Goal: Task Accomplishment & Management: Manage account settings

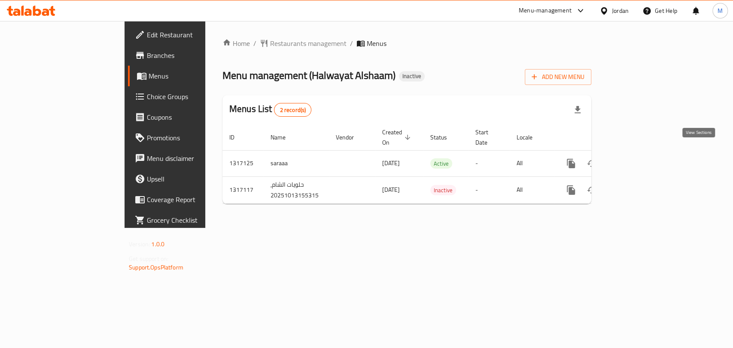
click at [643, 153] on link "enhanced table" at bounding box center [632, 163] width 21 height 21
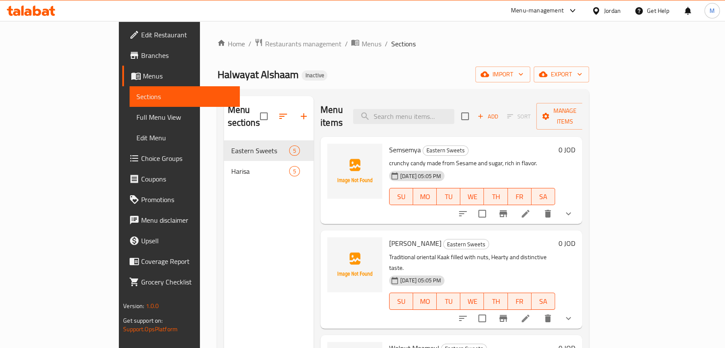
click at [136, 120] on span "Full Menu View" at bounding box center [184, 117] width 97 height 10
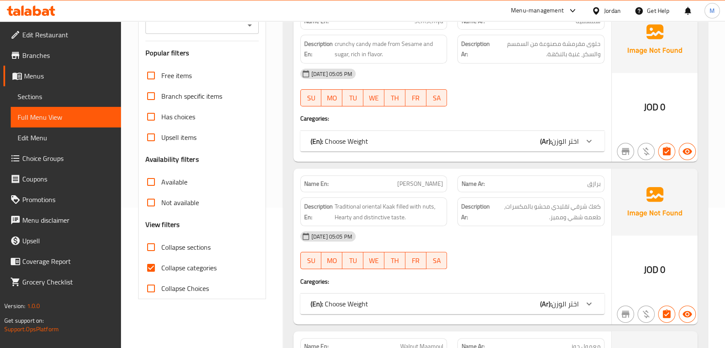
scroll to position [191, 0]
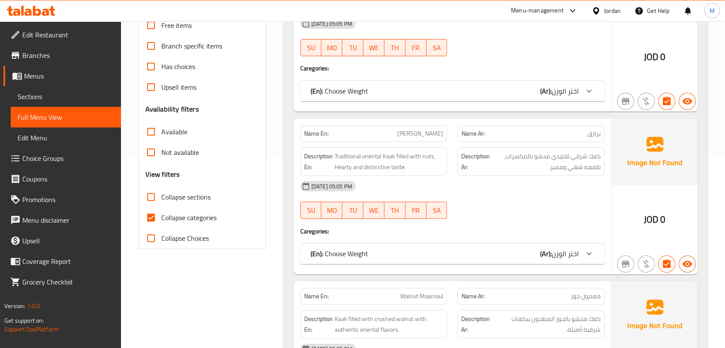
click at [170, 220] on span "Collapse categories" at bounding box center [188, 217] width 55 height 10
click at [161, 220] on input "Collapse categories" at bounding box center [151, 217] width 21 height 21
checkbox input "false"
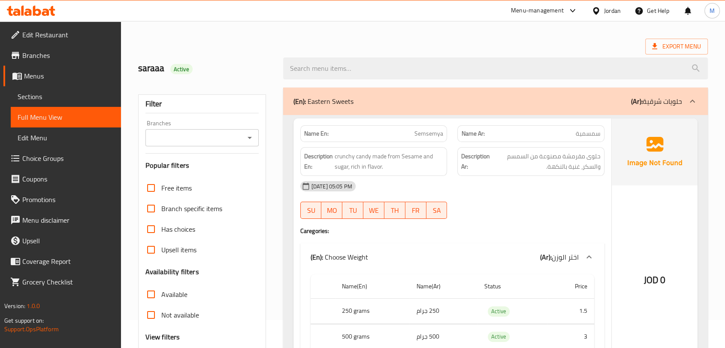
scroll to position [0, 0]
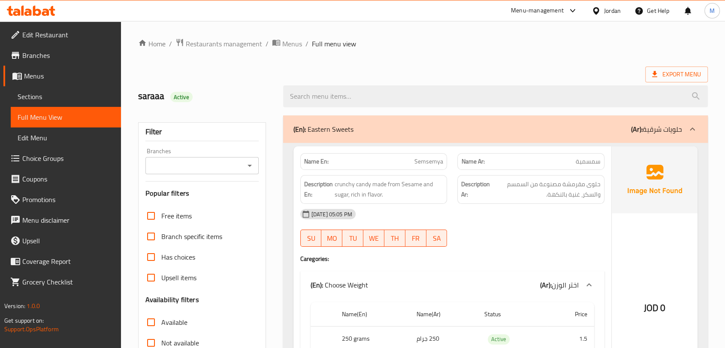
click at [400, 131] on div "(En): Eastern Sweets (Ar): حلويات شرقية" at bounding box center [488, 129] width 389 height 10
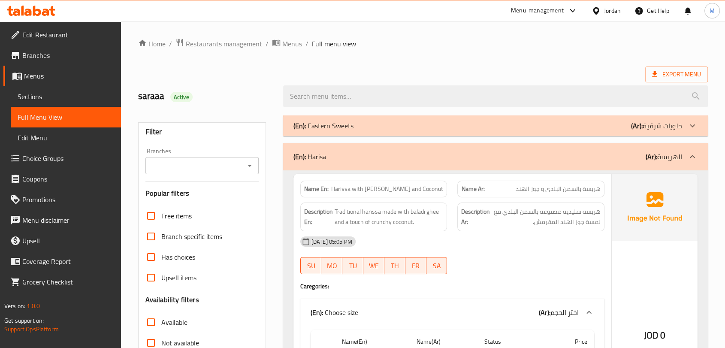
click at [428, 162] on div "(En): Harisa (Ar): الهريسة" at bounding box center [495, 156] width 425 height 27
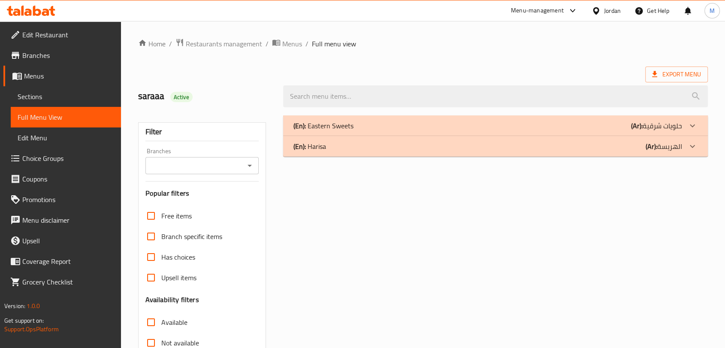
click at [457, 125] on div "(En): Eastern Sweets (Ar): حلويات شرقية" at bounding box center [488, 126] width 389 height 10
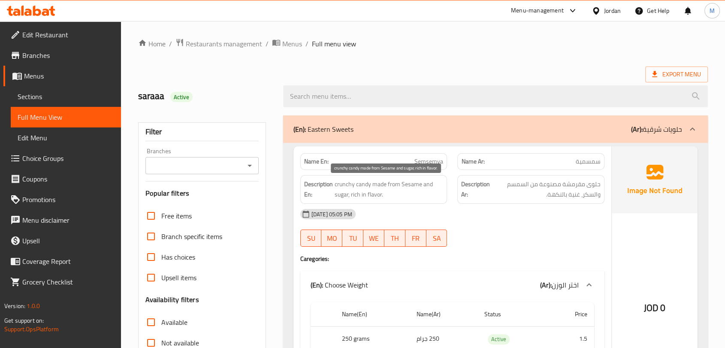
click at [360, 184] on span "crunchy candy made from Sesame and sugar, rich in flavor." at bounding box center [389, 189] width 109 height 21
click at [374, 186] on span "crunchy candy made from Sesame and sugar, rich in flavor." at bounding box center [389, 189] width 109 height 21
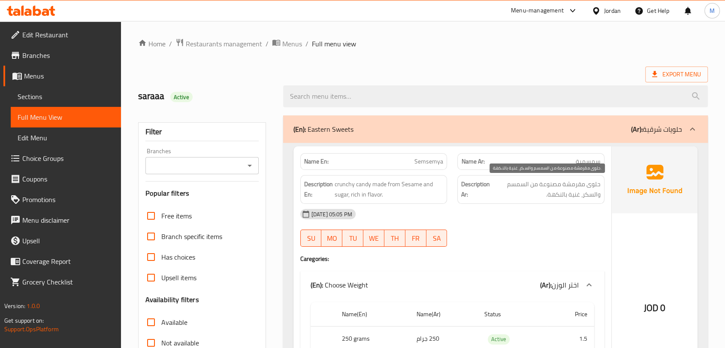
click at [536, 187] on span "حلوى مقرمشة مصنوعة من السمسم والسكر، غنية بالنكهة." at bounding box center [546, 189] width 109 height 21
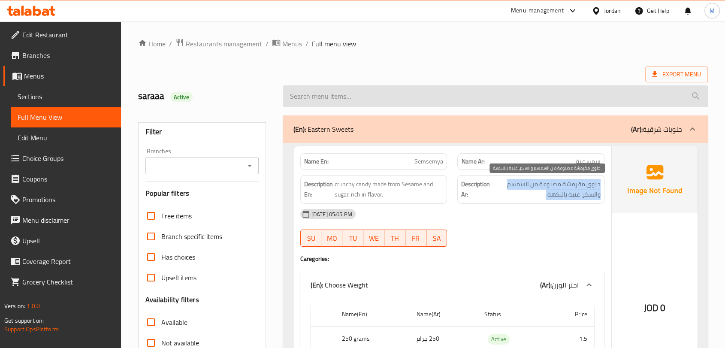
copy div "حلوى مقرمشة مصنوعة من السمسم والسكر، غنية بالنكهة."
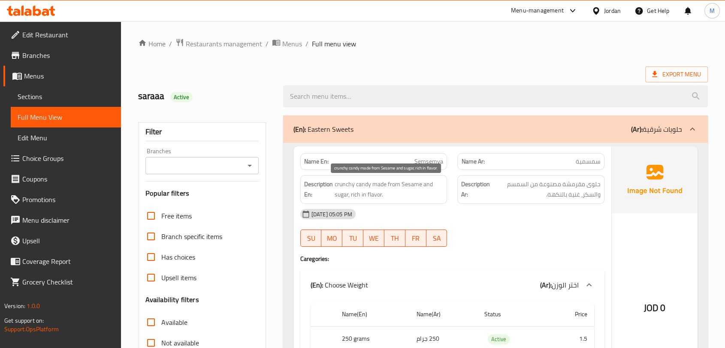
click at [342, 186] on span "crunchy candy made from Sesame and sugar, rich in flavor." at bounding box center [389, 189] width 109 height 21
drag, startPoint x: 342, startPoint y: 186, endPoint x: 357, endPoint y: 185, distance: 15.1
click at [357, 185] on span "crunchy candy made from Sesame and sugar, rich in flavor." at bounding box center [389, 189] width 109 height 21
copy span "crunchy candy"
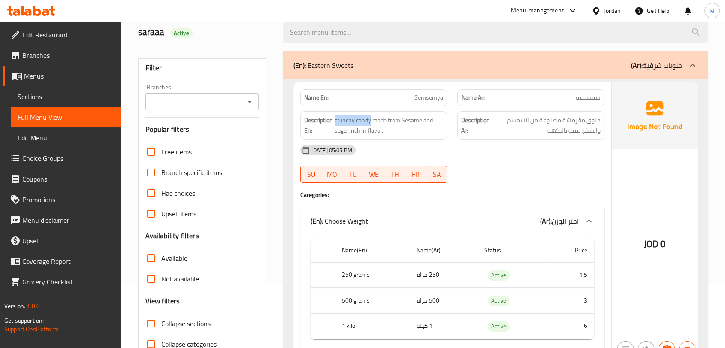
scroll to position [48, 0]
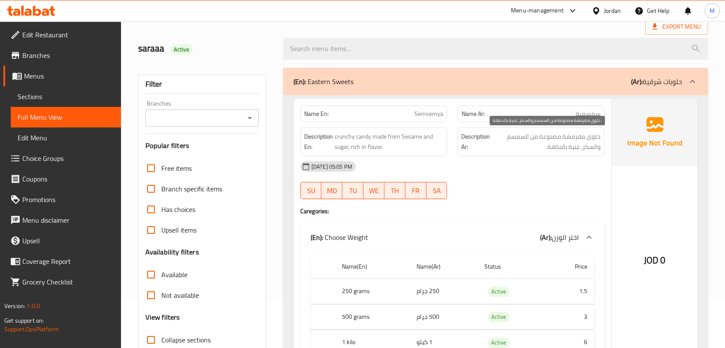
click at [576, 139] on span "حلوى مقرمشة مصنوعة من السمسم والسكر، غنية بالنكهة." at bounding box center [546, 141] width 109 height 21
drag, startPoint x: 576, startPoint y: 139, endPoint x: 588, endPoint y: 139, distance: 11.6
click at [588, 139] on span "حلوى مقرمشة مصنوعة من السمسم والسكر، غنية بالنكهة." at bounding box center [546, 141] width 109 height 21
click at [580, 138] on span "حلوى مقرمشة مصنوعة من السمسم والسكر، غنية بالنكهة." at bounding box center [546, 141] width 109 height 21
drag, startPoint x: 580, startPoint y: 138, endPoint x: 590, endPoint y: 138, distance: 10.3
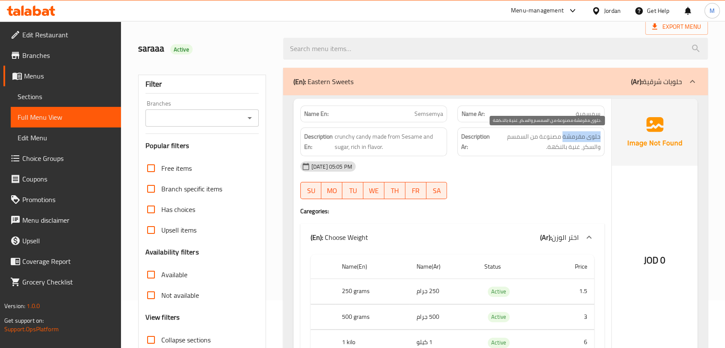
click at [590, 138] on span "حلوى مقرمشة مصنوعة من السمسم والسكر، غنية بالنكهة." at bounding box center [546, 141] width 109 height 21
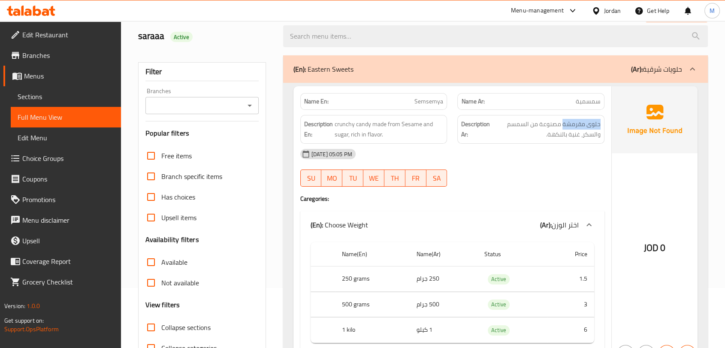
scroll to position [0, 0]
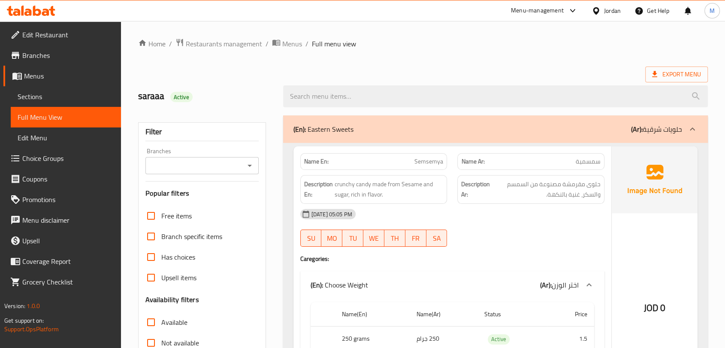
click at [387, 166] on p "Name En: Semsemya" at bounding box center [373, 161] width 139 height 9
copy span "Semsemya"
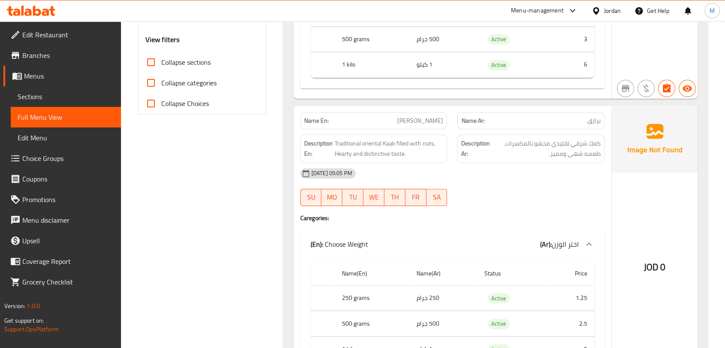
scroll to position [381, 0]
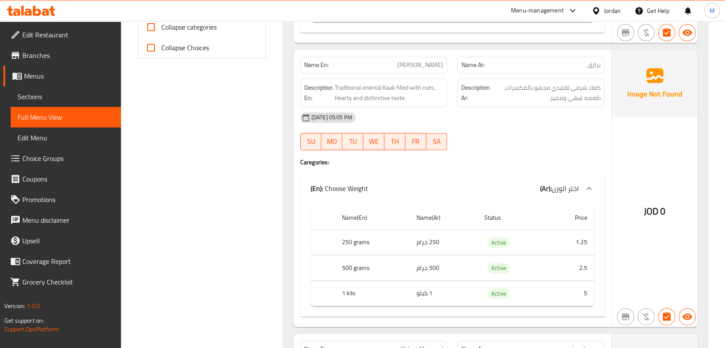
click at [356, 91] on span "Traditional oriental Kaak filled with nuts, Hearty and distinctive taste." at bounding box center [389, 92] width 109 height 21
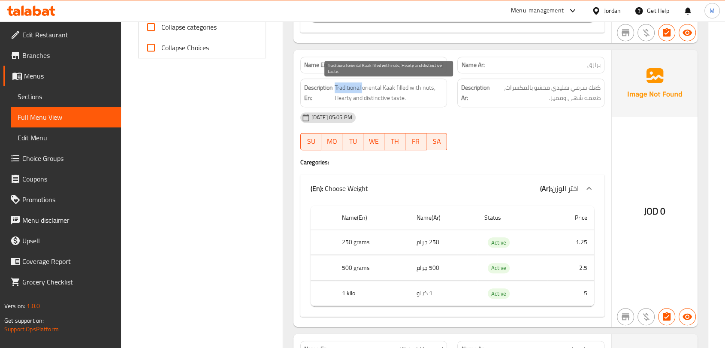
click at [356, 91] on span "Traditional oriental Kaak filled with nuts, Hearty and distinctive taste." at bounding box center [389, 92] width 109 height 21
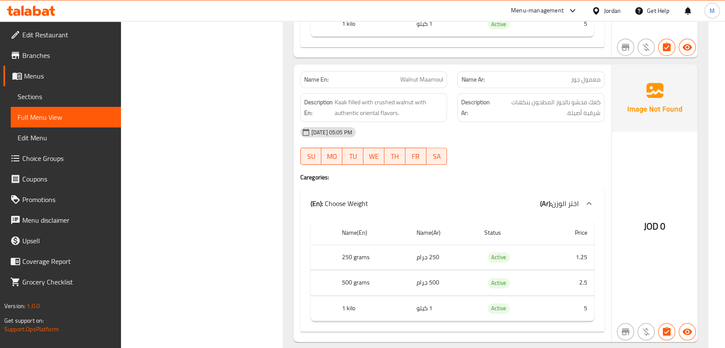
scroll to position [667, 0]
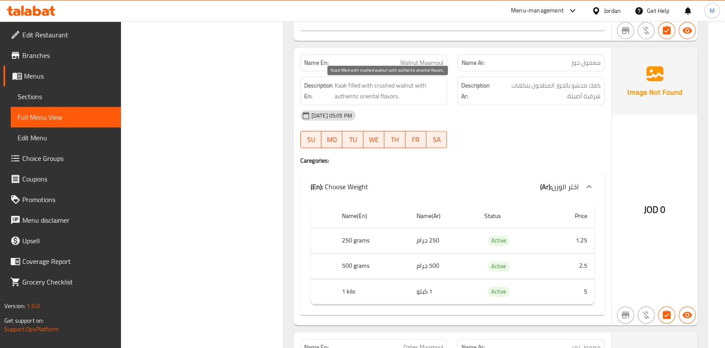
click at [382, 86] on span "Kaak filled with crushed walnut with authentic oriental flavors." at bounding box center [389, 90] width 109 height 21
drag, startPoint x: 382, startPoint y: 87, endPoint x: 400, endPoint y: 86, distance: 18.5
click at [400, 86] on span "Kaak filled with crushed walnut with authentic oriental flavors." at bounding box center [389, 90] width 109 height 21
copy span "crushed walnut"
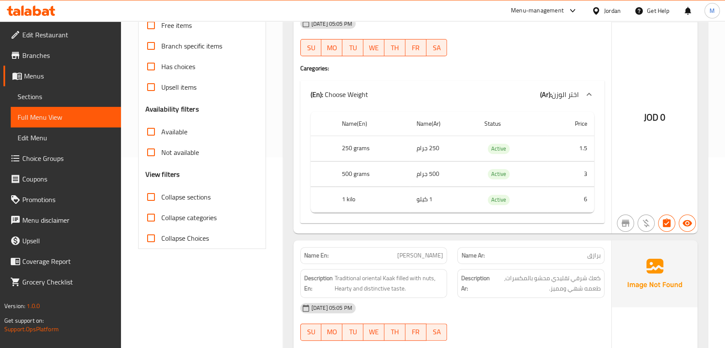
scroll to position [0, 0]
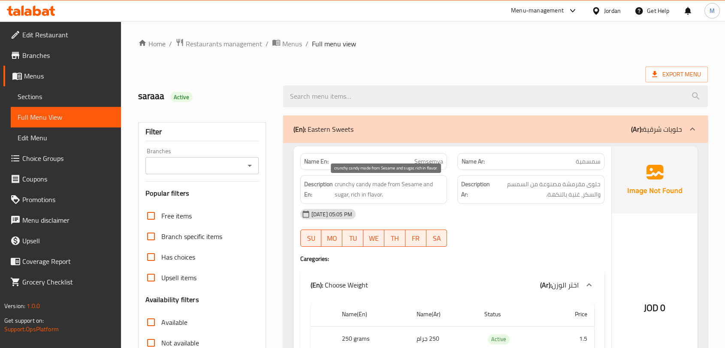
click at [358, 185] on span "crunchy candy made from Sesame and sugar, rich in flavor." at bounding box center [389, 189] width 109 height 21
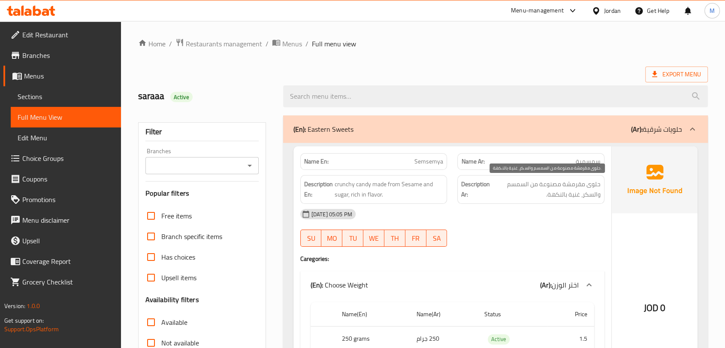
click at [595, 185] on span "حلوى مقرمشة مصنوعة من السمسم والسكر، غنية بالنكهة." at bounding box center [546, 189] width 109 height 21
drag, startPoint x: 595, startPoint y: 185, endPoint x: 575, endPoint y: 183, distance: 20.3
click at [575, 183] on span "حلوى مقرمشة مصنوعة من السمسم والسكر، غنية بالنكهة." at bounding box center [546, 189] width 109 height 21
copy span "حلوى مقرمشة"
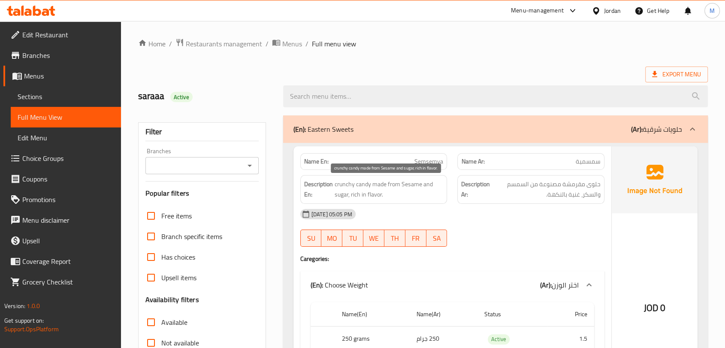
click at [347, 181] on span "crunchy candy made from Sesame and sugar, rich in flavor." at bounding box center [389, 189] width 109 height 21
copy span "crunchy"
click at [505, 222] on div "13-10-2025 05:05 PM" at bounding box center [452, 214] width 315 height 21
click at [495, 251] on div at bounding box center [530, 247] width 157 height 10
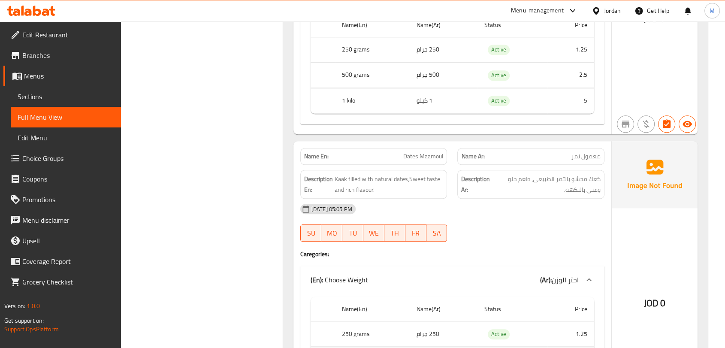
scroll to position [954, 0]
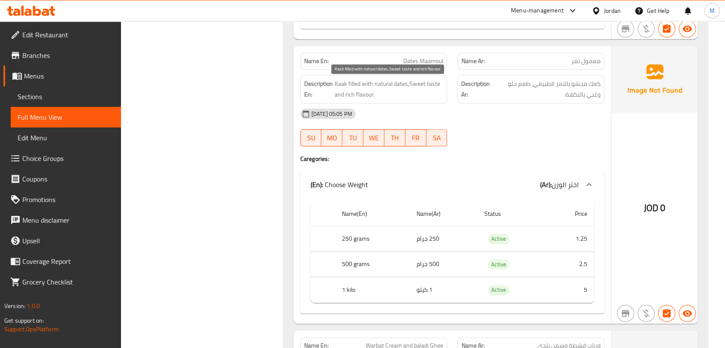
click at [390, 87] on span "Kaak filled with natural dates,Sweet taste and rich flavour." at bounding box center [389, 89] width 109 height 21
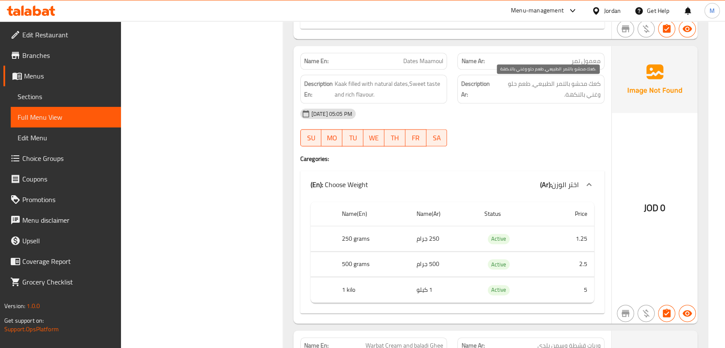
click at [547, 97] on span "كعك محشو بالتمر الطبيعي، طعم حلو وغني بالنكهة." at bounding box center [546, 89] width 107 height 21
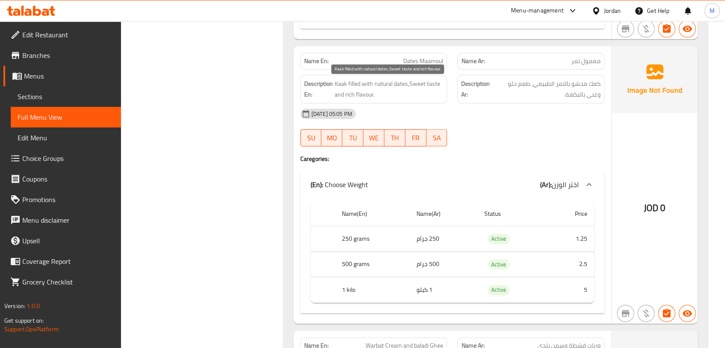
click at [395, 97] on span "Kaak filled with natural dates,Sweet taste and rich flavour." at bounding box center [389, 89] width 109 height 21
click at [396, 97] on span "Kaak filled with natural dates,Sweet taste and rich flavour." at bounding box center [389, 89] width 109 height 21
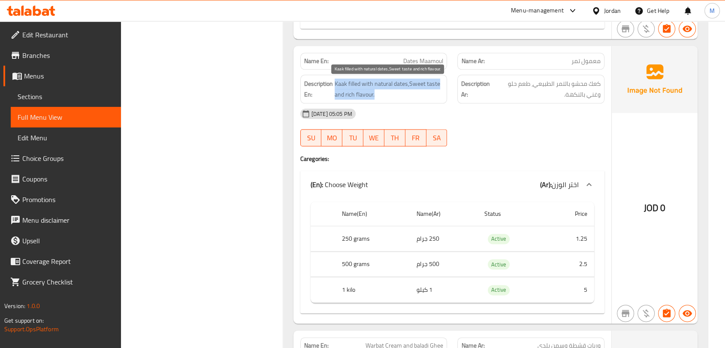
click at [396, 97] on span "Kaak filled with natural dates,Sweet taste and rich flavour." at bounding box center [389, 89] width 109 height 21
click at [386, 89] on span "Kaak filled with natural dates,Sweet taste and rich flavour." at bounding box center [389, 89] width 109 height 21
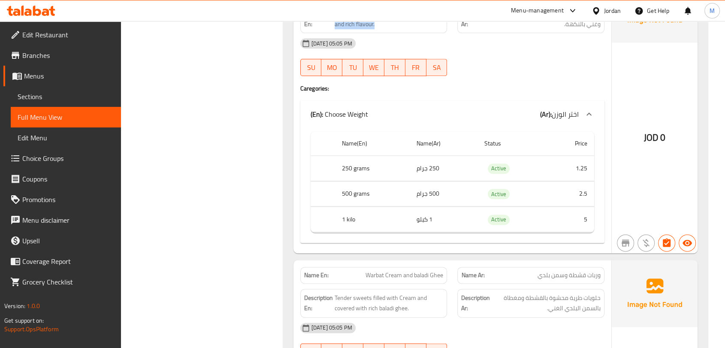
scroll to position [1192, 0]
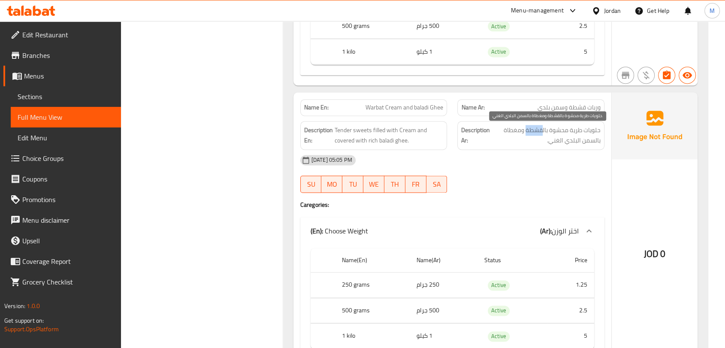
drag, startPoint x: 544, startPoint y: 131, endPoint x: 527, endPoint y: 129, distance: 17.3
click at [527, 129] on span "حلويات طرية محشوة بالقشطة ومغطاة بالسمن البلدي الغني." at bounding box center [546, 135] width 109 height 21
copy span "قشطة"
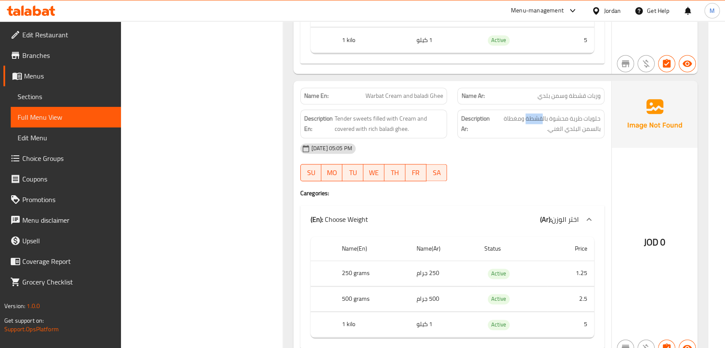
scroll to position [1239, 0]
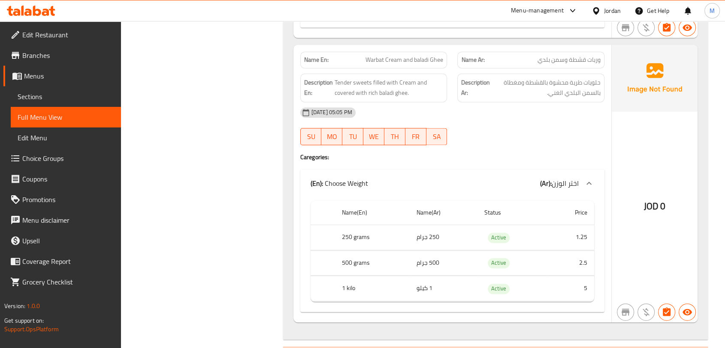
click at [482, 145] on div at bounding box center [530, 145] width 157 height 10
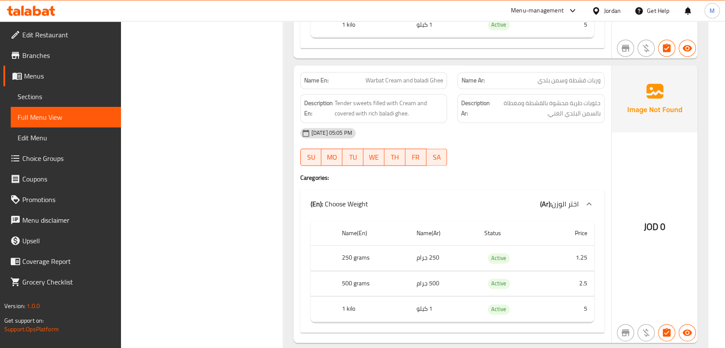
scroll to position [1277, 0]
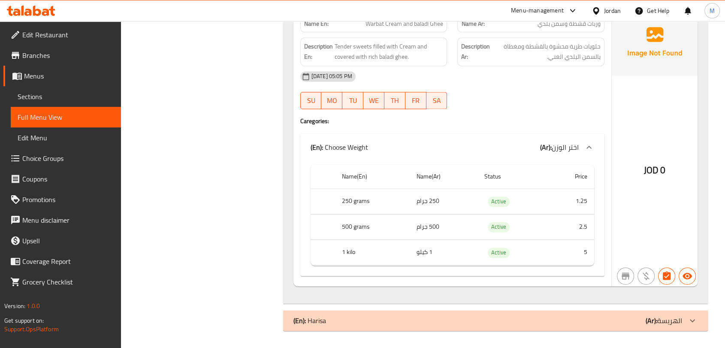
click at [394, 316] on div "(En): Harisa (Ar): الهريسة" at bounding box center [488, 320] width 389 height 10
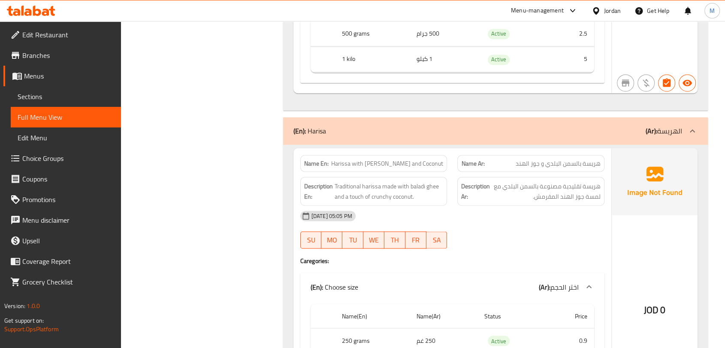
scroll to position [1516, 0]
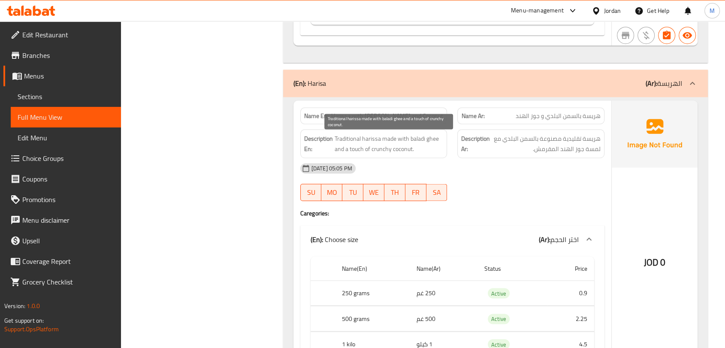
click at [364, 143] on span "Traditional harissa made with baladi ghee and a touch of crunchy coconut." at bounding box center [389, 143] width 109 height 21
click at [343, 151] on span "Traditional harissa made with baladi ghee and a touch of crunchy coconut." at bounding box center [389, 143] width 109 height 21
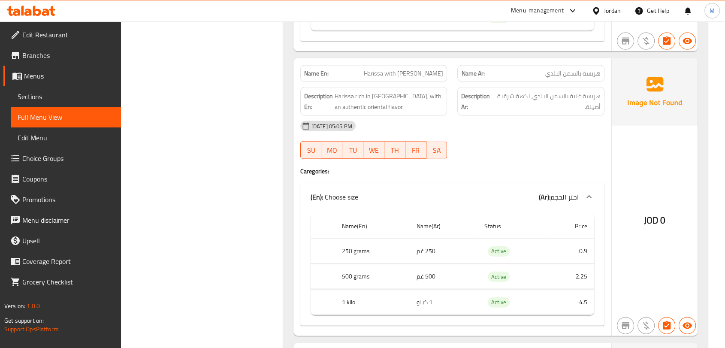
scroll to position [1802, 0]
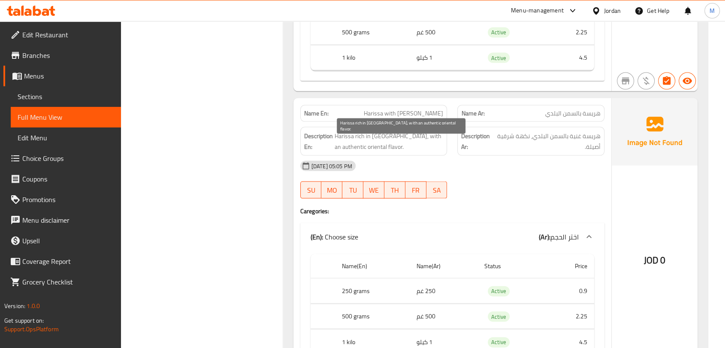
click at [374, 138] on span "Harissa rich in ghee, with an authentic oriental flavor." at bounding box center [389, 141] width 109 height 21
copy span "ghee"
click at [390, 118] on span "Harissa with baladi Ghee" at bounding box center [403, 113] width 79 height 9
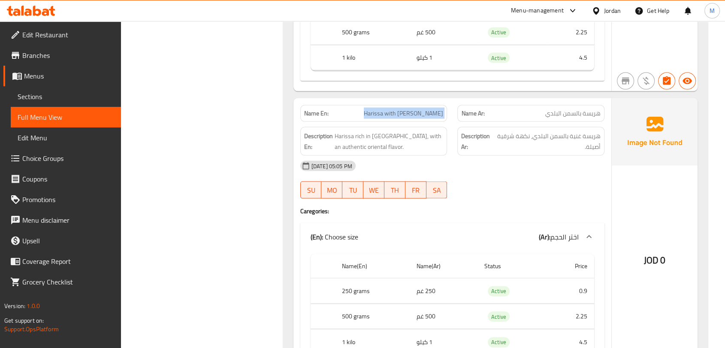
click at [390, 118] on span "Harissa with baladi Ghee" at bounding box center [403, 113] width 79 height 9
copy span "Harissa with baladi Ghee"
click at [505, 200] on div at bounding box center [530, 199] width 157 height 10
drag, startPoint x: 564, startPoint y: 140, endPoint x: 536, endPoint y: 137, distance: 28.5
click at [536, 137] on span "هريسة غنية بالسمن البلدي، نكهة شرقية أصيلة." at bounding box center [547, 141] width 105 height 21
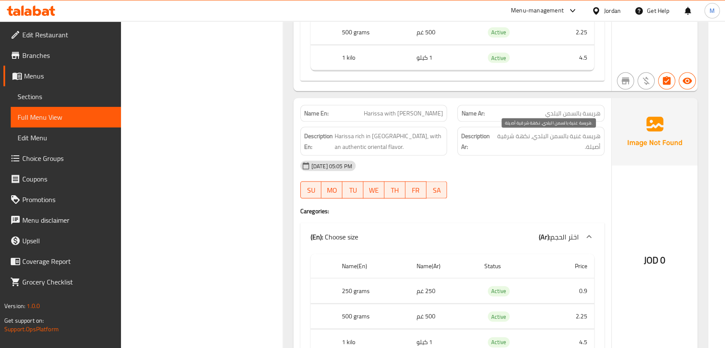
click at [564, 145] on span "هريسة غنية بالسمن البلدي، نكهة شرقية أصيلة." at bounding box center [547, 141] width 105 height 21
click at [567, 139] on span "هريسة غنية بالسمن البلدي، نكهة شرقية أصيلة." at bounding box center [547, 141] width 105 height 21
drag, startPoint x: 567, startPoint y: 139, endPoint x: 545, endPoint y: 138, distance: 21.9
click at [545, 138] on span "هريسة غنية بالسمن البلدي، نكهة شرقية أصيلة." at bounding box center [547, 141] width 105 height 21
click at [547, 138] on span "هريسة غنية بالسمن البلدي، نكهة شرقية أصيلة." at bounding box center [547, 141] width 105 height 21
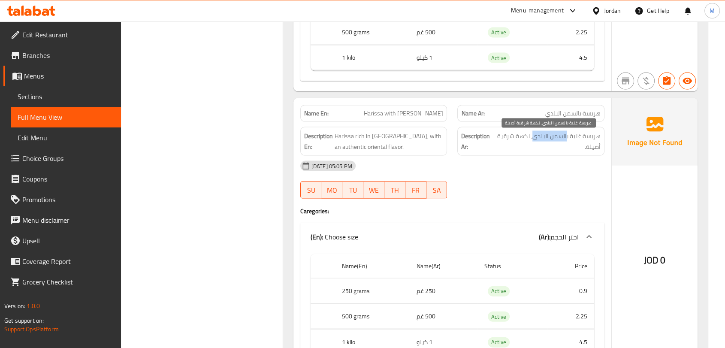
drag, startPoint x: 566, startPoint y: 139, endPoint x: 535, endPoint y: 137, distance: 31.8
click at [535, 137] on span "هريسة غنية بالسمن البلدي، نكهة شرقية أصيلة." at bounding box center [547, 141] width 105 height 21
copy span "السمن البلدي"
click at [422, 114] on span "Harissa with baladi Ghee" at bounding box center [403, 113] width 79 height 9
drag, startPoint x: 422, startPoint y: 114, endPoint x: 436, endPoint y: 114, distance: 13.7
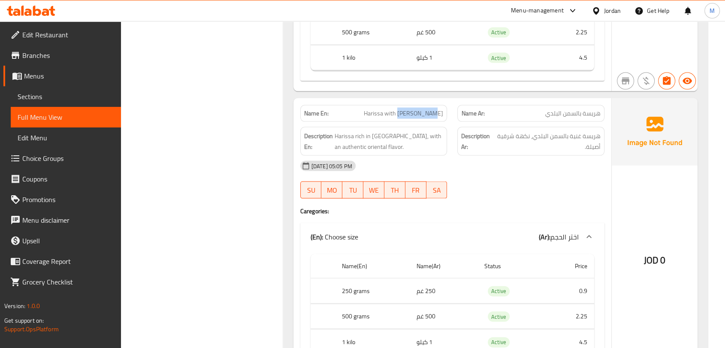
click at [436, 114] on span "Harissa with baladi Ghee" at bounding box center [403, 113] width 79 height 9
click at [507, 176] on div "13-10-2025 05:05 PM" at bounding box center [452, 166] width 315 height 21
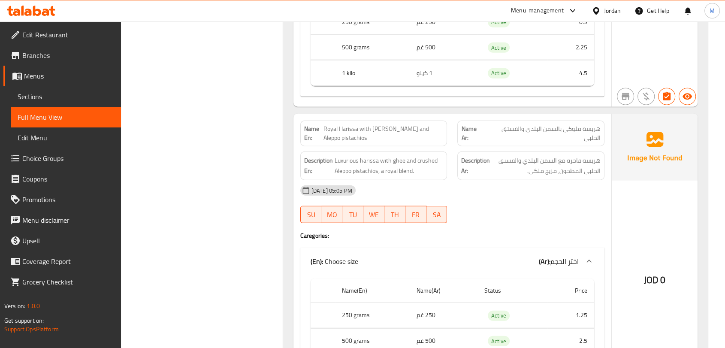
scroll to position [2088, 0]
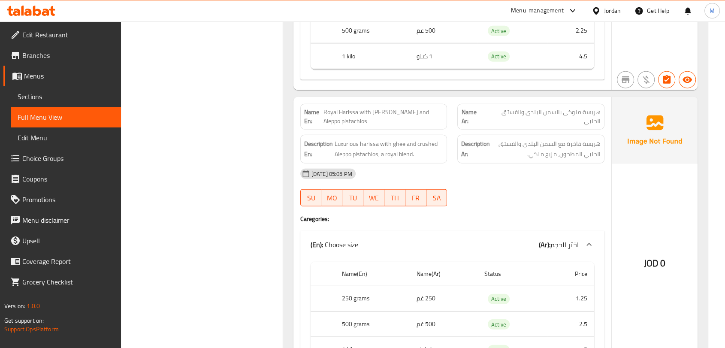
click at [355, 121] on span "Royal Harissa with baladi Ghee and Aleppo pistachios" at bounding box center [384, 117] width 120 height 18
click at [338, 113] on span "Royal Harissa with baladi Ghee and Aleppo pistachios" at bounding box center [384, 117] width 120 height 18
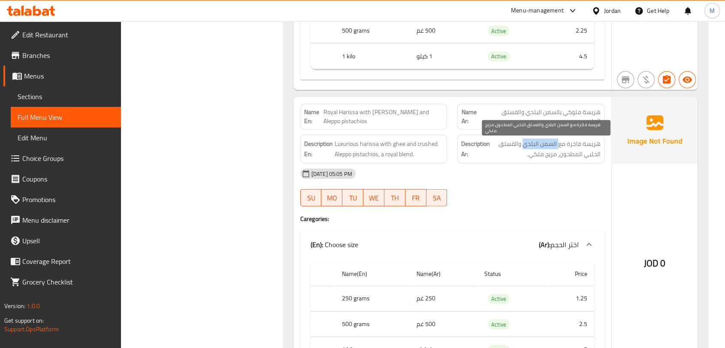
drag, startPoint x: 558, startPoint y: 148, endPoint x: 525, endPoint y: 145, distance: 33.2
click at [524, 145] on span "هريسة فاخرة مع السمن البلدي والفستق الحلبي المطحون، مزيج ملكي." at bounding box center [546, 149] width 109 height 21
click at [533, 146] on span "هريسة فاخرة مع السمن البلدي والفستق الحلبي المطحون، مزيج ملكي." at bounding box center [546, 149] width 109 height 21
drag, startPoint x: 557, startPoint y: 146, endPoint x: 524, endPoint y: 146, distance: 33.5
click at [524, 146] on span "هريسة فاخرة مع السمن البلدي والفستق الحلبي المطحون، مزيج ملكي." at bounding box center [546, 149] width 109 height 21
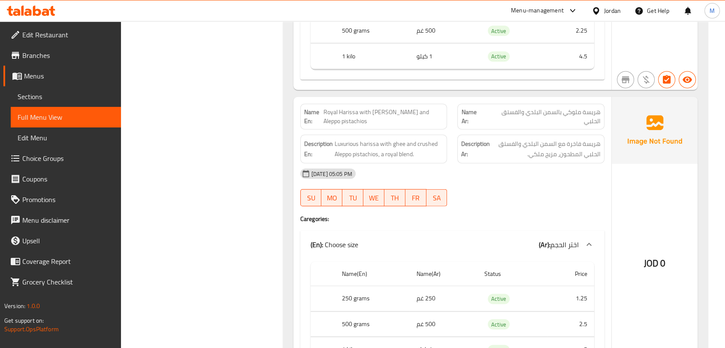
click at [353, 112] on span "Royal Harissa with baladi Ghee and Aleppo pistachios" at bounding box center [384, 117] width 120 height 18
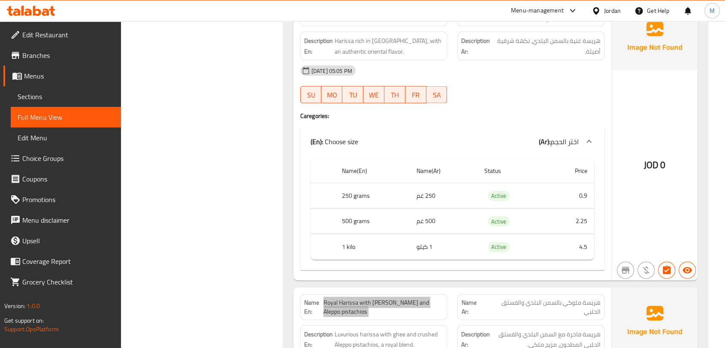
scroll to position [1850, 0]
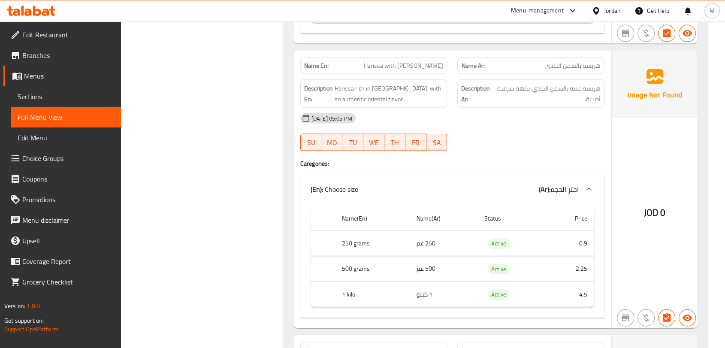
click at [385, 68] on span "Harissa with baladi Ghee" at bounding box center [403, 65] width 79 height 9
click at [476, 188] on div "(En): Choose size (Ar): اختر الحجم" at bounding box center [445, 189] width 268 height 10
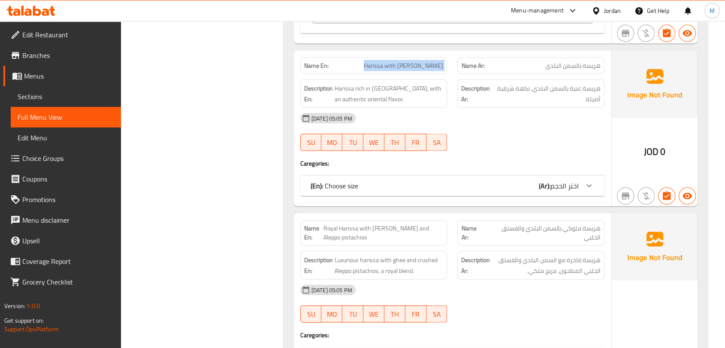
click at [472, 191] on div "(En): Choose size (Ar): اختر الحجم" at bounding box center [445, 186] width 268 height 10
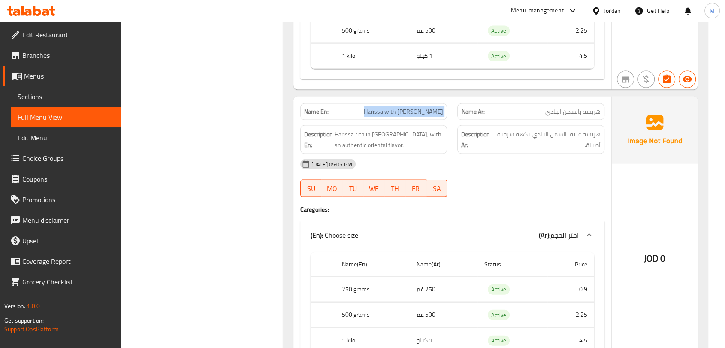
scroll to position [1754, 0]
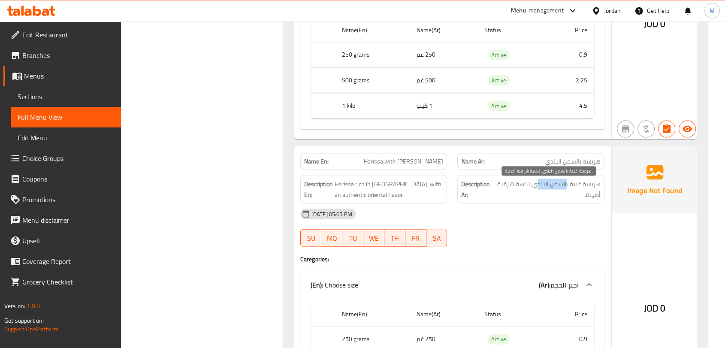
drag, startPoint x: 566, startPoint y: 189, endPoint x: 536, endPoint y: 185, distance: 30.8
click at [536, 185] on span "هريسة غنية بالسمن البلدي، نكهة شرقية أصيلة." at bounding box center [547, 189] width 105 height 21
click at [566, 186] on span "هريسة غنية بالسمن البلدي، نكهة شرقية أصيلة." at bounding box center [547, 189] width 105 height 21
click at [569, 193] on span "هريسة غنية بالسمن البلدي، نكهة شرقية أصيلة." at bounding box center [547, 189] width 105 height 21
drag, startPoint x: 567, startPoint y: 187, endPoint x: 537, endPoint y: 186, distance: 29.6
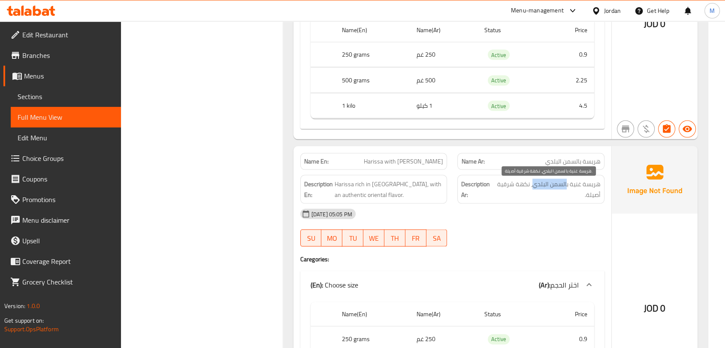
click at [536, 186] on span "هريسة غنية بالسمن البلدي، نكهة شرقية أصيلة." at bounding box center [547, 189] width 105 height 21
click at [415, 164] on span "Harissa with baladi Ghee" at bounding box center [403, 161] width 79 height 9
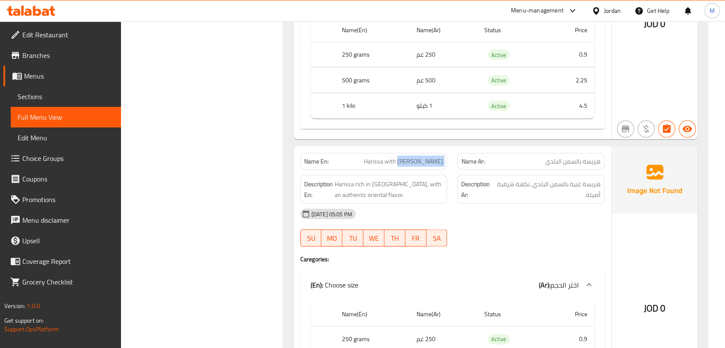
drag, startPoint x: 415, startPoint y: 164, endPoint x: 448, endPoint y: 166, distance: 32.6
click at [448, 166] on div "Name En: Harissa with baladi Ghee" at bounding box center [373, 161] width 157 height 27
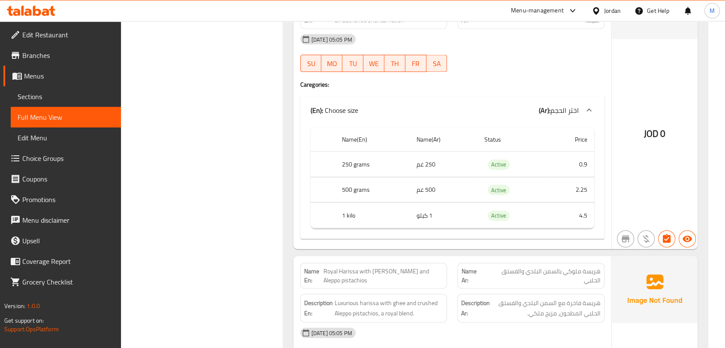
scroll to position [1945, 0]
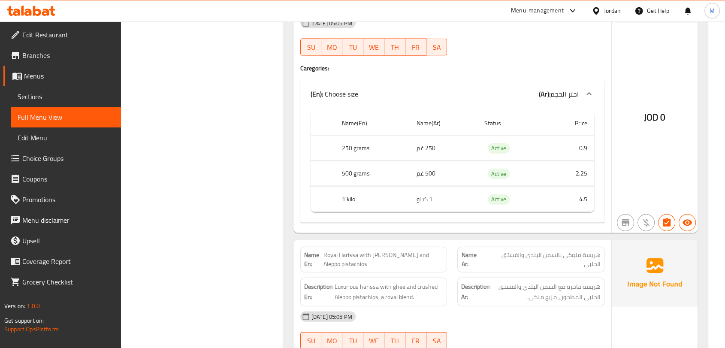
click at [349, 265] on span "Royal Harissa with baladi Ghee and Aleppo pistachios" at bounding box center [384, 260] width 120 height 18
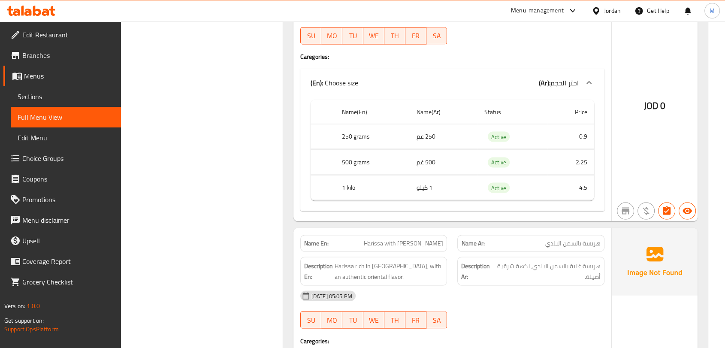
scroll to position [1730, 0]
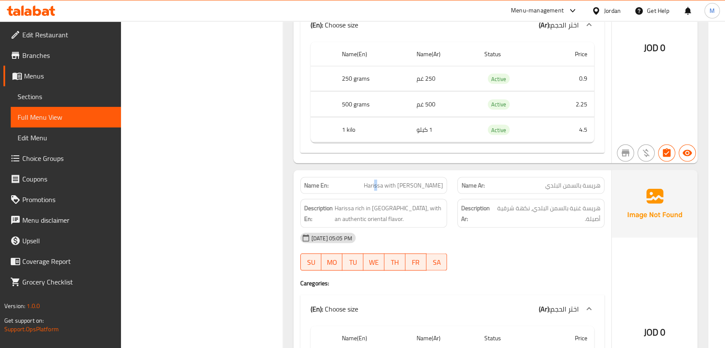
click at [393, 194] on div "Name En: Harissa with baladi Ghee" at bounding box center [373, 185] width 147 height 17
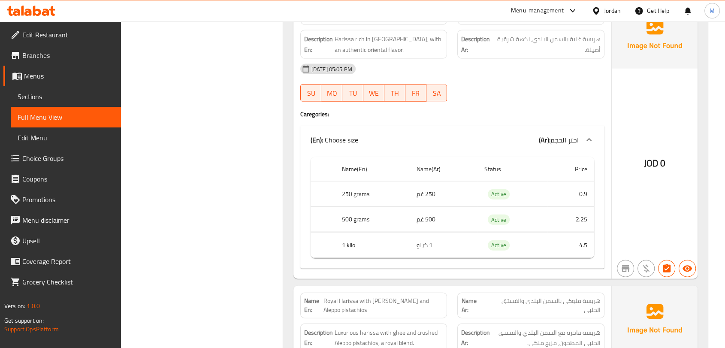
scroll to position [1968, 0]
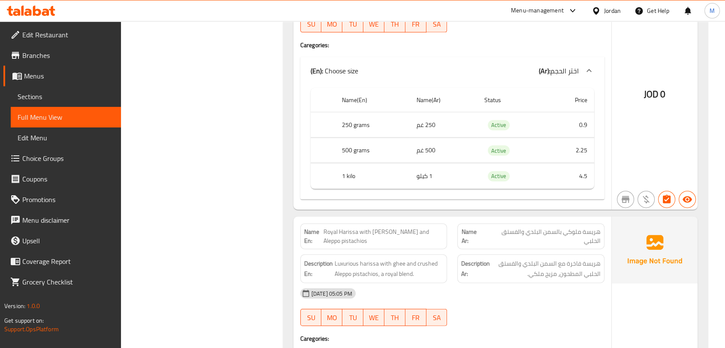
click at [369, 245] on span "Royal Harissa with baladi Ghee and Aleppo pistachios" at bounding box center [384, 236] width 120 height 18
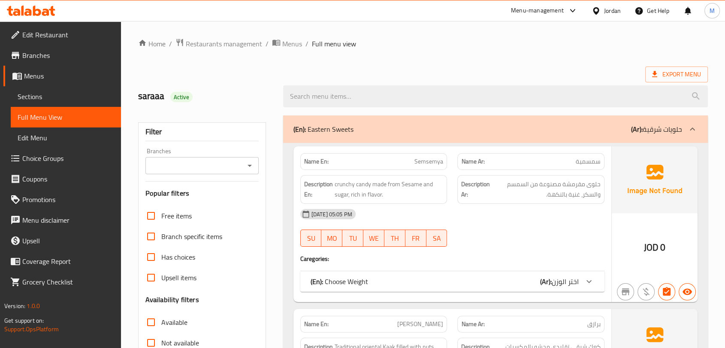
click at [285, 44] on span "Menus" at bounding box center [292, 44] width 20 height 10
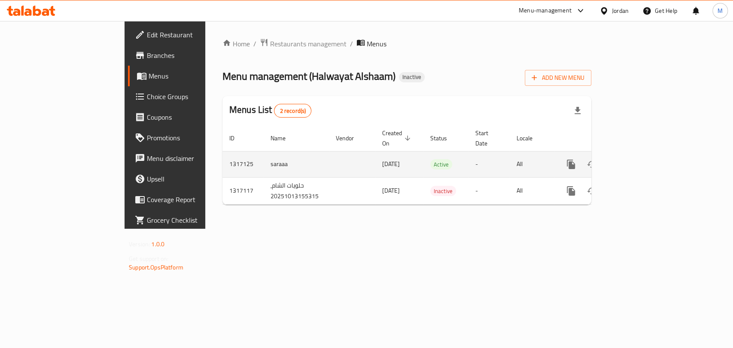
click at [643, 154] on link "enhanced table" at bounding box center [632, 164] width 21 height 21
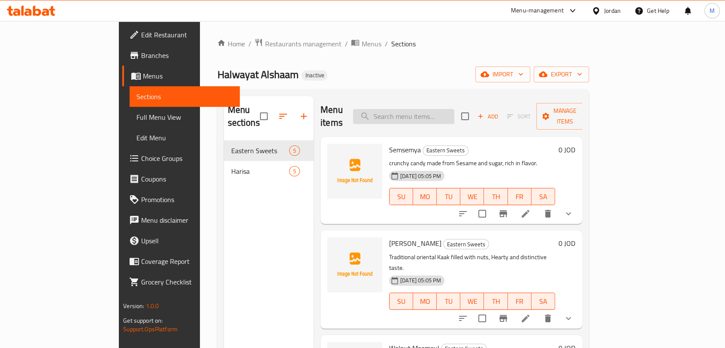
click at [454, 109] on input "search" at bounding box center [403, 116] width 101 height 15
paste input "Semsemya"
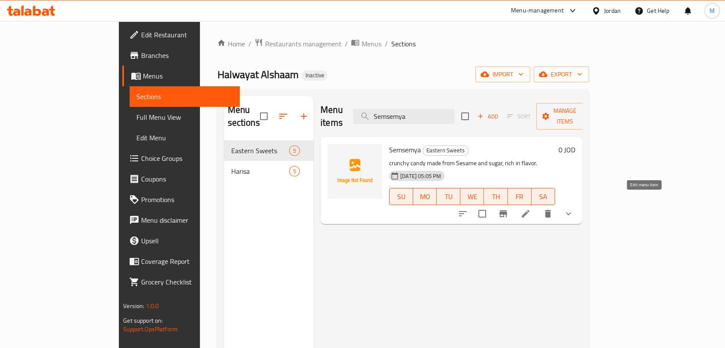
type input "Semsemya"
click at [530, 210] on icon at bounding box center [526, 214] width 8 height 8
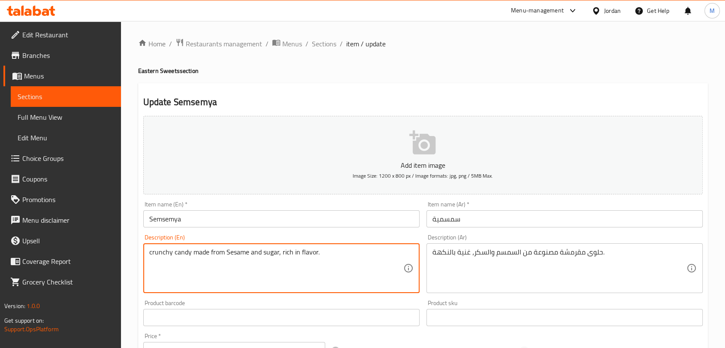
click at [179, 253] on textarea "crunchy candy made from Sesame and sugar, rich in flavor." at bounding box center [276, 268] width 254 height 41
paste textarea "Halwa"
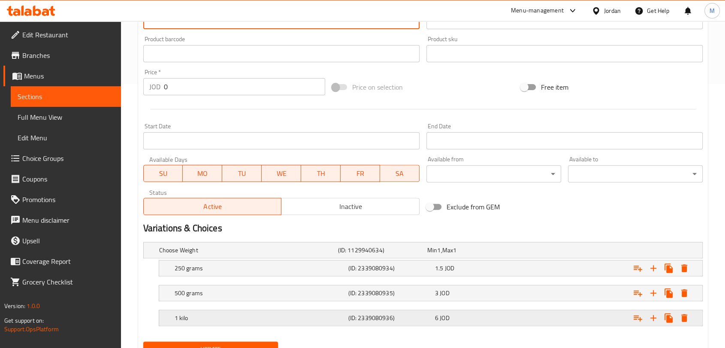
scroll to position [302, 0]
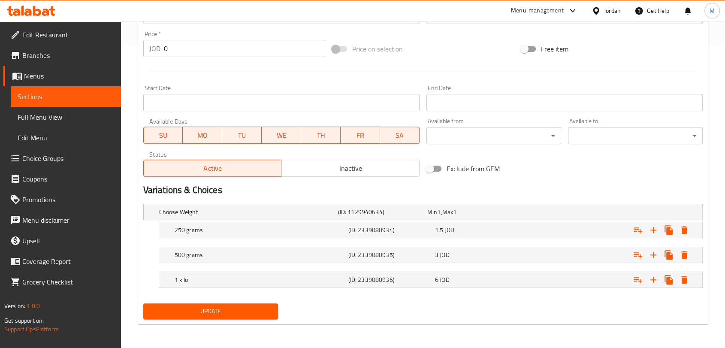
type textarea "crunchy Halwa made from Sesame and sugar, rich in flavor."
click at [225, 303] on button "Update" at bounding box center [210, 311] width 135 height 16
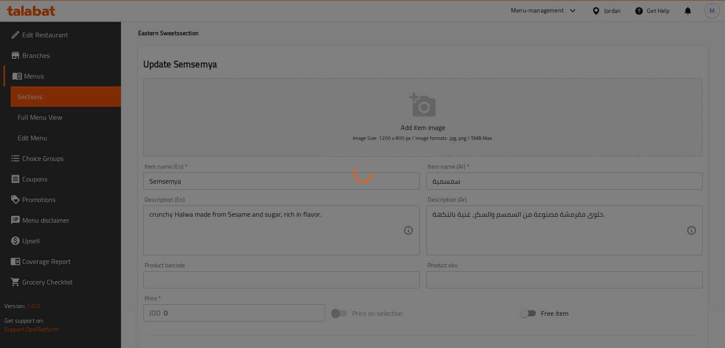
scroll to position [0, 0]
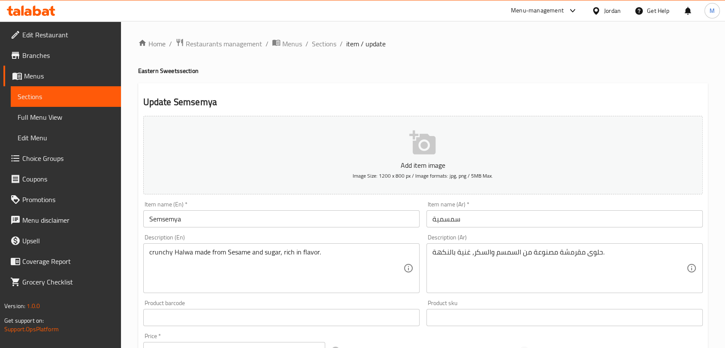
drag, startPoint x: 324, startPoint y: 46, endPoint x: 324, endPoint y: 52, distance: 6.0
click at [324, 46] on span "Sections" at bounding box center [324, 44] width 24 height 10
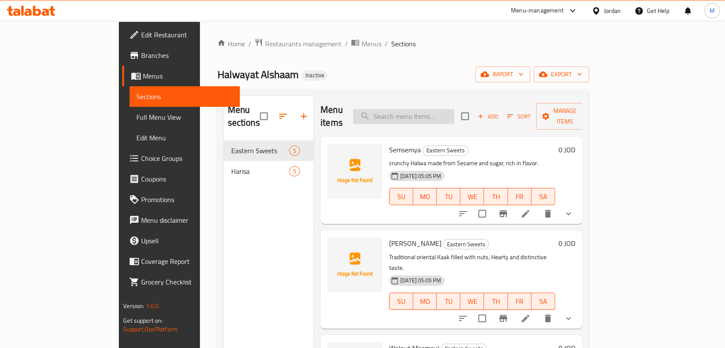
click at [423, 109] on input "search" at bounding box center [403, 116] width 101 height 15
paste input "Harissa with baladi Ghee"
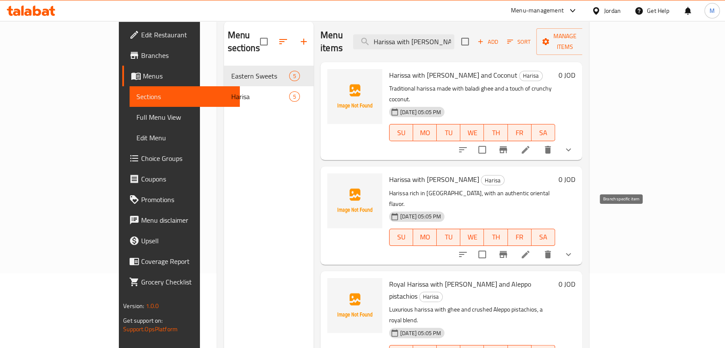
scroll to position [95, 0]
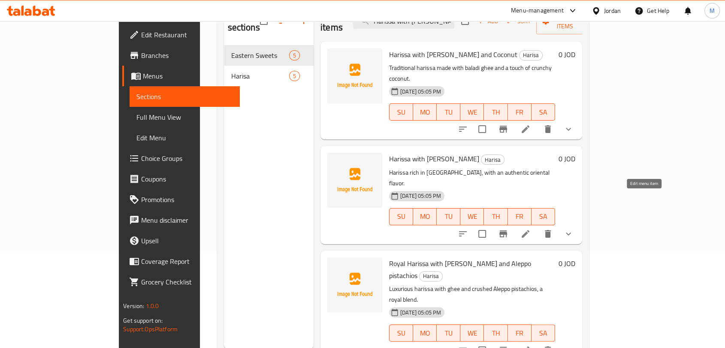
type input "Harissa with baladi Ghee"
click at [530, 230] on icon at bounding box center [526, 234] width 8 height 8
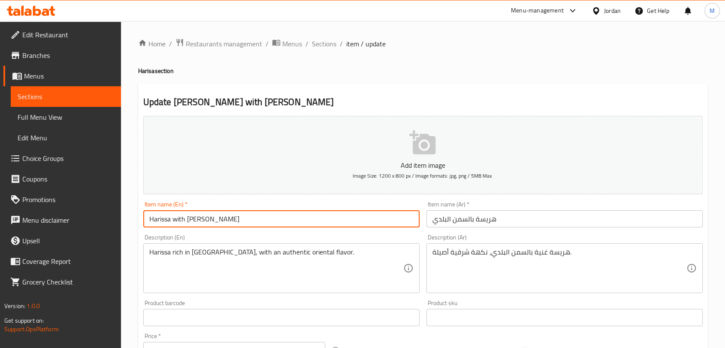
click at [196, 221] on input "Harissa with baladi Ghee" at bounding box center [281, 218] width 276 height 17
drag, startPoint x: 197, startPoint y: 221, endPoint x: 215, endPoint y: 222, distance: 18.5
click at [215, 222] on input "Harissa with baladi Ghee" at bounding box center [281, 218] width 276 height 17
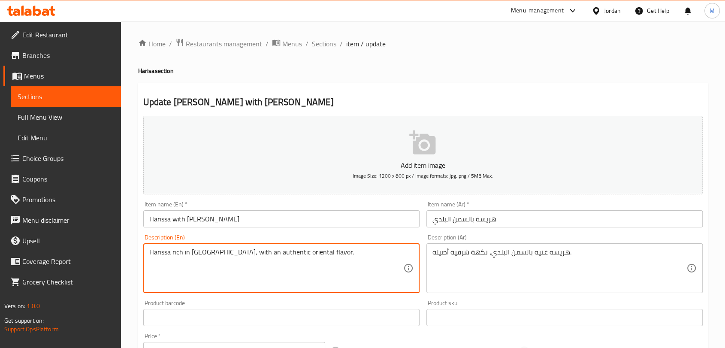
click at [198, 253] on textarea "Harissa rich in ghee, with an authentic oriental flavor." at bounding box center [276, 268] width 254 height 41
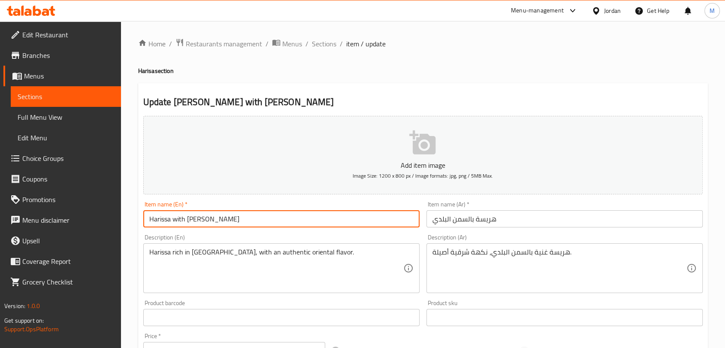
click at [193, 222] on input "Harissa with baladi Ghee" at bounding box center [281, 218] width 276 height 17
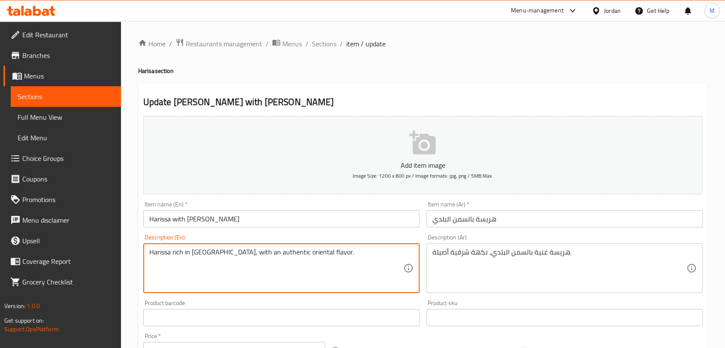
paste textarea "baladi"
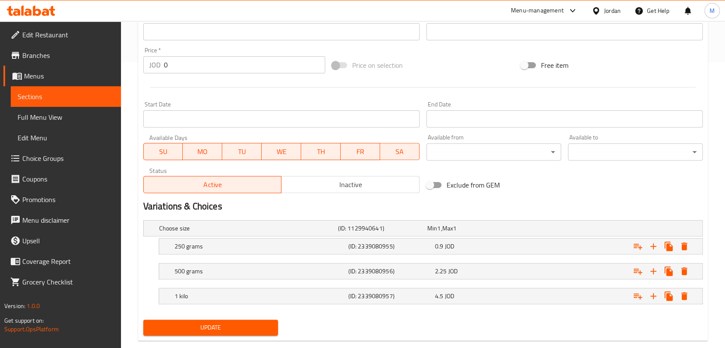
type textarea "Harissa rich in baladi ghee, with an authentic oriental flavor."
click at [233, 325] on span "Update" at bounding box center [210, 327] width 121 height 11
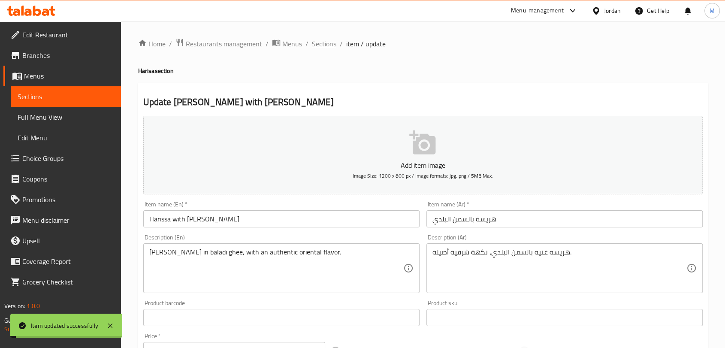
click at [321, 44] on span "Sections" at bounding box center [324, 44] width 24 height 10
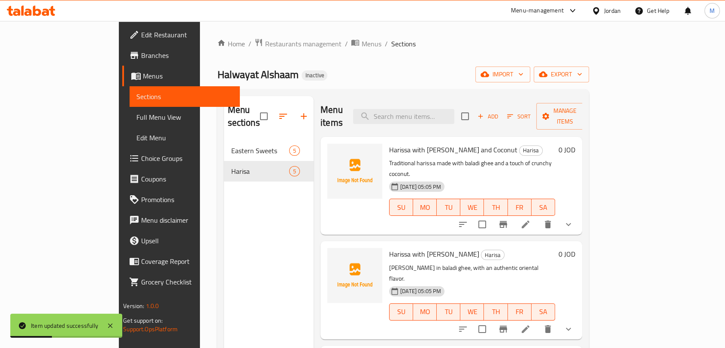
click at [451, 118] on div "Menu items Add Sort Manage items" at bounding box center [452, 116] width 262 height 41
click at [445, 109] on input "search" at bounding box center [403, 116] width 101 height 15
paste input "Royal Harissa with baladi Ghee and Aleppo pistachios"
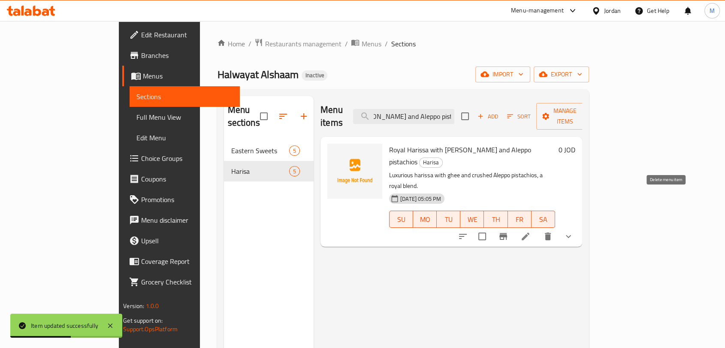
type input "Royal Harissa with baladi Ghee and Aleppo pistachios"
click at [531, 231] on icon at bounding box center [526, 236] width 10 height 10
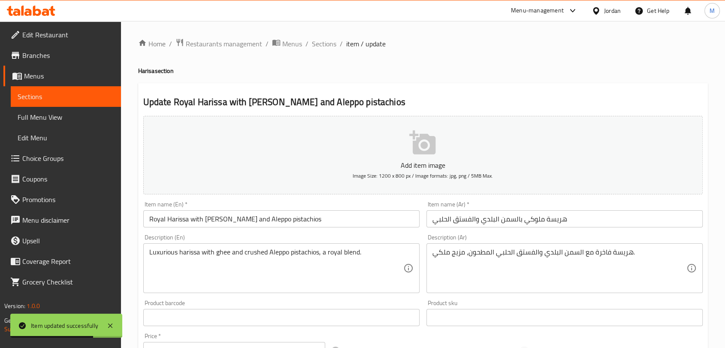
click at [212, 219] on input "Royal Harissa with baladi Ghee and Aleppo pistachios" at bounding box center [281, 218] width 276 height 17
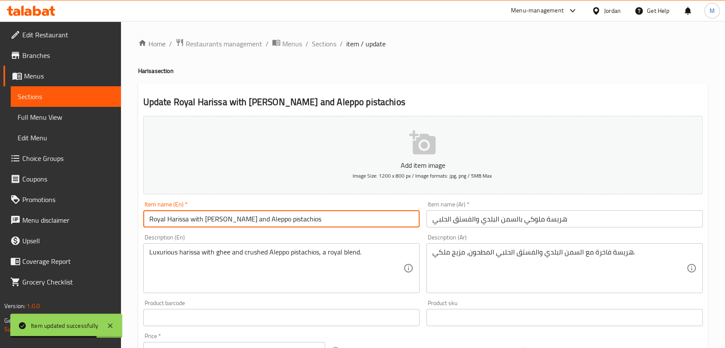
click at [212, 219] on input "Royal Harissa with baladi Ghee and Aleppo pistachios" at bounding box center [281, 218] width 276 height 17
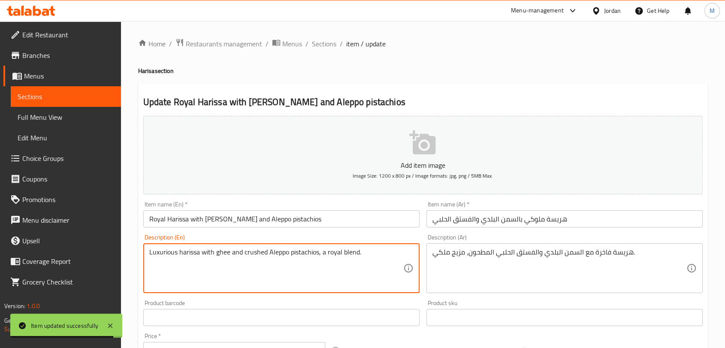
click at [217, 254] on textarea "Luxurious harissa with ghee and crushed Aleppo pistachios, a royal blend." at bounding box center [276, 268] width 254 height 41
click at [216, 251] on textarea "Luxurious harissa with ghee and crushed Aleppo pistachios, a royal blend." at bounding box center [276, 268] width 254 height 41
paste textarea "baladi"
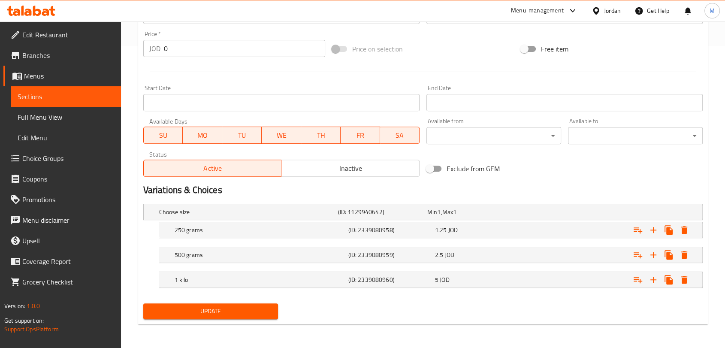
type textarea "Luxurious harissa with baladi ghee and crushed Aleppo pistachios, a royal blend."
click at [239, 303] on button "Update" at bounding box center [210, 311] width 135 height 16
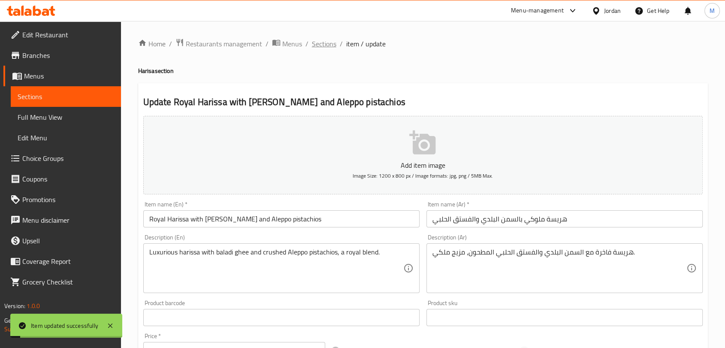
click at [314, 45] on span "Sections" at bounding box center [324, 44] width 24 height 10
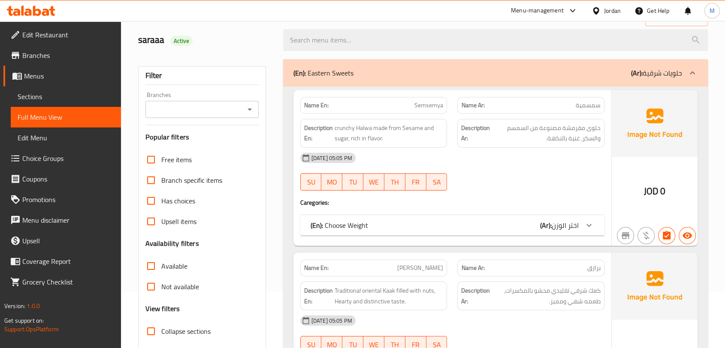
scroll to position [143, 0]
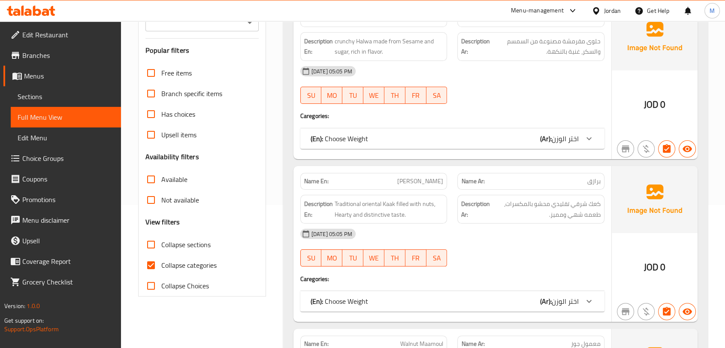
click at [152, 268] on input "Collapse categories" at bounding box center [151, 265] width 21 height 21
checkbox input "false"
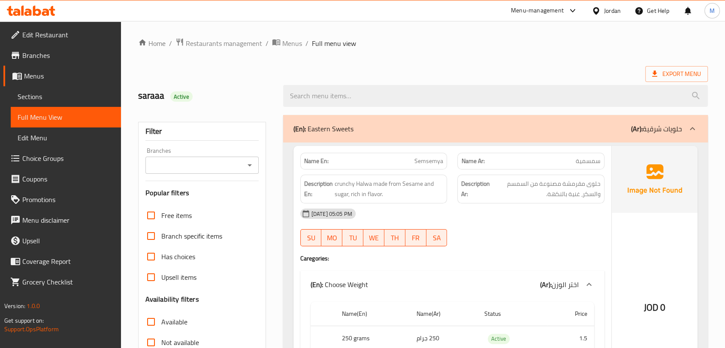
scroll to position [0, 0]
click at [220, 42] on span "Restaurants management" at bounding box center [224, 44] width 76 height 10
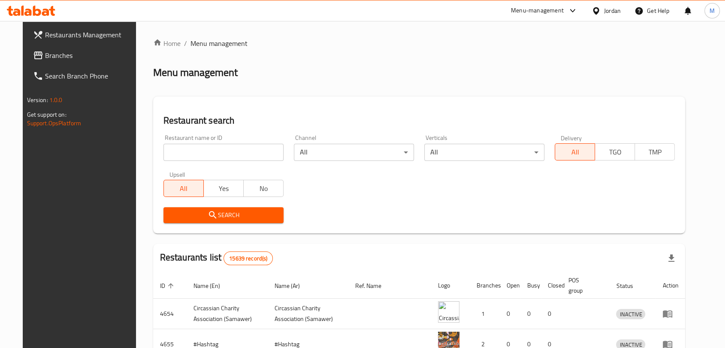
click at [595, 13] on icon at bounding box center [596, 10] width 6 height 7
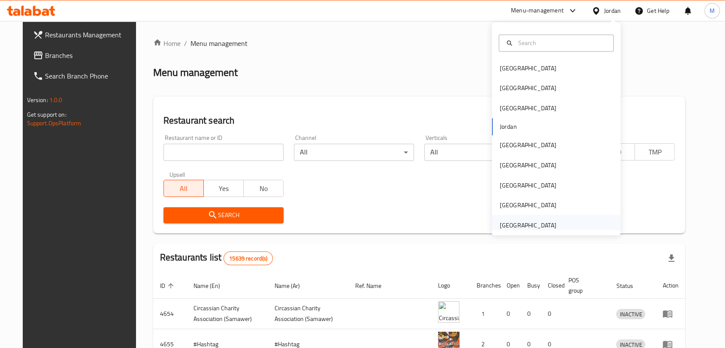
click at [529, 225] on div "[GEOGRAPHIC_DATA]" at bounding box center [527, 224] width 57 height 9
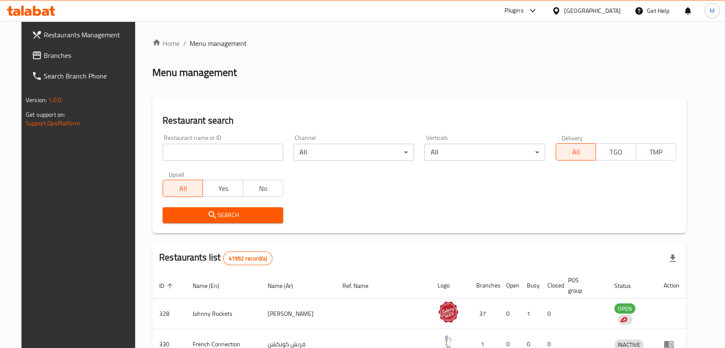
drag, startPoint x: 199, startPoint y: 152, endPoint x: 203, endPoint y: 158, distance: 6.9
click at [199, 152] on input "search" at bounding box center [223, 152] width 121 height 17
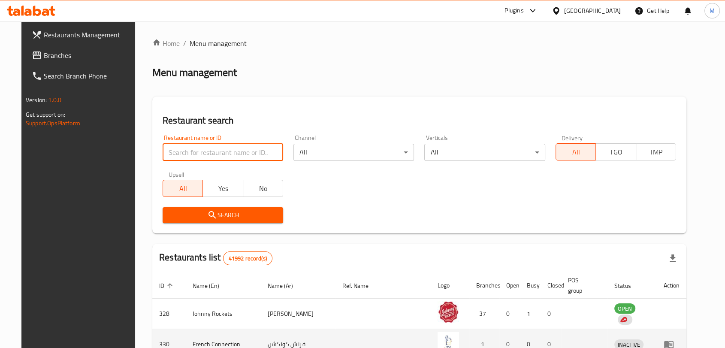
paste input "Kanfa Cafeteria"
type input "Kanfa Cafeteria"
click button "Search" at bounding box center [223, 215] width 121 height 16
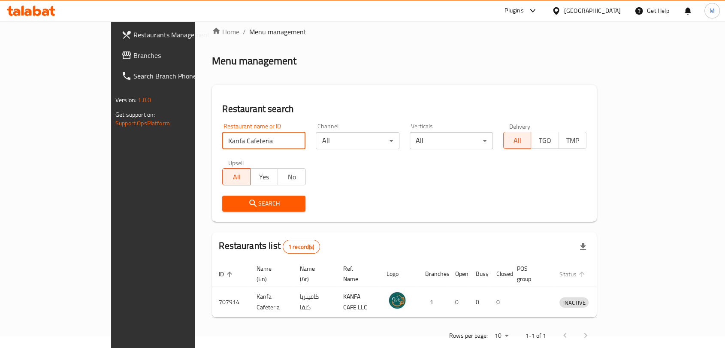
scroll to position [18, 0]
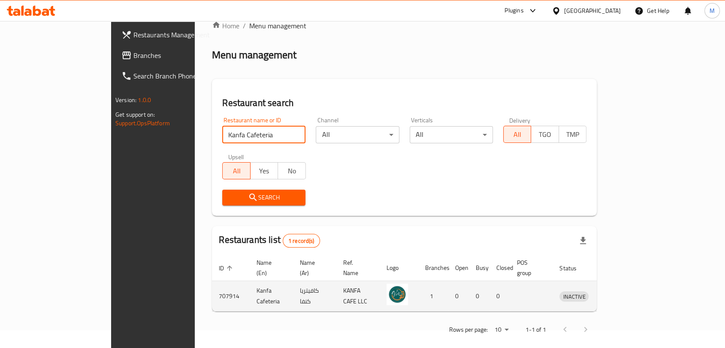
click at [629, 292] on td "enhanced table" at bounding box center [614, 296] width 30 height 30
click at [616, 291] on icon "enhanced table" at bounding box center [611, 296] width 10 height 10
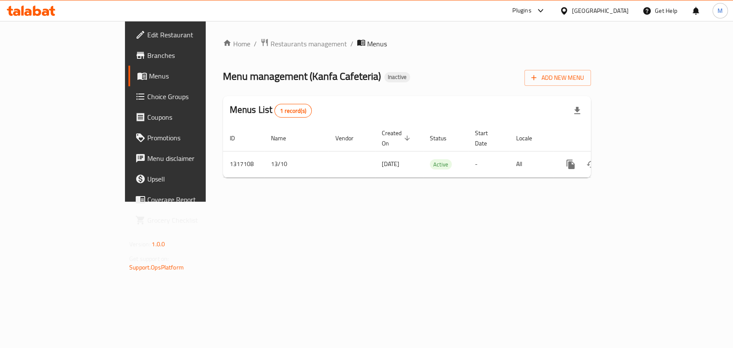
click at [147, 35] on span "Edit Restaurant" at bounding box center [193, 35] width 93 height 10
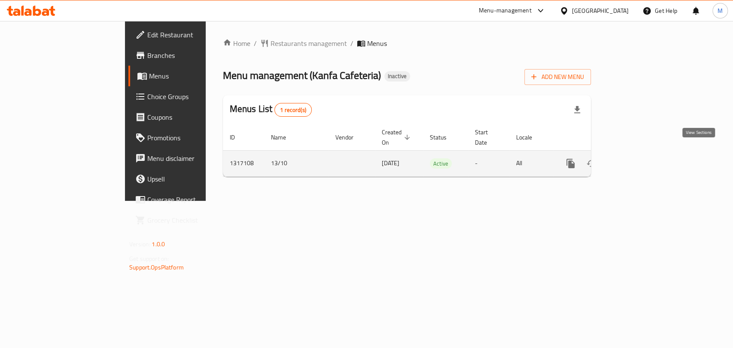
click at [642, 154] on link "enhanced table" at bounding box center [632, 163] width 21 height 21
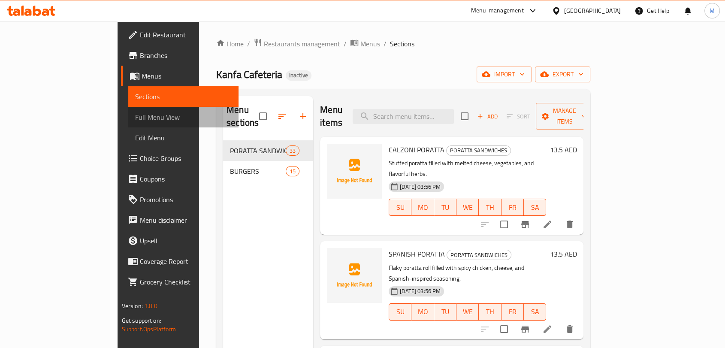
click at [135, 118] on span "Full Menu View" at bounding box center [183, 117] width 97 height 10
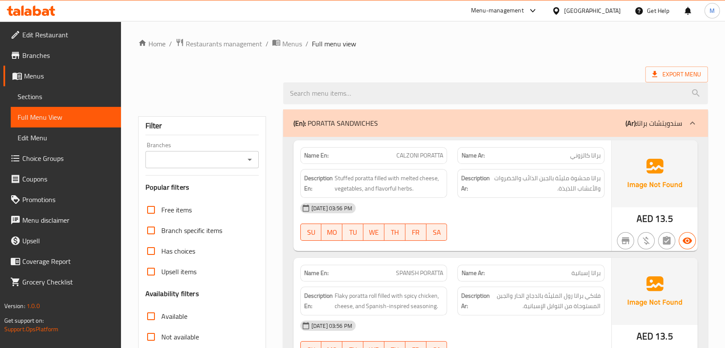
scroll to position [143, 0]
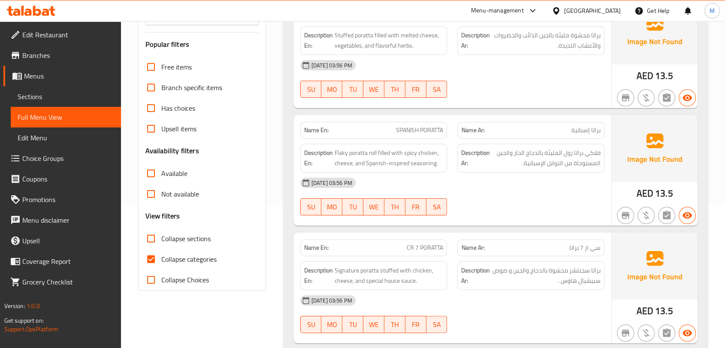
click at [160, 254] on input "Collapse categories" at bounding box center [151, 259] width 21 height 21
checkbox input "false"
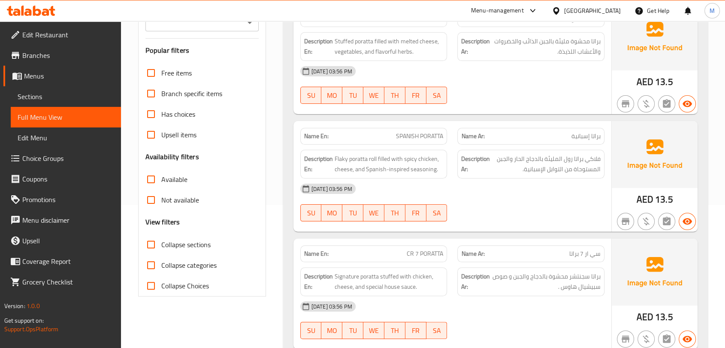
click at [145, 241] on input "Collapse sections" at bounding box center [151, 244] width 21 height 21
checkbox input "true"
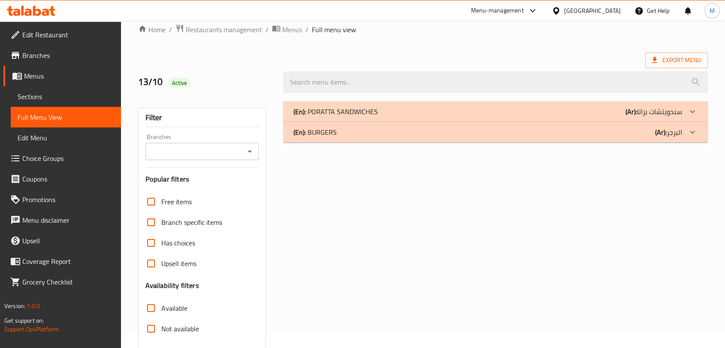
scroll to position [13, 0]
click at [364, 135] on div "(En): BURGERS (Ar): البرجر" at bounding box center [488, 133] width 389 height 10
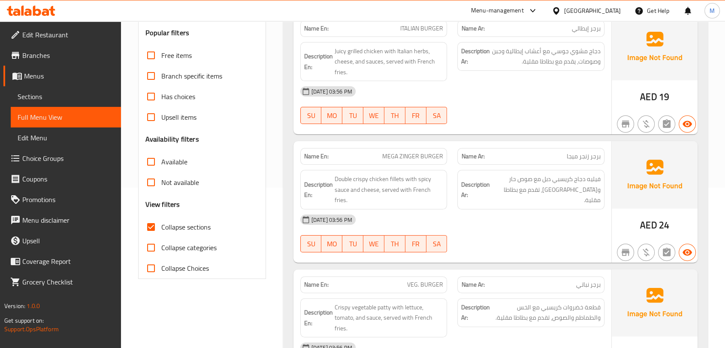
scroll to position [238, 0]
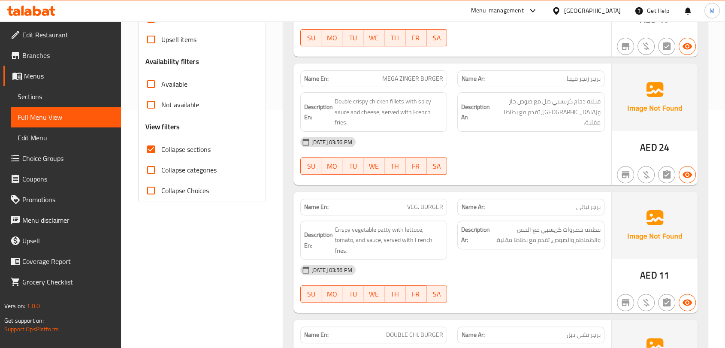
click at [486, 260] on div "[DATE] 03:56 PM" at bounding box center [452, 270] width 315 height 21
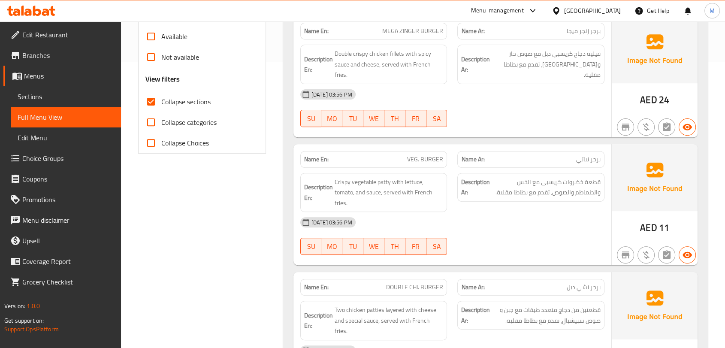
scroll to position [333, 0]
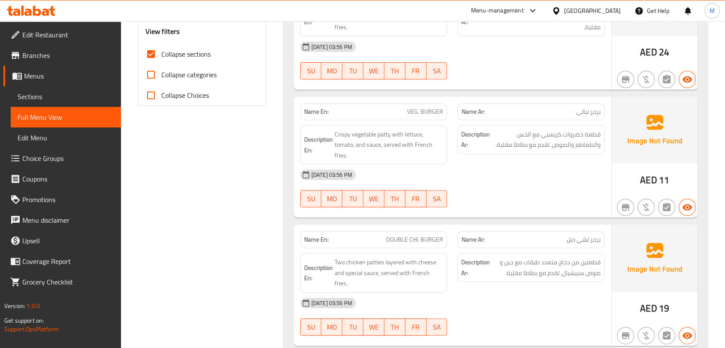
click at [386, 235] on p "Name En: DOUBLE CHI. BURGER" at bounding box center [373, 239] width 139 height 9
copy span "DOUBLE CHI. BURGER"
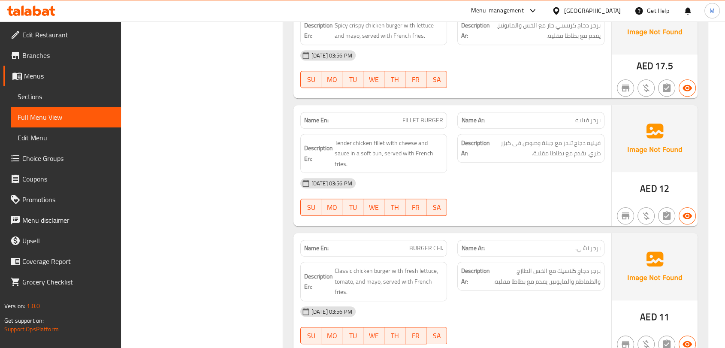
scroll to position [715, 0]
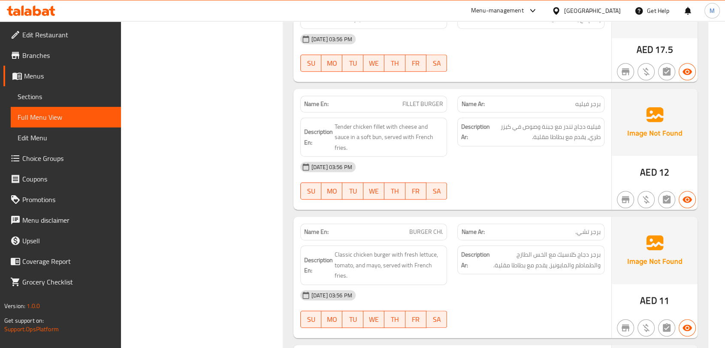
click at [406, 227] on p "Name En: BURGER CHI." at bounding box center [373, 231] width 139 height 9
copy span "BURGER CHI."
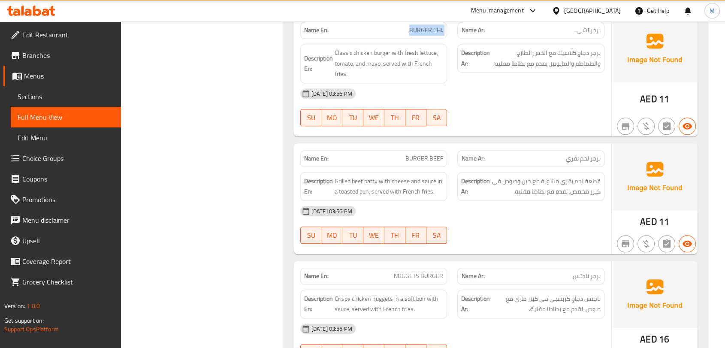
scroll to position [1001, 0]
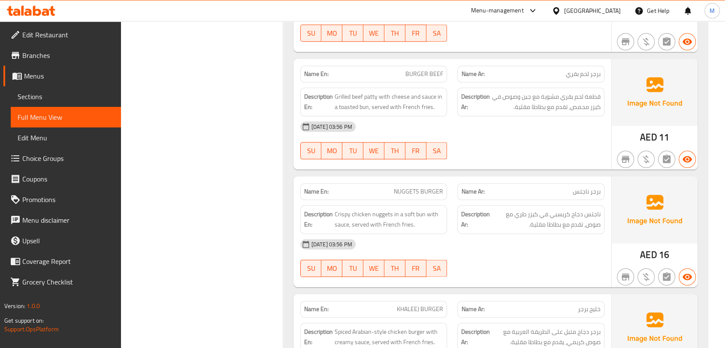
click at [402, 187] on span "NUGGETS BURGER" at bounding box center [418, 191] width 49 height 9
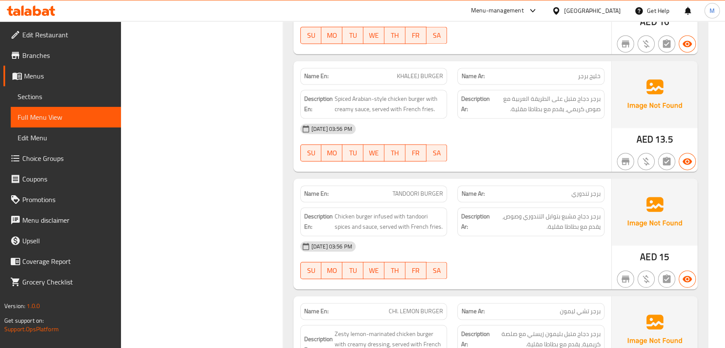
scroll to position [1239, 0]
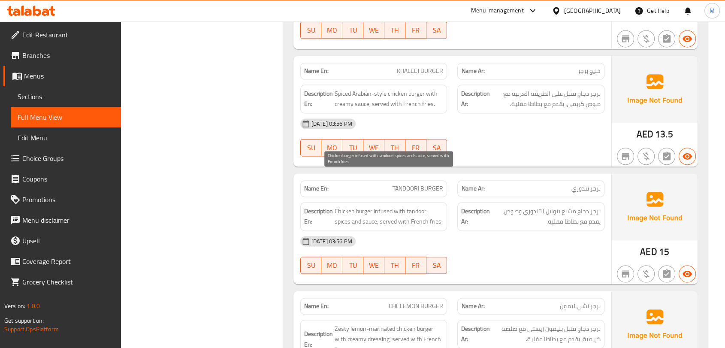
click at [375, 206] on span "Chicken burger infused with tandoori spices and sauce, served with French fries." at bounding box center [389, 216] width 109 height 21
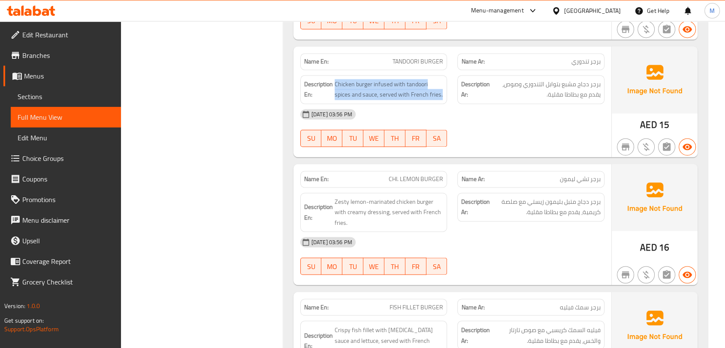
scroll to position [1383, 0]
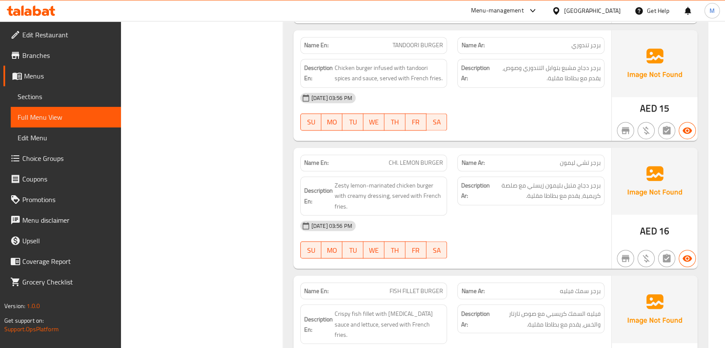
click at [404, 158] on span "CHI. LEMON BURGER" at bounding box center [416, 162] width 54 height 9
copy span "CHI. LEMON BURGER"
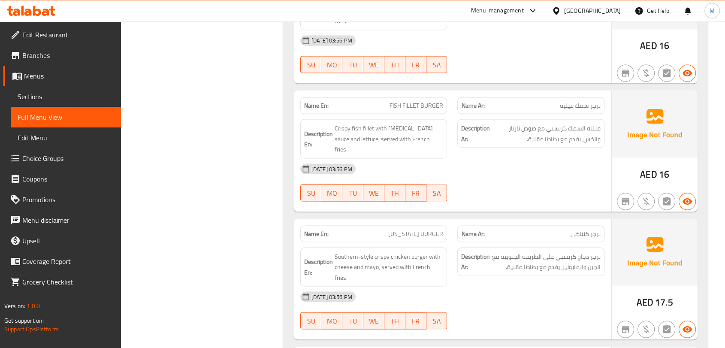
scroll to position [1608, 0]
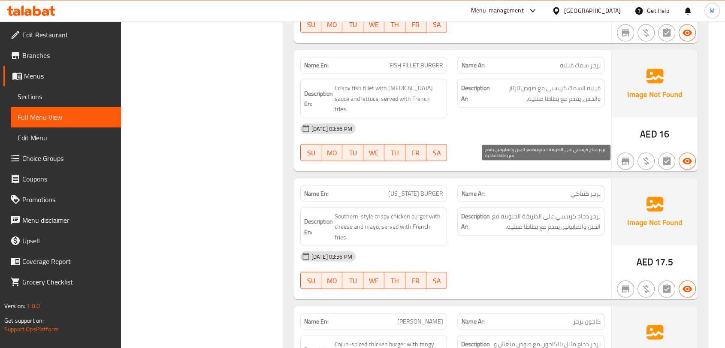
click at [531, 211] on span "برجر دجاج كريسبي على الطريقة الجنوبية مع الجبن والمايونيز، يقدم مع بطاطا مقلية." at bounding box center [546, 221] width 109 height 21
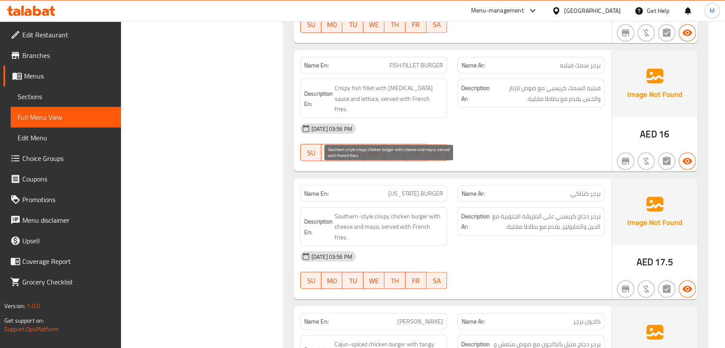
click at [388, 211] on span "Southern-style crispy chicken burger with cheese and mayo, served with French f…" at bounding box center [389, 227] width 109 height 32
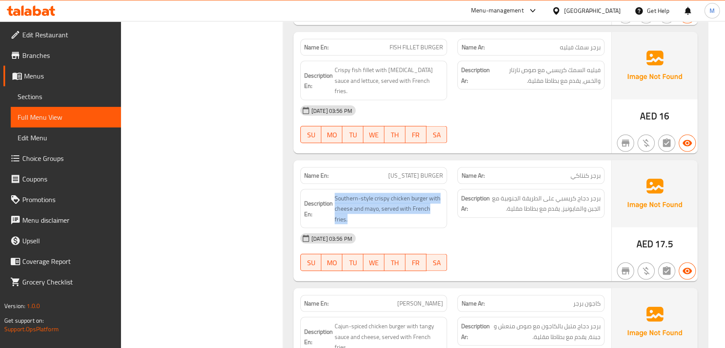
scroll to position [1656, 0]
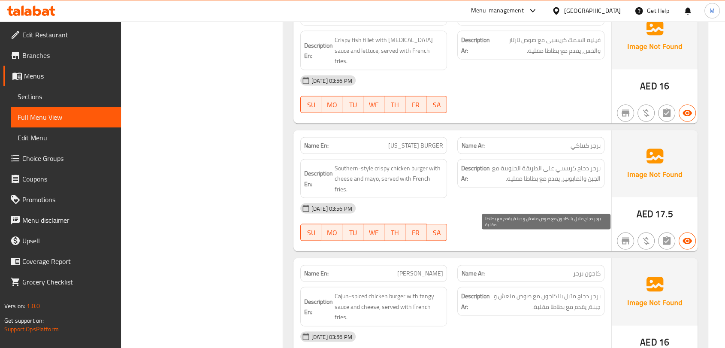
click at [568, 291] on span "برجر دجاج متبل بالكاجون مع صوص منعش و جبنة، يقدم مع بطاطا مقلية." at bounding box center [546, 301] width 109 height 21
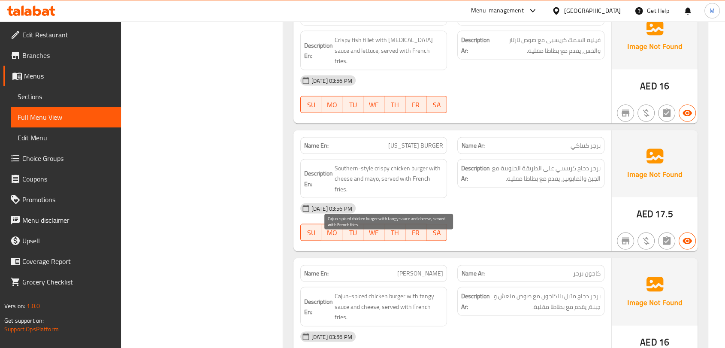
click at [405, 291] on span "Cajun-spiced chicken burger with tangy sauce and cheese, served with French fri…" at bounding box center [389, 307] width 109 height 32
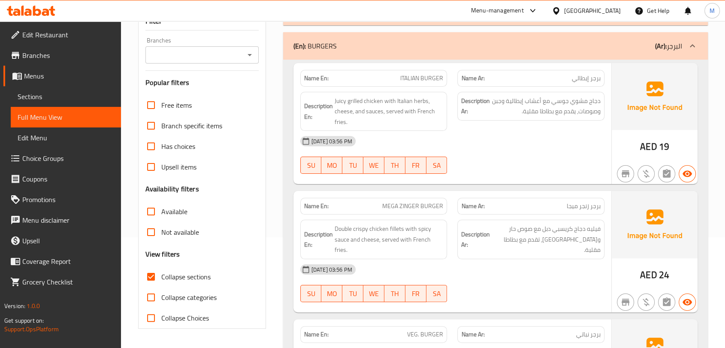
scroll to position [35, 0]
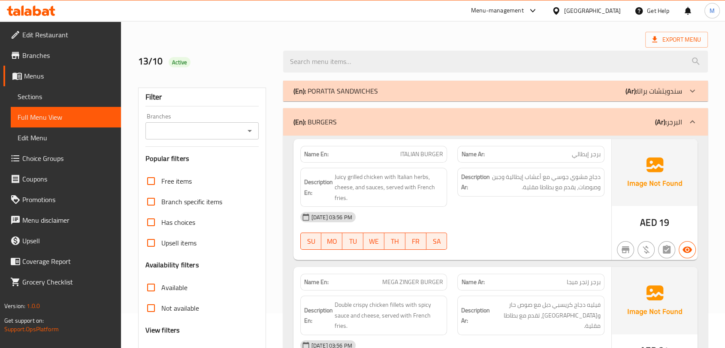
click at [378, 124] on div "(En): BURGERS (Ar): البرجر" at bounding box center [488, 122] width 389 height 10
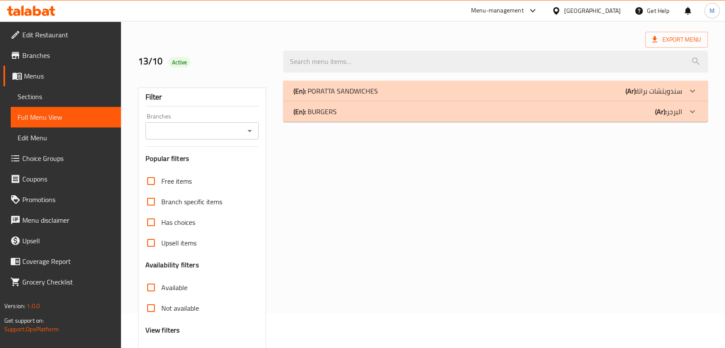
click at [392, 92] on div "(En): PORATTA SANDWICHES (Ar): سندويتشات براتا" at bounding box center [488, 91] width 389 height 10
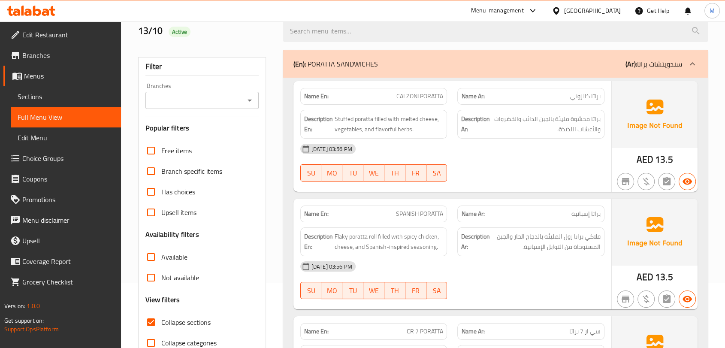
scroll to position [0, 0]
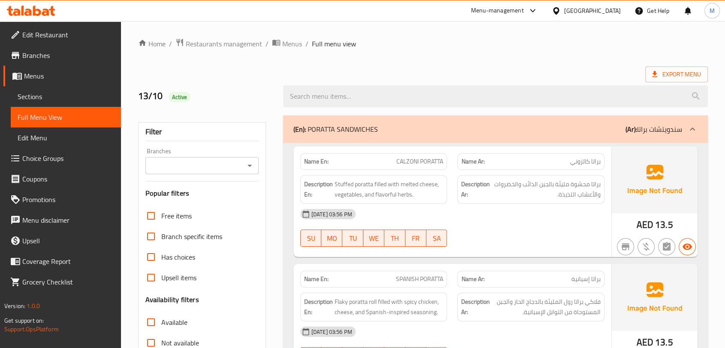
click at [492, 229] on div "13-10-2025 03:56 PM SU MO TU WE TH FR SA" at bounding box center [452, 228] width 315 height 48
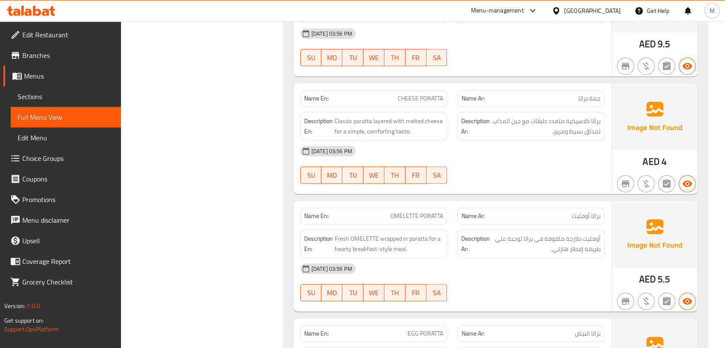
scroll to position [667, 0]
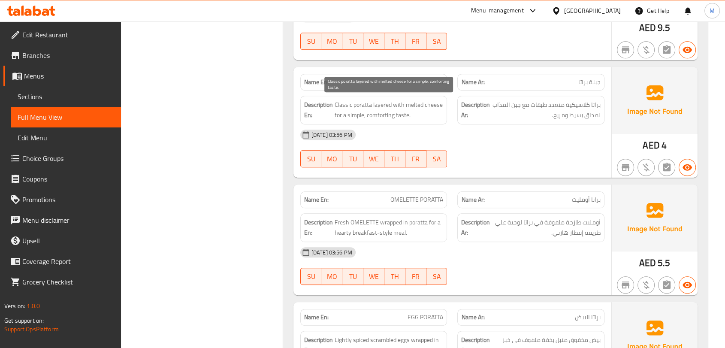
click at [382, 104] on span "Classic poratta layered with melted cheese for a simple, comforting taste." at bounding box center [389, 110] width 109 height 21
drag, startPoint x: 382, startPoint y: 104, endPoint x: 388, endPoint y: 105, distance: 6.6
click at [388, 105] on span "Classic poratta layered with melted cheese for a simple, comforting taste." at bounding box center [389, 110] width 109 height 21
copy span "layered"
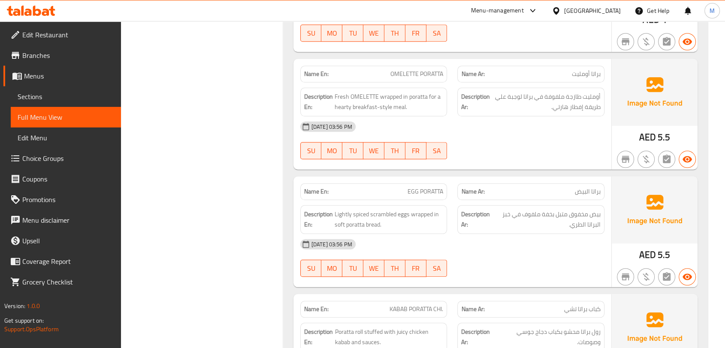
scroll to position [858, 0]
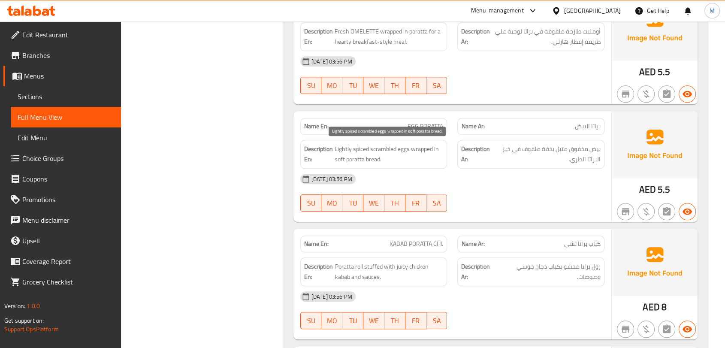
click at [345, 145] on span "Lightly spiced scrambled eggs wrapped in soft poratta bread." at bounding box center [389, 154] width 109 height 21
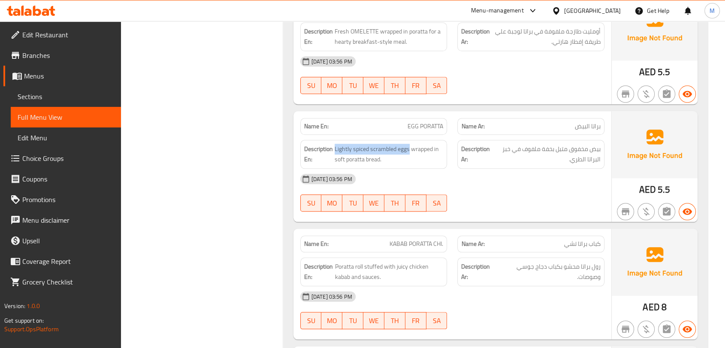
drag, startPoint x: 345, startPoint y: 145, endPoint x: 400, endPoint y: 140, distance: 55.2
click at [400, 140] on div "Description En: Lightly spiced scrambled eggs wrapped in soft poratta bread." at bounding box center [373, 154] width 147 height 29
copy span "Lightly spiced scrambled eggs"
click at [416, 127] on span "EGG PORATTA" at bounding box center [426, 126] width 36 height 9
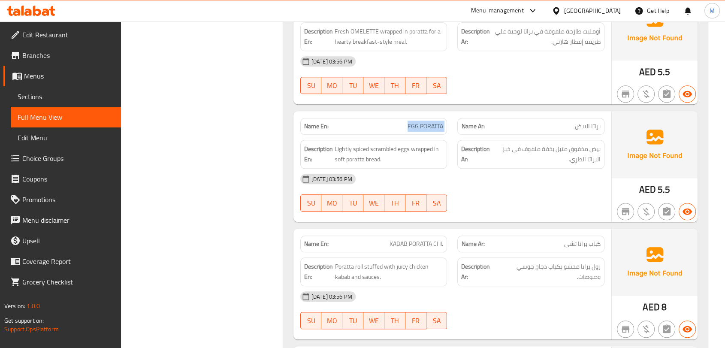
click at [416, 127] on span "EGG PORATTA" at bounding box center [426, 126] width 36 height 9
copy span "EGG PORATTA"
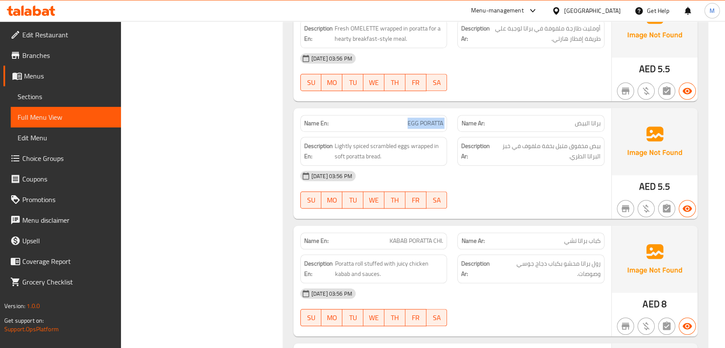
scroll to position [954, 0]
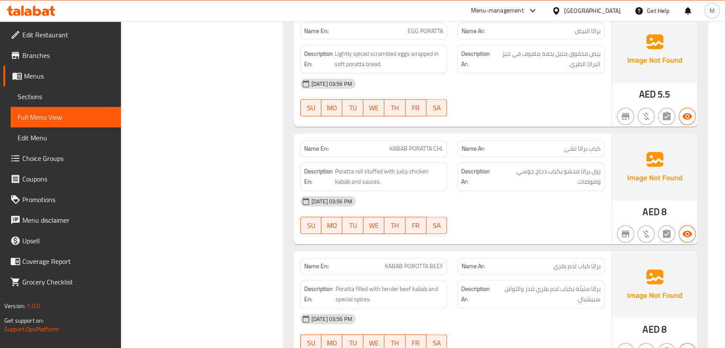
click at [409, 152] on span "KABAB PORATTA CHI." at bounding box center [417, 148] width 54 height 9
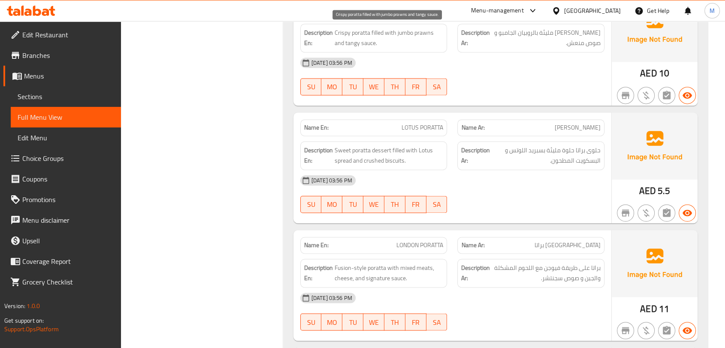
scroll to position [1335, 0]
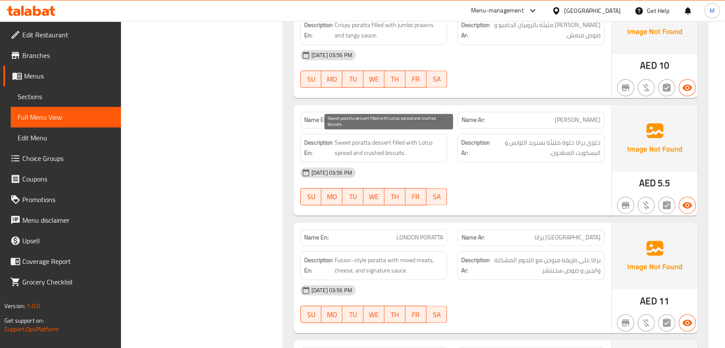
click at [380, 148] on span "Sweet poratta dessert filled with Lotus spread and crushed biscuits." at bounding box center [389, 147] width 109 height 21
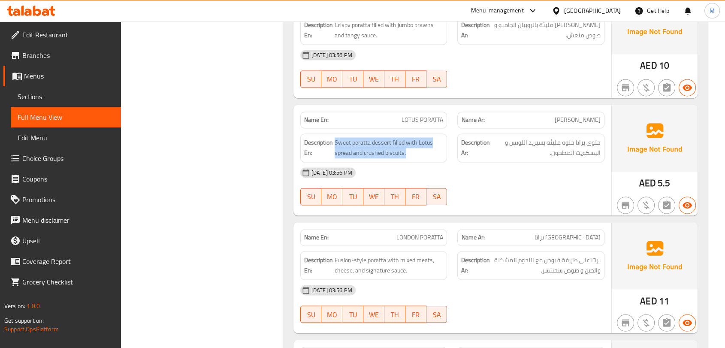
type button "0"
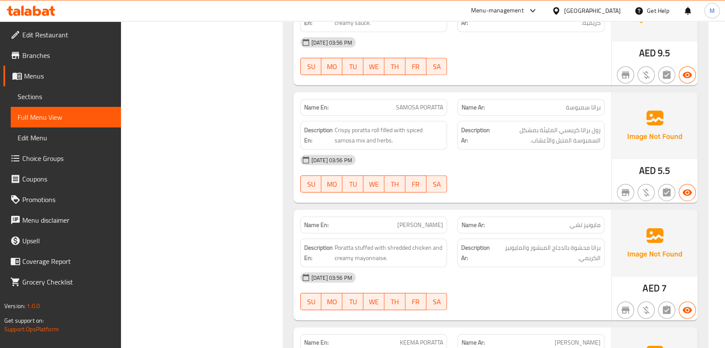
scroll to position [2193, 0]
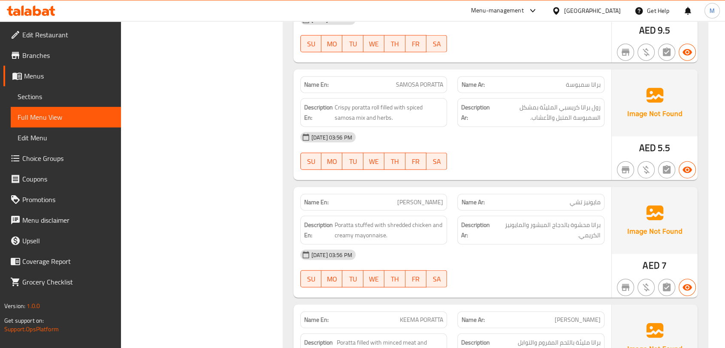
click at [402, 200] on span "CHI MAYONNAISE" at bounding box center [420, 202] width 46 height 9
copy span "CHI MAYONNAISE"
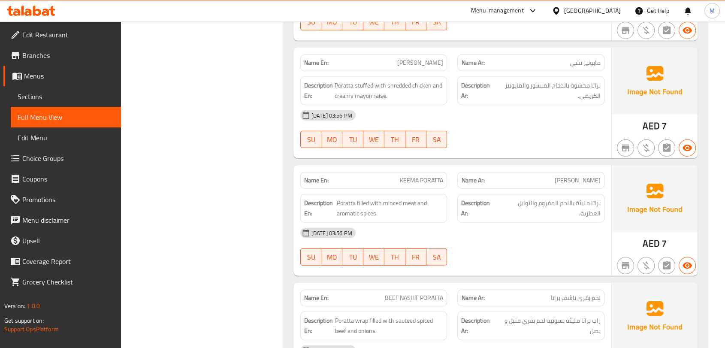
scroll to position [2384, 0]
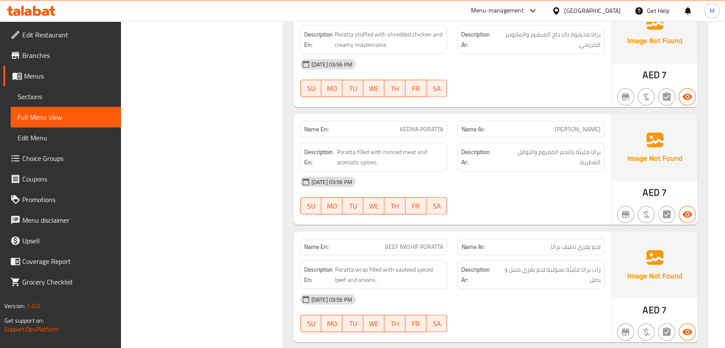
click at [384, 131] on div "Name En: KEEMA PORATTA" at bounding box center [373, 129] width 147 height 17
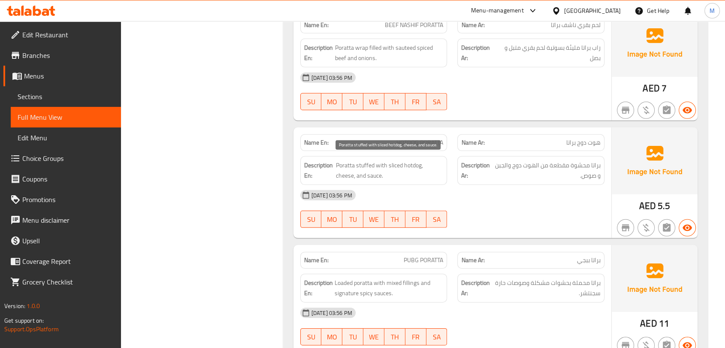
scroll to position [2622, 0]
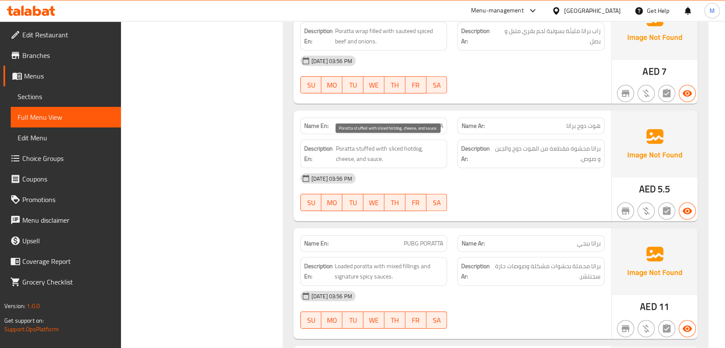
click at [395, 145] on span "Poratta stuffed with sliced hotdog, cheese, and sauce." at bounding box center [389, 153] width 107 height 21
drag, startPoint x: 395, startPoint y: 145, endPoint x: 409, endPoint y: 148, distance: 14.9
click at [409, 148] on span "Poratta stuffed with sliced hotdog, cheese, and sauce." at bounding box center [389, 153] width 107 height 21
copy span "sliced hotdog"
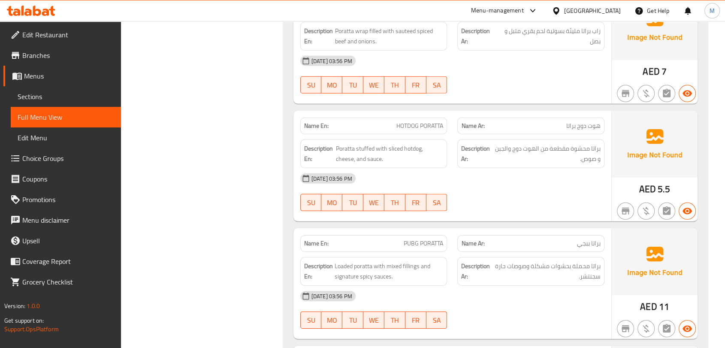
click at [402, 122] on span "HOTDOG PORATTA" at bounding box center [420, 125] width 47 height 9
copy span "HOTDOG PORATTA"
click at [413, 157] on span "Poratta stuffed with sliced hotdog, cheese, and sauce." at bounding box center [389, 153] width 107 height 21
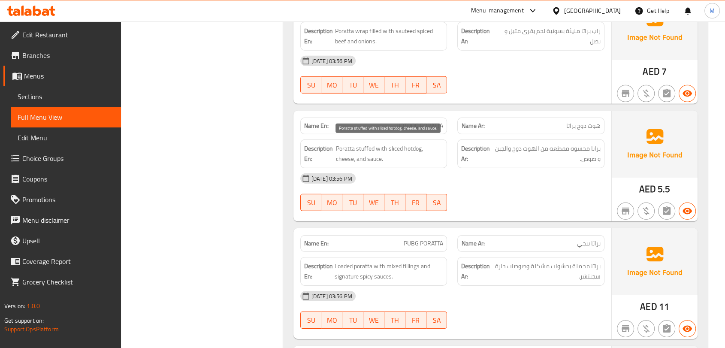
click at [413, 157] on span "Poratta stuffed with sliced hotdog, cheese, and sauce." at bounding box center [389, 153] width 107 height 21
click at [412, 123] on span "HOTDOG PORATTA" at bounding box center [420, 125] width 47 height 9
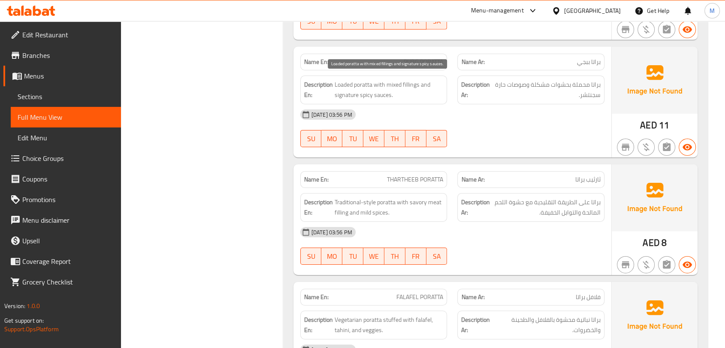
scroll to position [2813, 0]
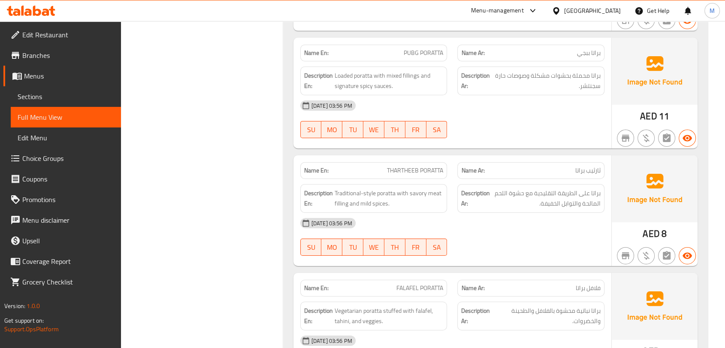
click at [402, 169] on span "THARTHEEB PORATTA" at bounding box center [415, 170] width 56 height 9
click at [390, 166] on span "THARTHEEB PORATTA" at bounding box center [415, 170] width 56 height 9
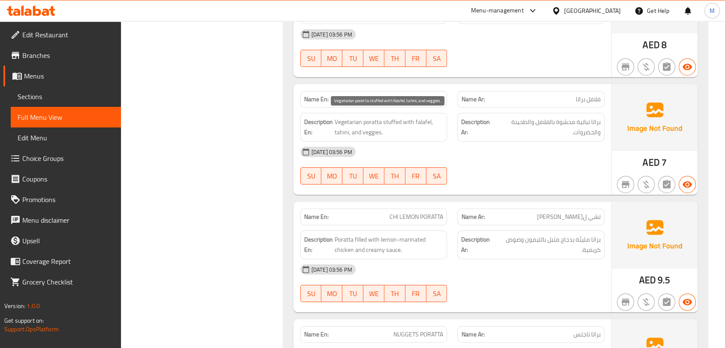
scroll to position [3004, 0]
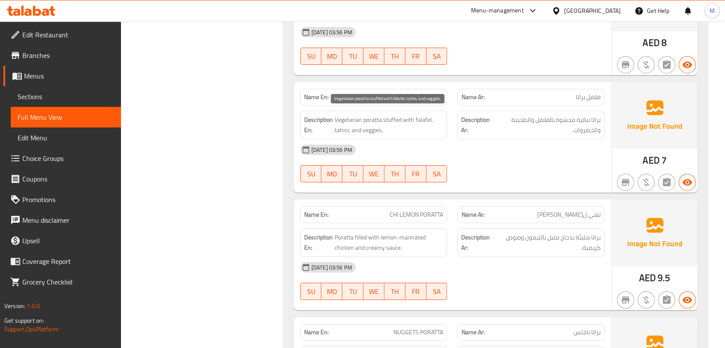
click at [390, 210] on span "CHI LEMON PORATTA" at bounding box center [417, 214] width 54 height 9
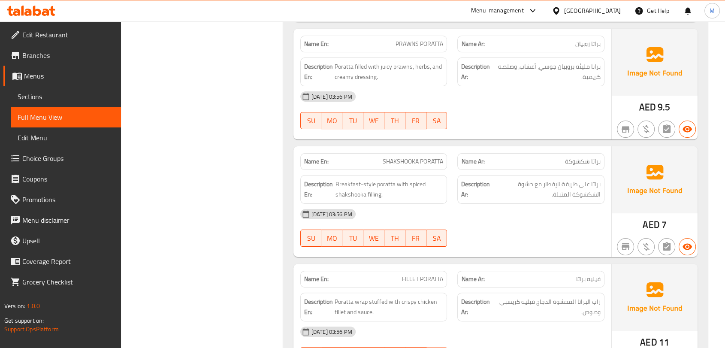
scroll to position [3393, 0]
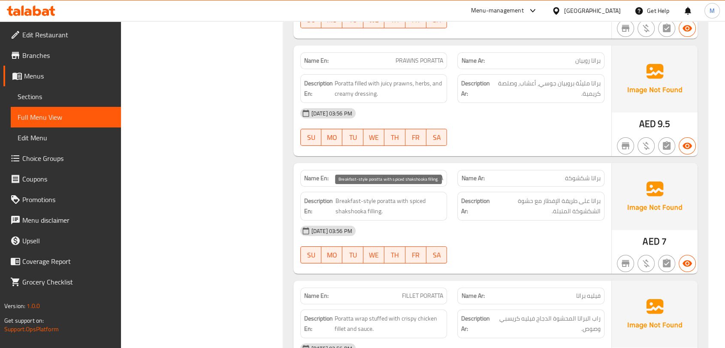
click at [378, 203] on span "Breakfast-style poratta with spiced shakshooka filling." at bounding box center [390, 206] width 108 height 21
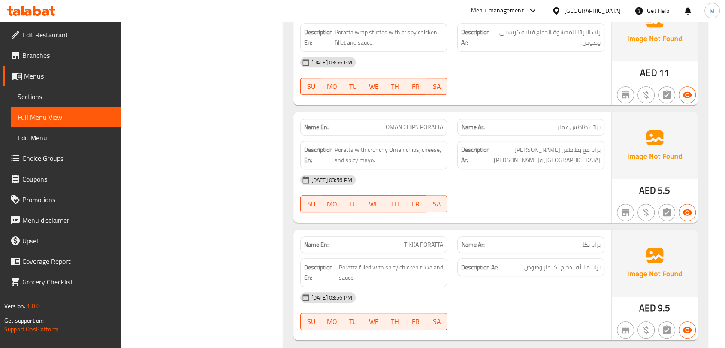
scroll to position [3727, 0]
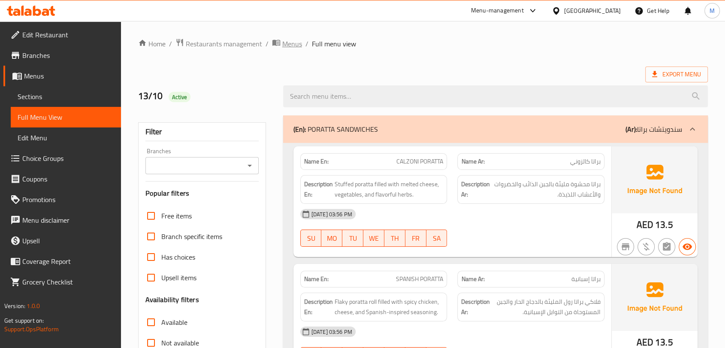
click at [292, 48] on span "Menus" at bounding box center [292, 44] width 20 height 10
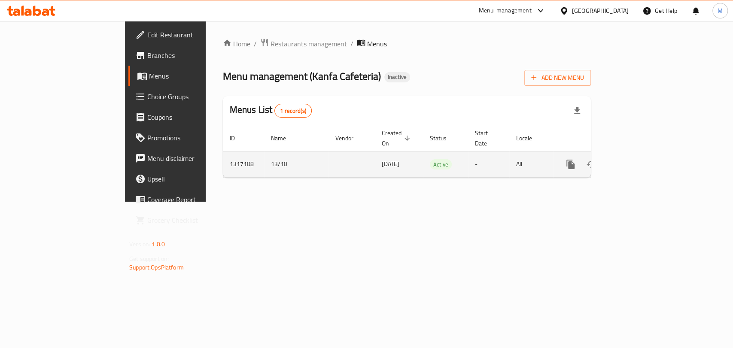
click at [637, 159] on icon "enhanced table" at bounding box center [632, 164] width 10 height 10
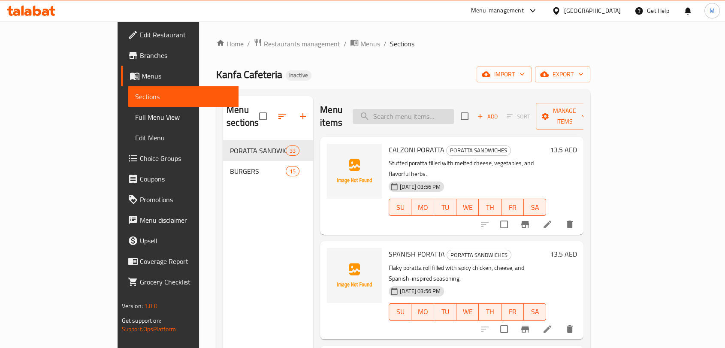
click at [441, 109] on input "search" at bounding box center [403, 116] width 101 height 15
paste input "DOUBLE CHI. BURGER"
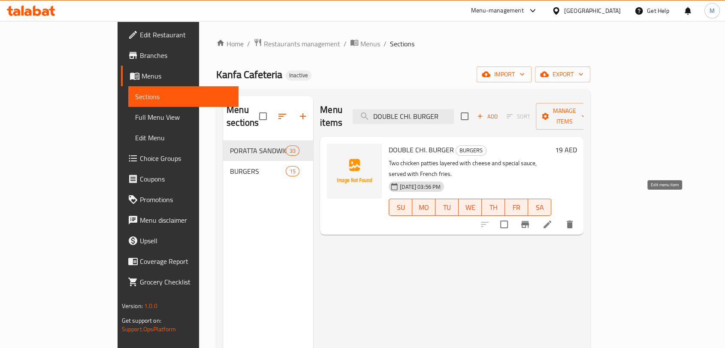
type input "DOUBLE CHI. BURGER"
click at [553, 219] on icon at bounding box center [547, 224] width 10 height 10
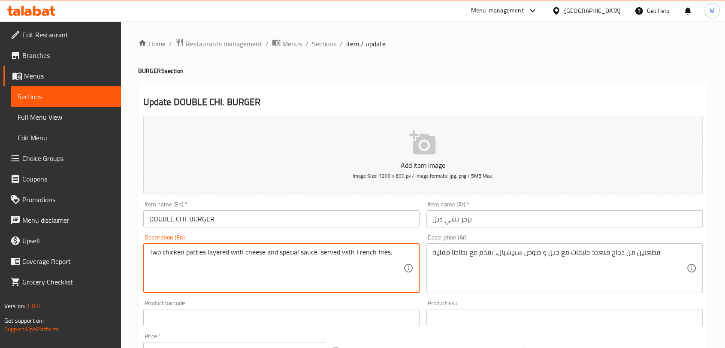
click at [166, 253] on textarea "Two chicken patties layered with cheese and special sauce, served with French f…" at bounding box center [276, 268] width 254 height 41
click at [182, 219] on input "DOUBLE CHI. BURGER" at bounding box center [281, 218] width 276 height 17
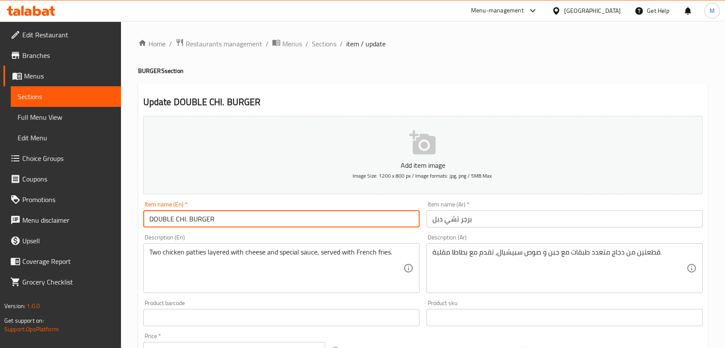
click at [182, 219] on input "DOUBLE CHI. BURGER" at bounding box center [281, 218] width 276 height 17
click at [185, 221] on input "DOUBLE CHI. BURGER" at bounding box center [281, 218] width 276 height 17
drag, startPoint x: 187, startPoint y: 221, endPoint x: 177, endPoint y: 225, distance: 10.6
click at [177, 225] on input "DOUBLE CHI. BURGER" at bounding box center [281, 218] width 276 height 17
paste input "chicken"
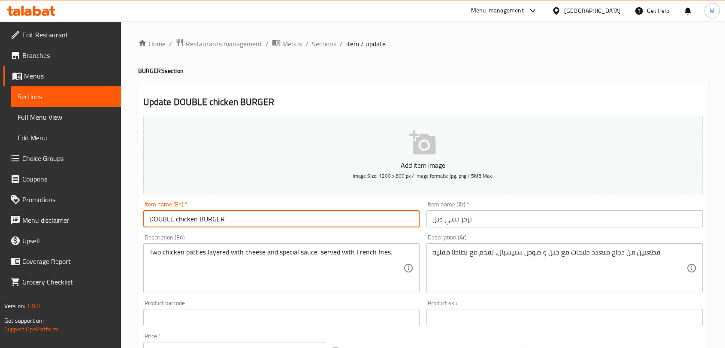
type input "DOUBLE chicken BURGER"
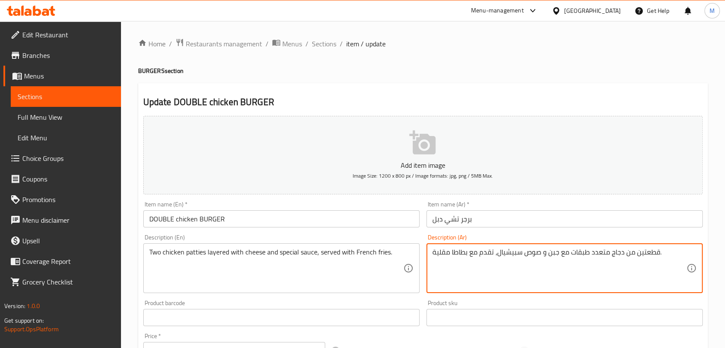
click at [612, 255] on textarea "قطعتين من دجاج متعدد طبقات مع جبن و صوص سبيشيال، تقدم مع بطاطا مقلية." at bounding box center [560, 268] width 254 height 41
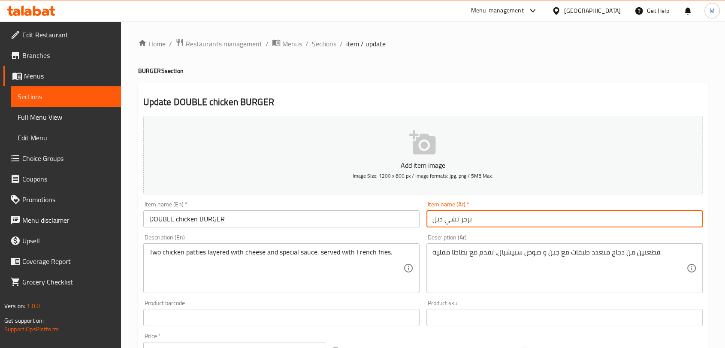
click at [451, 224] on input "برجر تشي دبل" at bounding box center [565, 218] width 276 height 17
paste input "جاج"
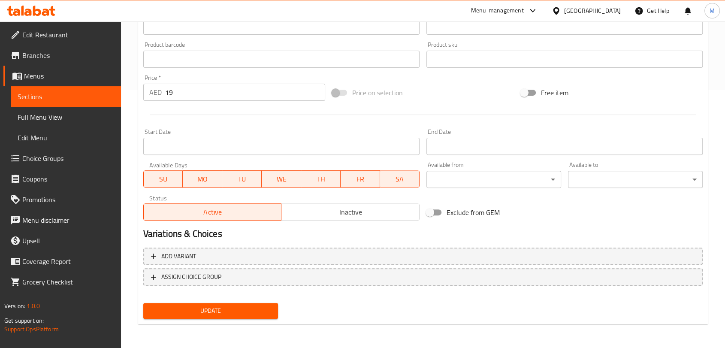
type input "برجر دجاج دبل"
click at [227, 316] on span "Update" at bounding box center [210, 311] width 121 height 11
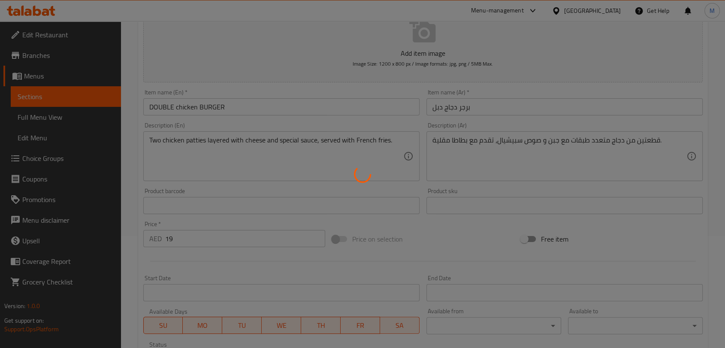
scroll to position [20, 0]
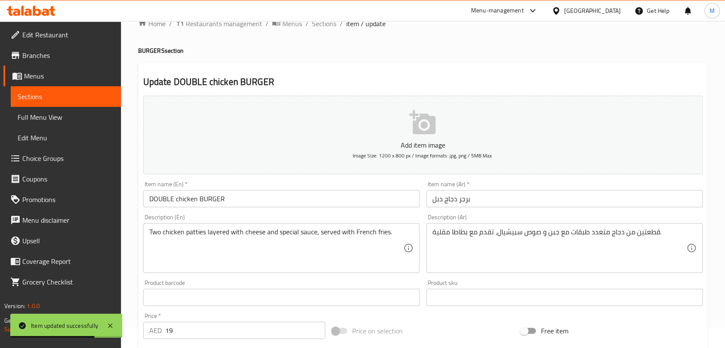
drag, startPoint x: 324, startPoint y: 22, endPoint x: 330, endPoint y: 44, distance: 22.3
click at [324, 22] on span "Sections" at bounding box center [324, 23] width 24 height 10
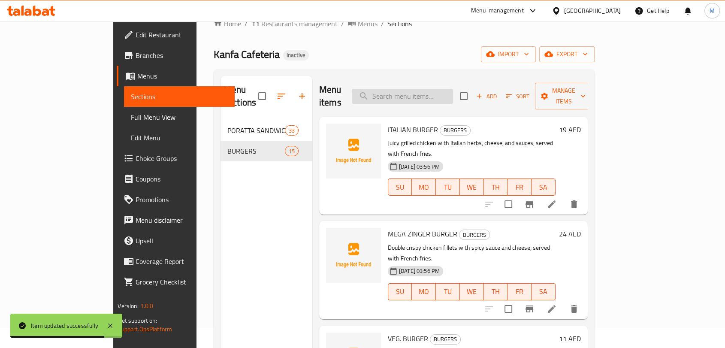
click at [439, 90] on input "search" at bounding box center [402, 96] width 101 height 15
paste input "BURGER CHI."
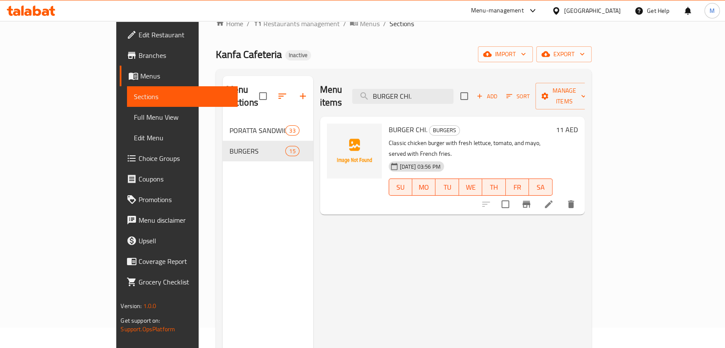
type input "BURGER CHI."
click at [554, 199] on icon at bounding box center [549, 204] width 10 height 10
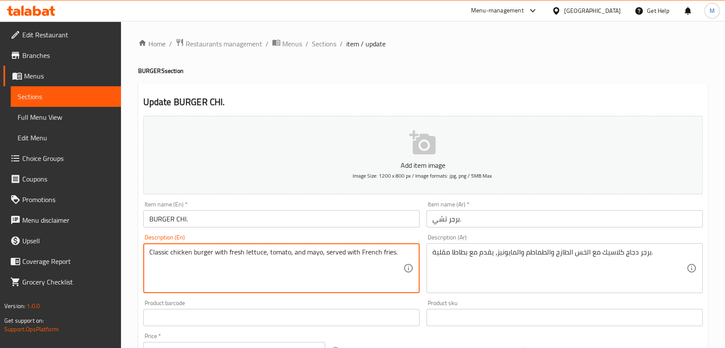
click at [185, 252] on textarea "Classic chicken burger with fresh lettuce, tomato, and mayo, served with French…" at bounding box center [276, 268] width 254 height 41
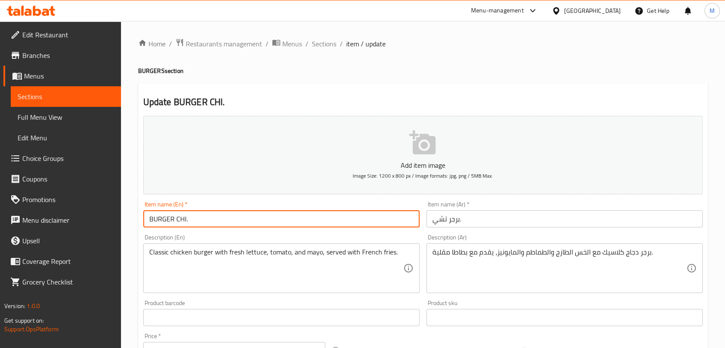
click at [184, 221] on input "BURGER CHI." at bounding box center [281, 218] width 276 height 17
drag, startPoint x: 184, startPoint y: 221, endPoint x: 191, endPoint y: 220, distance: 7.3
click at [191, 220] on input "BURGER CHI." at bounding box center [281, 218] width 276 height 17
paste input "chicken"
type input "BURGER chicken"
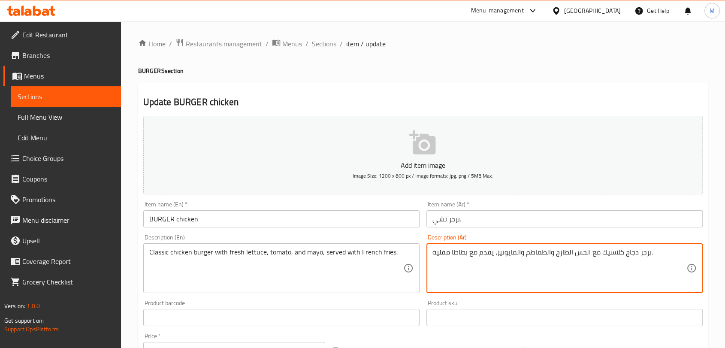
click at [634, 254] on textarea "برجر دجاج كلاسيك مع الخس الطازج والطماطم والمايونيز، يقدم مع بطاطا مقلية." at bounding box center [560, 268] width 254 height 41
click at [436, 222] on input "برجر تشي." at bounding box center [565, 218] width 276 height 17
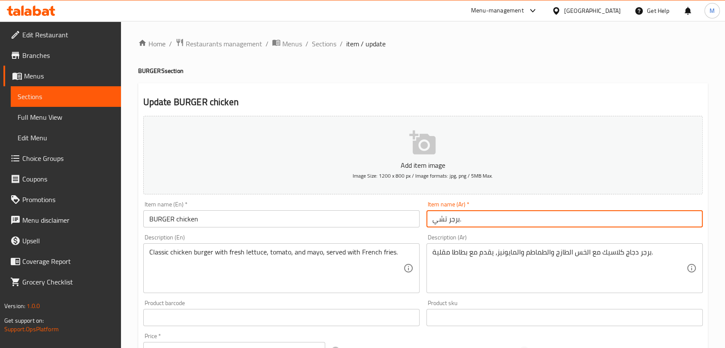
click at [436, 222] on input "برجر تشي." at bounding box center [565, 218] width 276 height 17
paste input "جاج"
drag, startPoint x: 463, startPoint y: 224, endPoint x: 457, endPoint y: 223, distance: 5.3
click at [457, 223] on input "برجر دجاج ." at bounding box center [565, 218] width 276 height 17
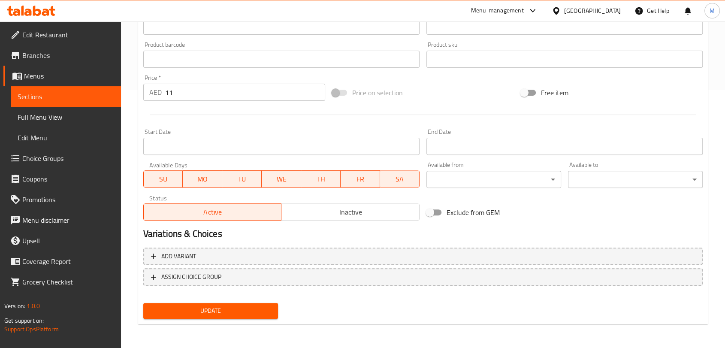
type input "برجر دجاج"
click at [206, 312] on span "Update" at bounding box center [210, 311] width 121 height 11
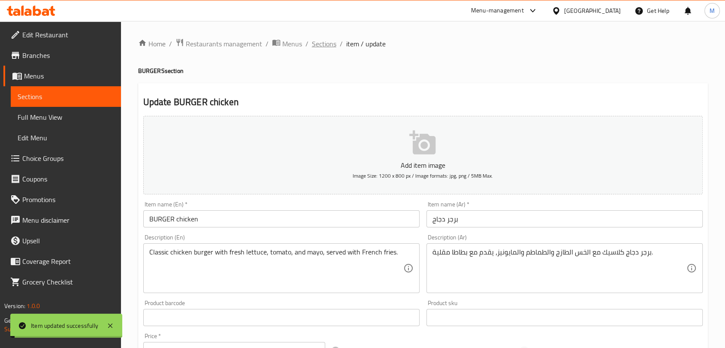
click at [324, 42] on span "Sections" at bounding box center [324, 44] width 24 height 10
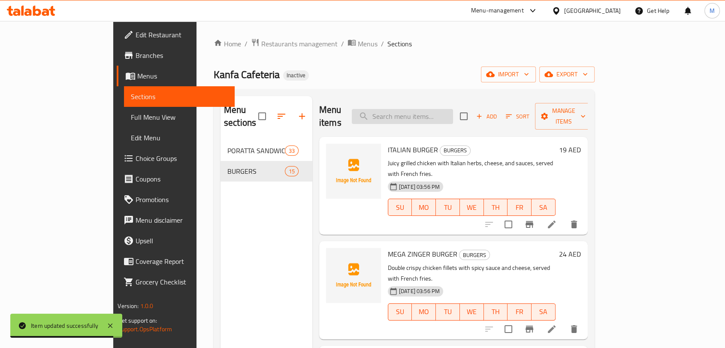
click at [451, 109] on input "search" at bounding box center [402, 116] width 101 height 15
paste input "CHI. LEMON BURGER"
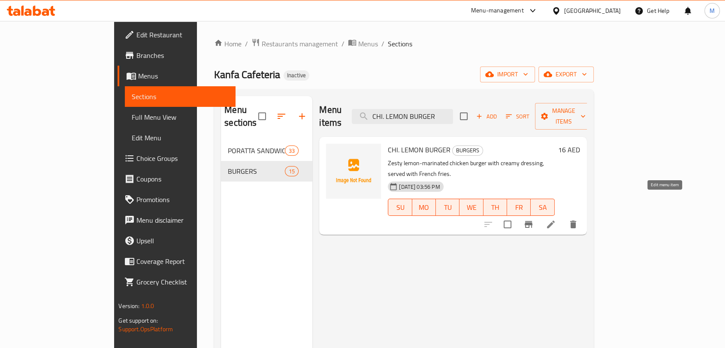
type input "CHI. LEMON BURGER"
click at [555, 221] on icon at bounding box center [551, 225] width 8 height 8
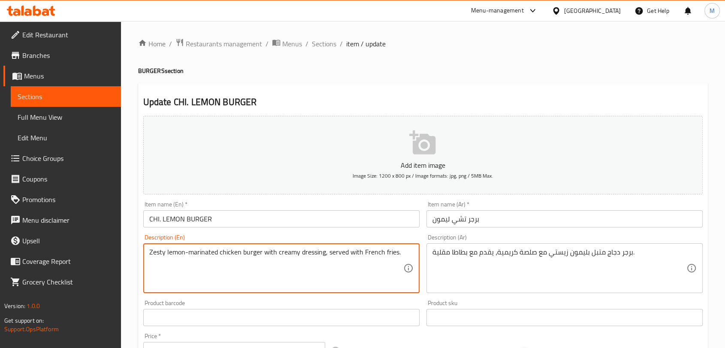
click at [225, 254] on textarea "Zesty lemon-marinated chicken burger with creamy dressing, served with French f…" at bounding box center [276, 268] width 254 height 41
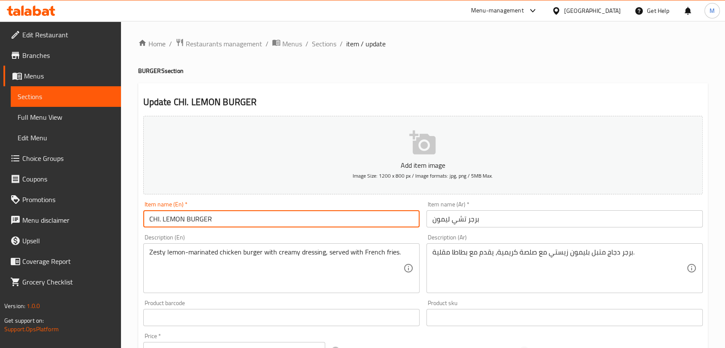
drag, startPoint x: 160, startPoint y: 222, endPoint x: 150, endPoint y: 220, distance: 10.9
click at [150, 220] on input "CHI. LEMON BURGER" at bounding box center [281, 218] width 276 height 17
paste input "chicken"
type input "chicken LEMON BURGER"
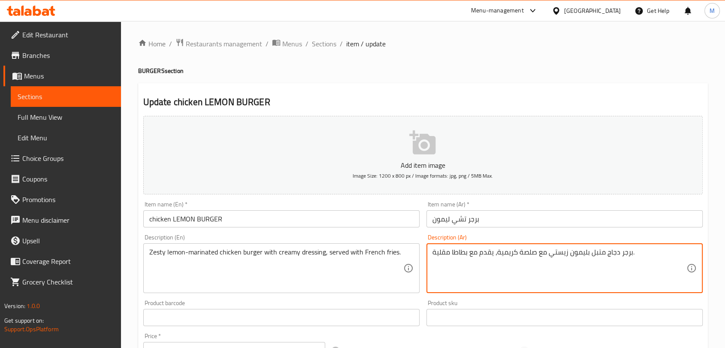
click at [608, 253] on textarea "برجر دجاج متبل بليمون زيستي مع صلصة كريمية، يقدم مع بطاطا مقلية." at bounding box center [560, 268] width 254 height 41
click at [459, 221] on input "برجر تشي ليمون" at bounding box center [565, 218] width 276 height 17
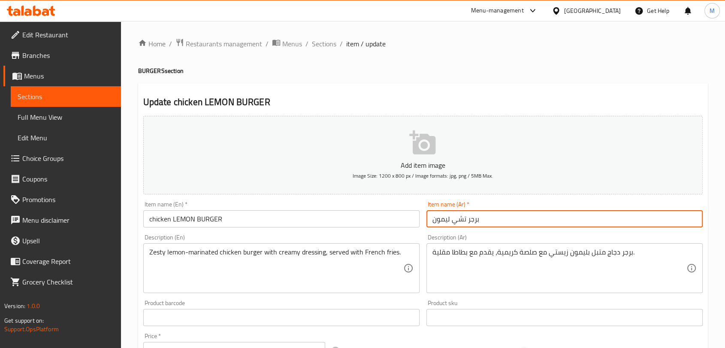
click at [459, 221] on input "برجر تشي ليمون" at bounding box center [565, 218] width 276 height 17
paste input "جاج"
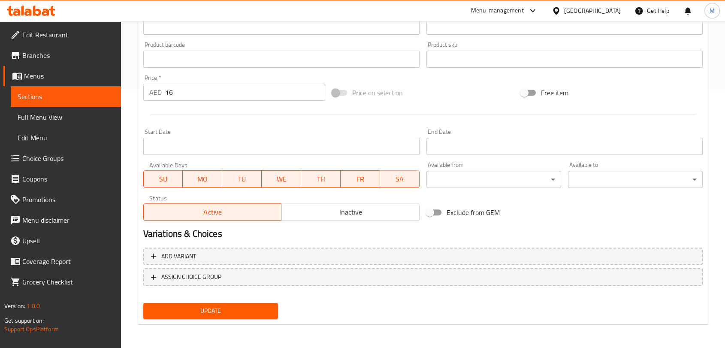
type input "برجر دجاج ليمون"
click at [214, 312] on span "Update" at bounding box center [210, 311] width 121 height 11
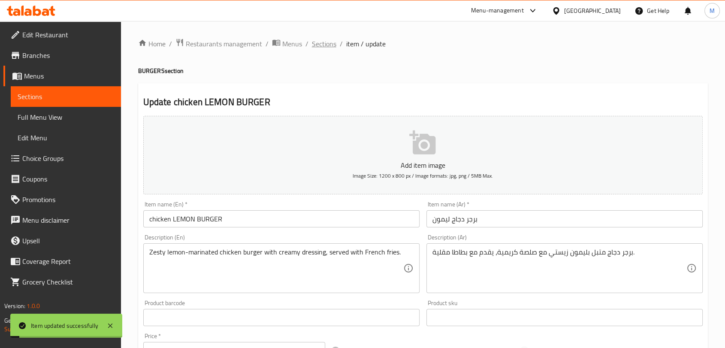
click at [324, 44] on span "Sections" at bounding box center [324, 44] width 24 height 10
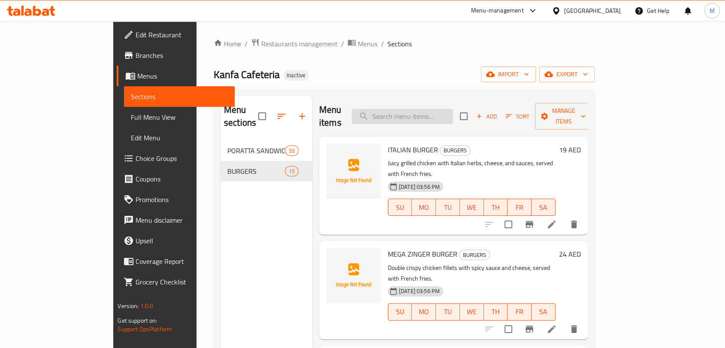
click at [413, 109] on input "search" at bounding box center [402, 116] width 101 height 15
paste input "EGG PORATTA"
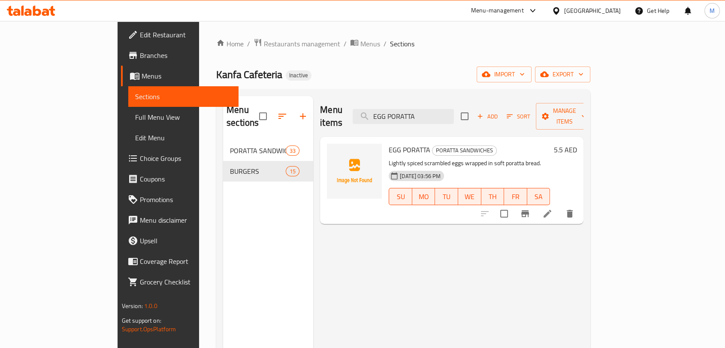
type input "EGG PORATTA"
click at [553, 209] on icon at bounding box center [547, 214] width 10 height 10
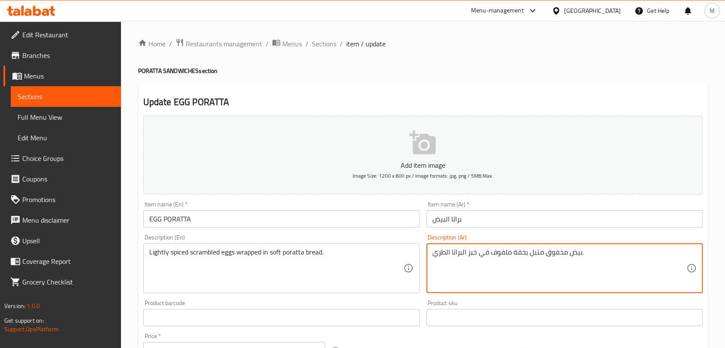
drag, startPoint x: 525, startPoint y: 254, endPoint x: 577, endPoint y: 254, distance: 52.4
click at [577, 254] on textarea "بيض مخفوق متبل بخفة ملفوف في خبز البراتا الطري." at bounding box center [560, 268] width 254 height 41
drag, startPoint x: 582, startPoint y: 257, endPoint x: 561, endPoint y: 258, distance: 21.5
click at [561, 258] on textarea "بيض مخفوق متبل بخفة ملفوف في خبز البراتا الطري." at bounding box center [560, 268] width 254 height 41
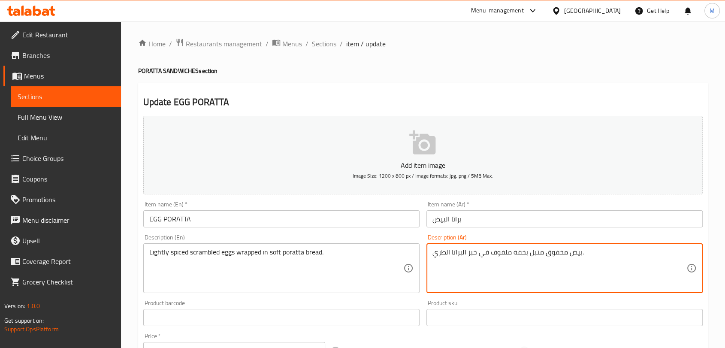
click at [561, 258] on textarea "بيض مخفوق متبل بخفة ملفوف في خبز البراتا الطري." at bounding box center [560, 268] width 254 height 41
drag, startPoint x: 581, startPoint y: 256, endPoint x: 515, endPoint y: 254, distance: 66.1
click at [515, 254] on textarea "بيض مخفوق متبل بخفة ملفوف في خبز البراتا الطري." at bounding box center [560, 268] width 254 height 41
paste textarea "قليلاً"
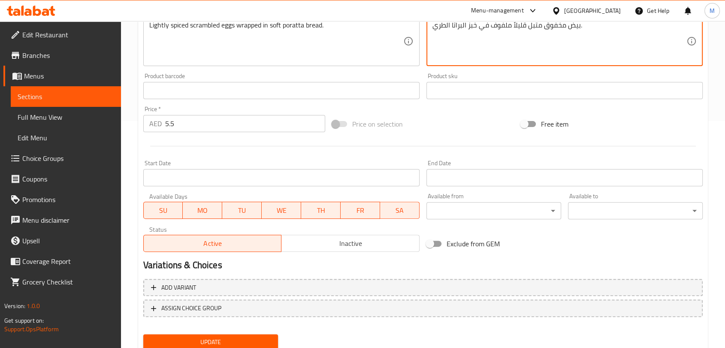
scroll to position [258, 0]
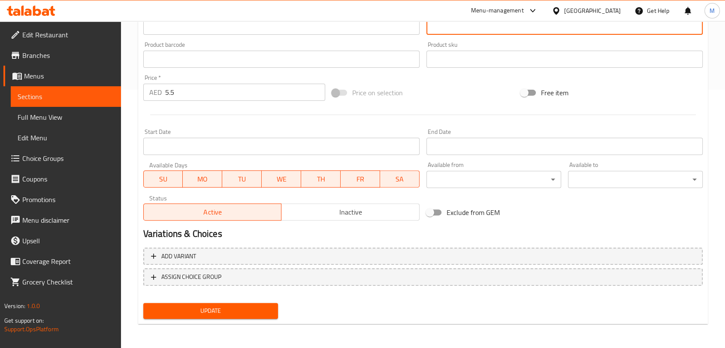
type textarea "بيض مخفوق متبل قليلاً ملفوف في خبز البراتا الطري."
click at [230, 313] on span "Update" at bounding box center [210, 311] width 121 height 11
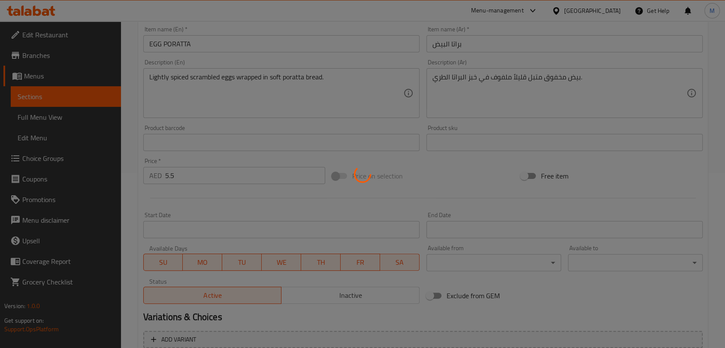
scroll to position [115, 0]
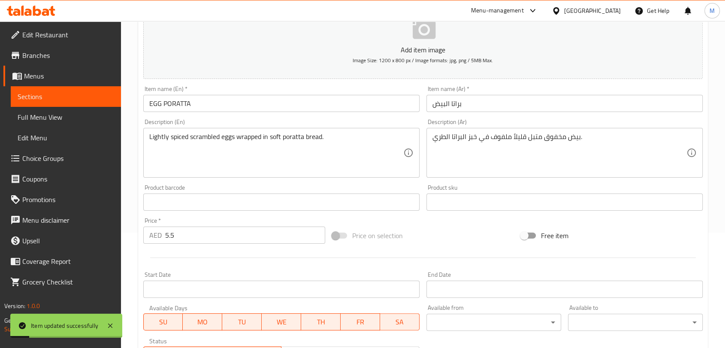
drag, startPoint x: 148, startPoint y: 137, endPoint x: 209, endPoint y: 136, distance: 60.9
click at [209, 136] on div "Lightly spiced scrambled eggs wrapped in soft poratta bread. Description (En)" at bounding box center [281, 153] width 276 height 50
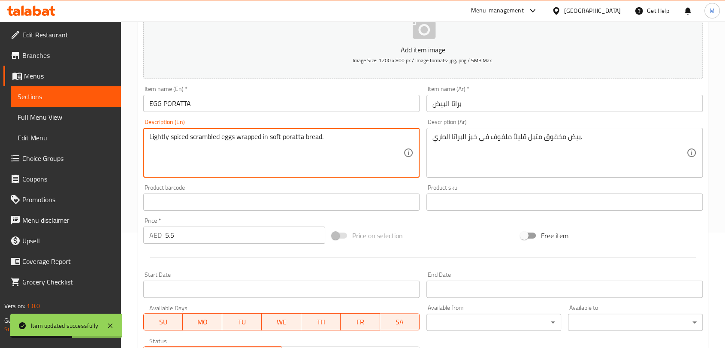
drag, startPoint x: 149, startPoint y: 136, endPoint x: 235, endPoint y: 142, distance: 86.0
click at [235, 142] on textarea "Lightly spiced scrambled eggs wrapped in soft poratta bread." at bounding box center [276, 153] width 254 height 41
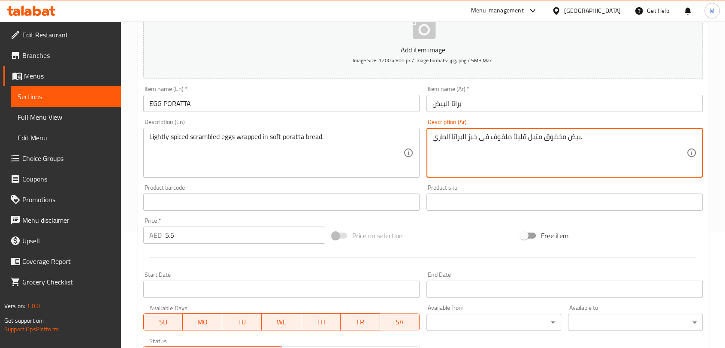
drag, startPoint x: 579, startPoint y: 138, endPoint x: 512, endPoint y: 132, distance: 66.8
click at [512, 133] on textarea "بيض مخفوق متبل قليلاً ملفوف في خبز البراتا الطري." at bounding box center [560, 153] width 254 height 41
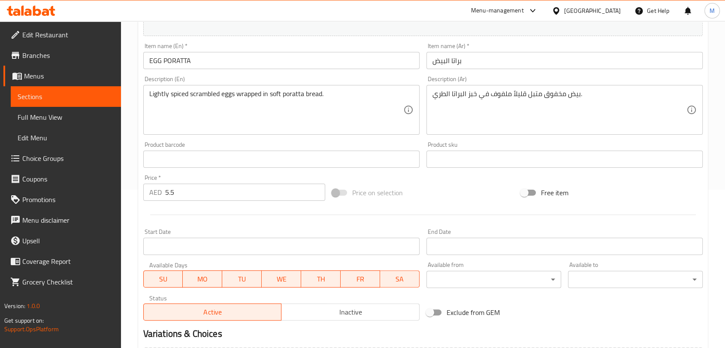
scroll to position [258, 0]
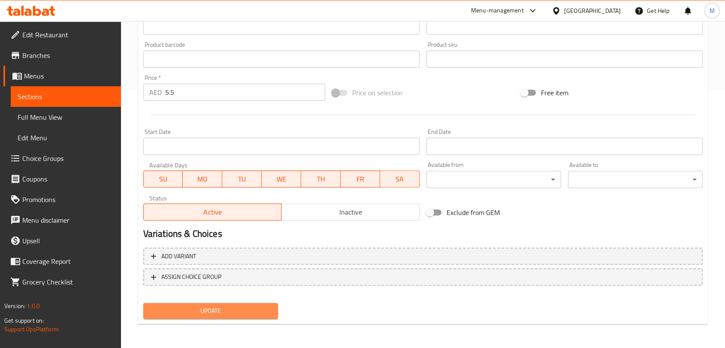
click at [227, 314] on span "Update" at bounding box center [210, 311] width 121 height 11
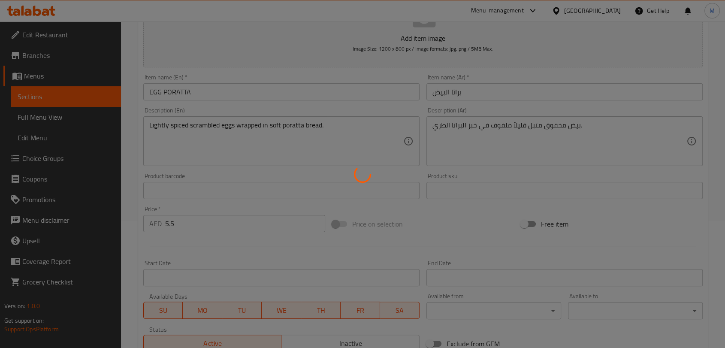
scroll to position [0, 0]
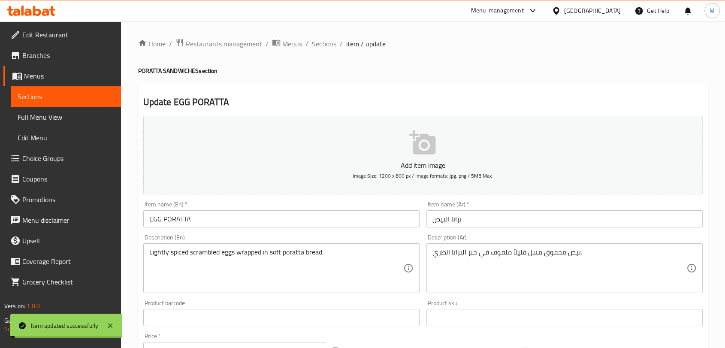
click at [323, 46] on span "Sections" at bounding box center [324, 44] width 24 height 10
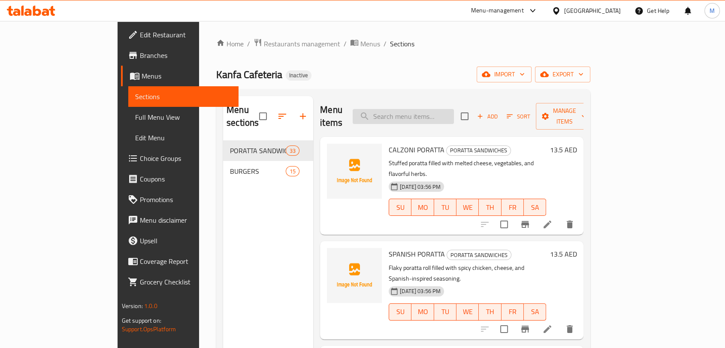
click at [454, 117] on input "search" at bounding box center [403, 116] width 101 height 15
paste input "KABAB PORATTA CHI."
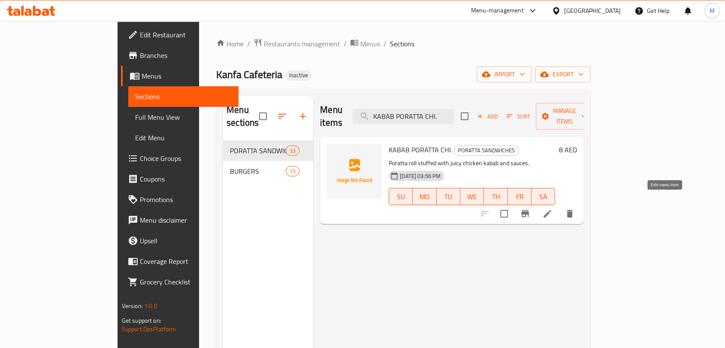
type input "KABAB PORATTA CHI."
click at [553, 209] on icon at bounding box center [547, 214] width 10 height 10
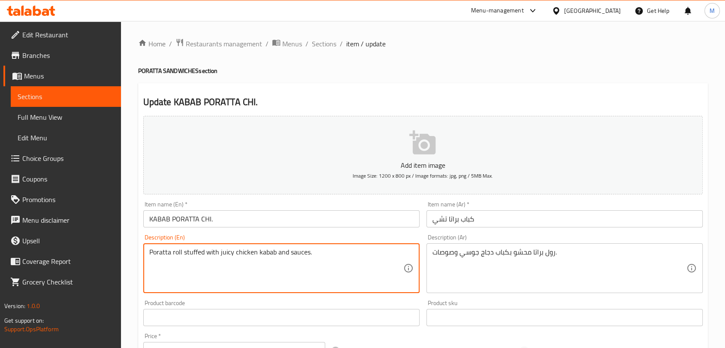
click at [251, 254] on textarea "Poratta roll stuffed with juicy chicken kabab and sauces." at bounding box center [276, 268] width 254 height 41
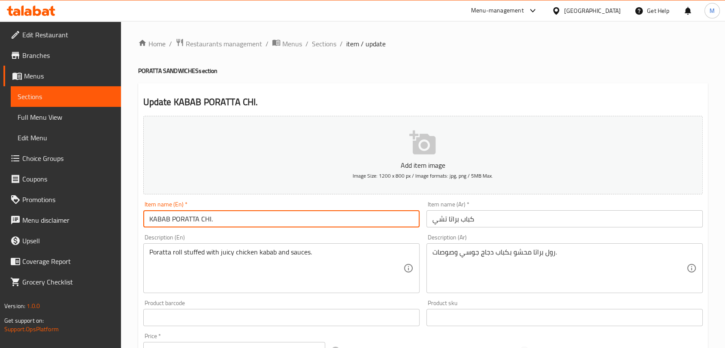
click at [206, 217] on input "KABAB PORATTA CHI." at bounding box center [281, 218] width 276 height 17
paste input "chicken"
click at [256, 226] on input "KABAB PORATTA chicken ." at bounding box center [281, 218] width 276 height 17
type input "KABAB PORATTA chicken"
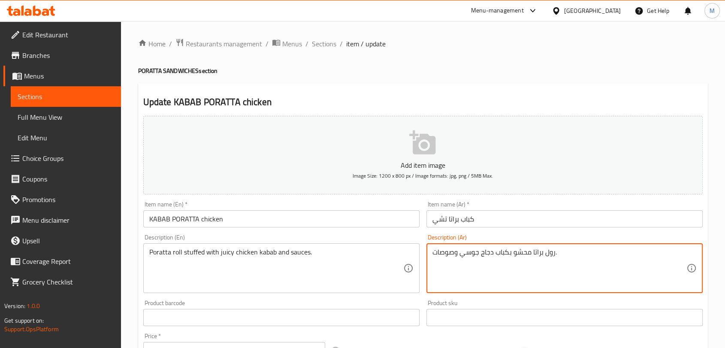
click at [488, 249] on textarea "رول براتا محشو بكباب دجاج جوسي وصوصات." at bounding box center [560, 268] width 254 height 41
click at [441, 223] on input "كباب براتا تشي" at bounding box center [565, 218] width 276 height 17
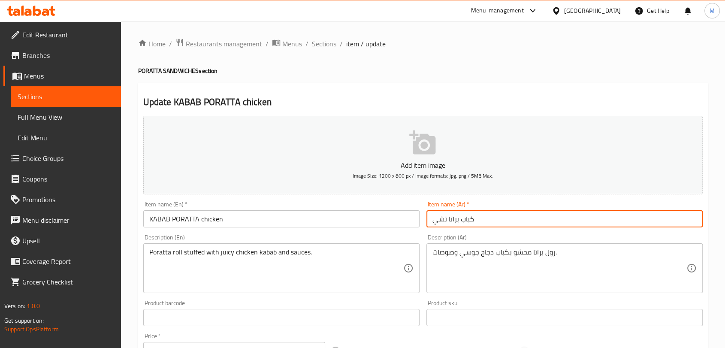
click at [441, 223] on input "كباب براتا تشي" at bounding box center [565, 218] width 276 height 17
paste input "جاج"
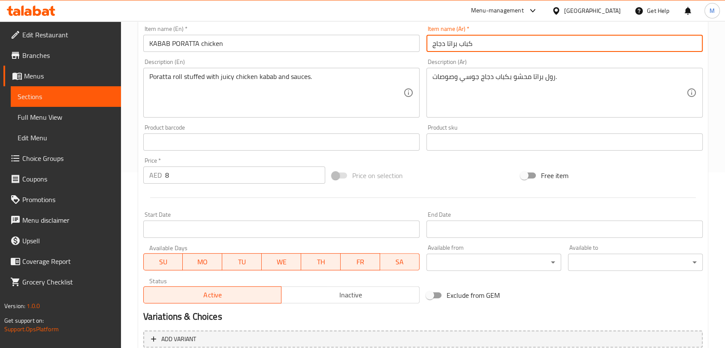
scroll to position [258, 0]
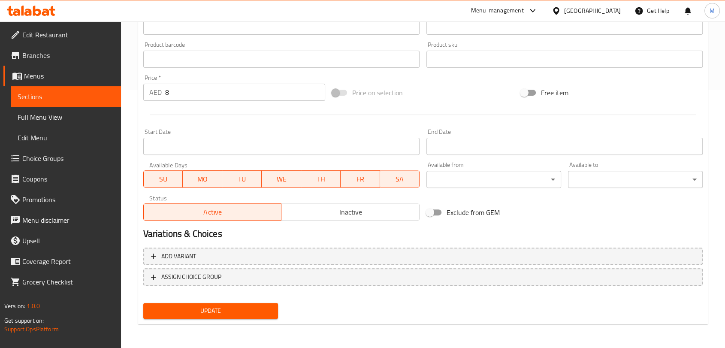
type input "كباب براتا دجاج"
click at [258, 314] on span "Update" at bounding box center [210, 311] width 121 height 11
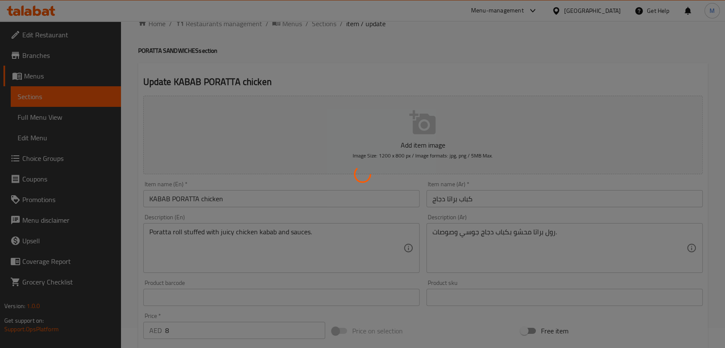
scroll to position [0, 0]
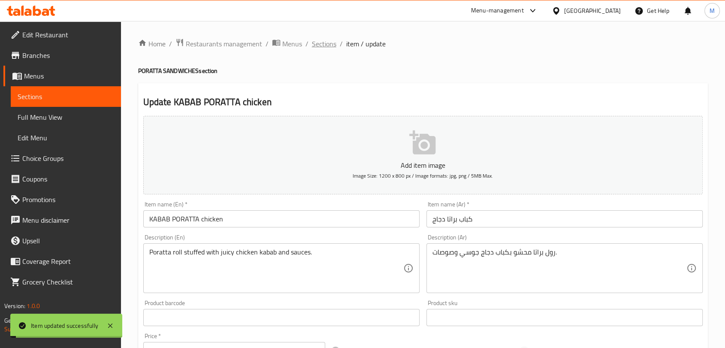
click at [328, 48] on span "Sections" at bounding box center [324, 44] width 24 height 10
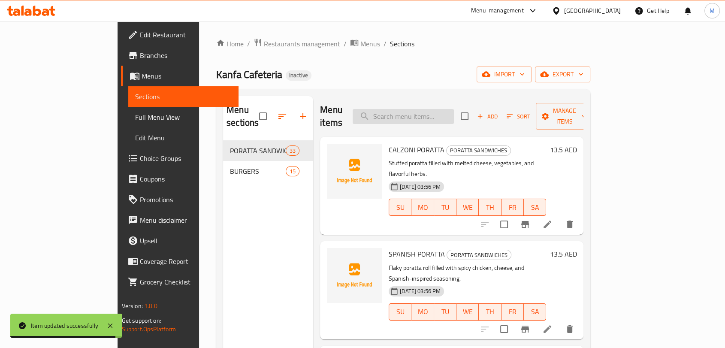
click at [444, 114] on input "search" at bounding box center [403, 116] width 101 height 15
paste input "DYNAMITE CHI. PORATTA"
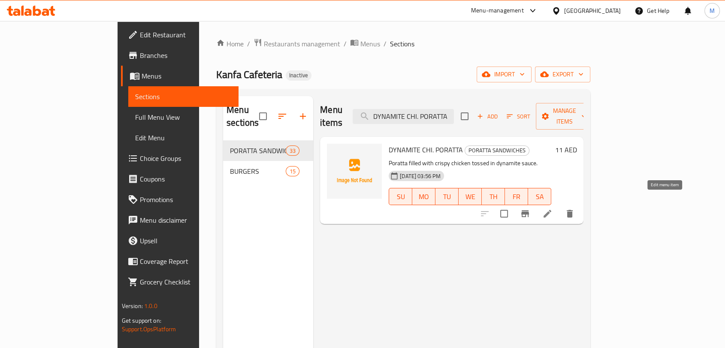
type input "DYNAMITE CHI. PORATTA"
click at [553, 209] on icon at bounding box center [547, 214] width 10 height 10
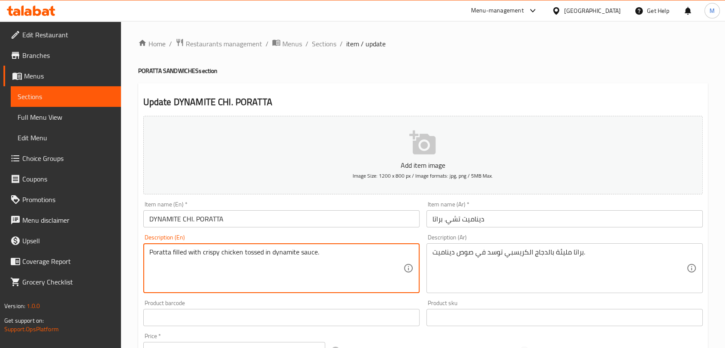
click at [228, 251] on textarea "Poratta filled with crispy chicken tossed in dynamite sauce." at bounding box center [276, 268] width 254 height 41
click at [232, 253] on textarea "Poratta filled with crispy chicken tossed in dynamite sauce." at bounding box center [276, 268] width 254 height 41
click at [188, 222] on input "DYNAMITE CHI. PORATTA" at bounding box center [281, 218] width 276 height 17
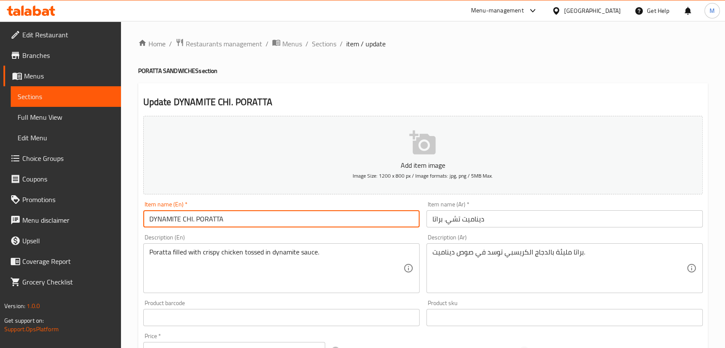
click at [192, 223] on input "DYNAMITE CHI. PORATTA" at bounding box center [281, 218] width 276 height 17
paste input "chicken"
type input "DYNAMITE chicken PORATTA"
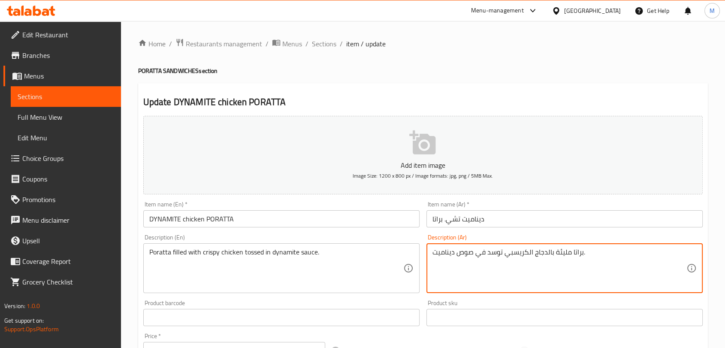
drag, startPoint x: 550, startPoint y: 254, endPoint x: 533, endPoint y: 252, distance: 17.3
click at [533, 252] on textarea "براتا مليئة بالدجاج الكريسبي توسد في صوص ديناميت." at bounding box center [560, 268] width 254 height 41
click at [457, 221] on input "ديناميت تشي. براتا" at bounding box center [565, 218] width 276 height 17
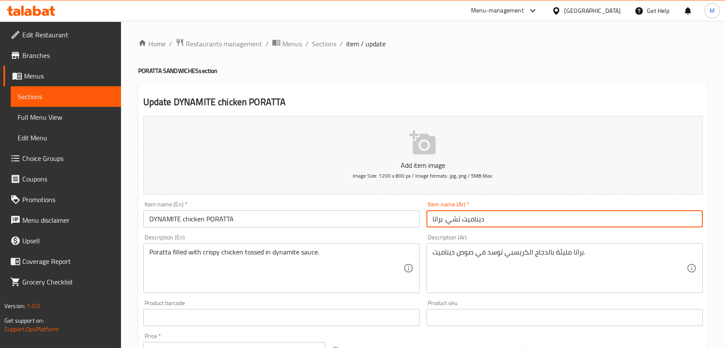
drag, startPoint x: 457, startPoint y: 221, endPoint x: 447, endPoint y: 222, distance: 9.5
click at [447, 222] on input "ديناميت تشي. براتا" at bounding box center [565, 218] width 276 height 17
paste input "لدجاج"
click at [457, 223] on input "ديناميت الدجاج براتا" at bounding box center [565, 218] width 276 height 17
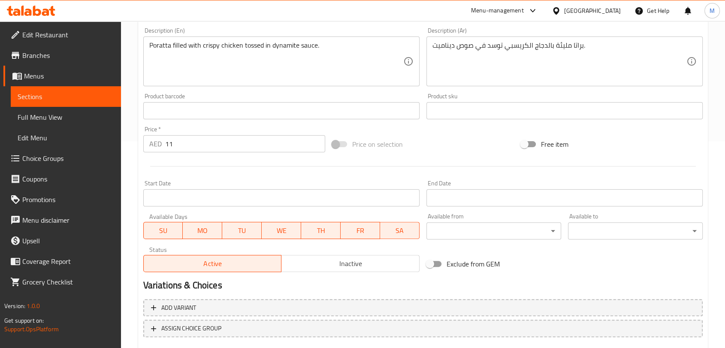
scroll to position [258, 0]
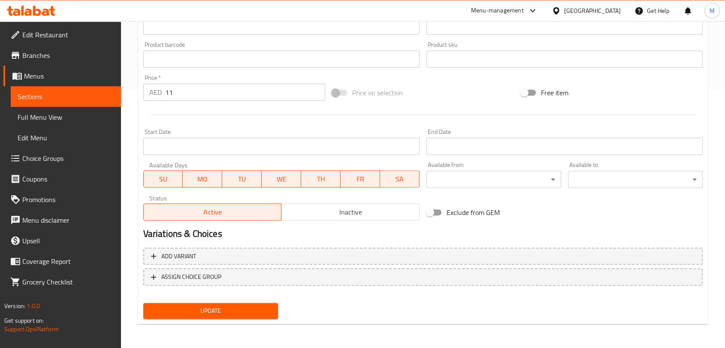
type input "ديناميت دجاج براتا"
click at [187, 312] on span "Update" at bounding box center [210, 311] width 121 height 11
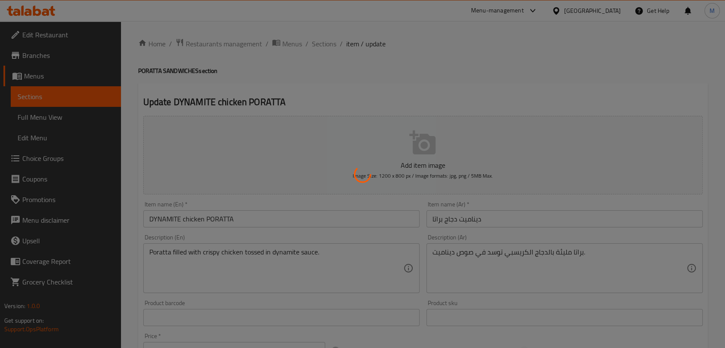
scroll to position [0, 0]
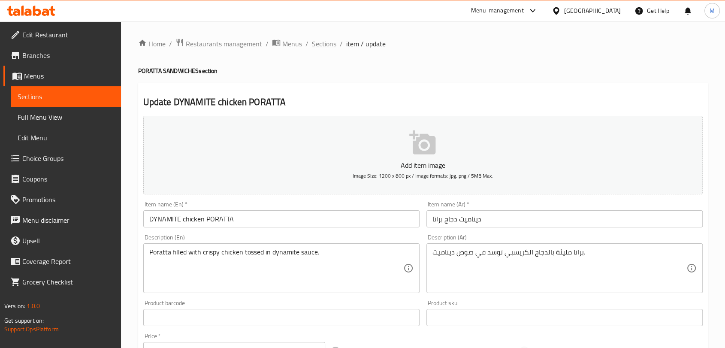
click at [330, 45] on span "Sections" at bounding box center [324, 44] width 24 height 10
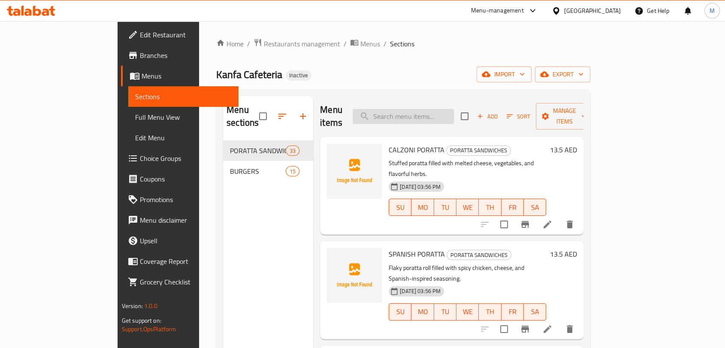
click at [446, 114] on input "search" at bounding box center [403, 116] width 101 height 15
paste input "CHI MAYONNAISE"
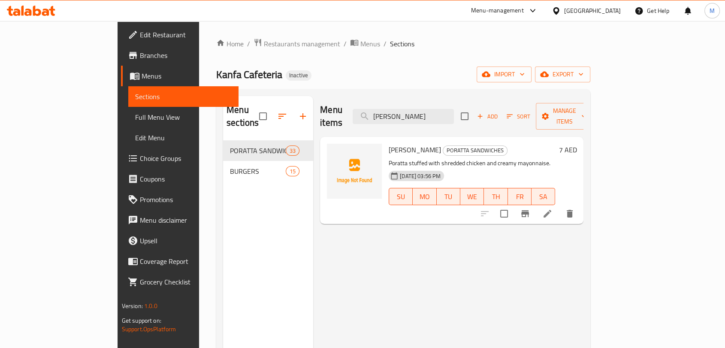
type input "CHI MAYONNAISE"
click at [560, 206] on li at bounding box center [548, 213] width 24 height 15
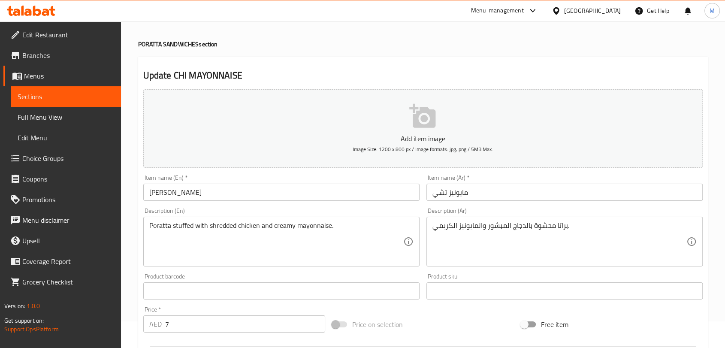
scroll to position [48, 0]
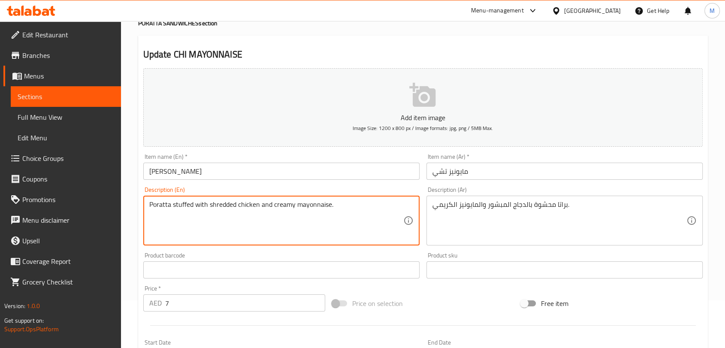
click at [251, 203] on textarea "Poratta stuffed with shredded chicken and creamy mayonnaise." at bounding box center [276, 220] width 254 height 41
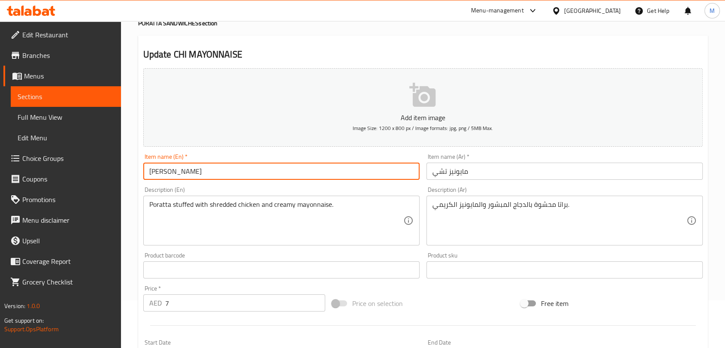
click at [156, 172] on input "CHI MAYONNAISE" at bounding box center [281, 171] width 276 height 17
paste input "chicken"
type input "chicken MAYONNAISE"
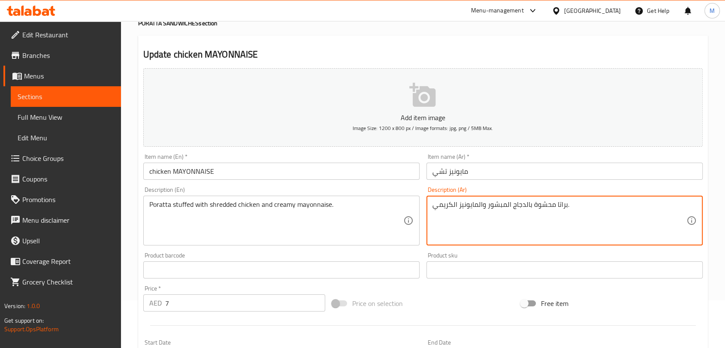
drag, startPoint x: 525, startPoint y: 206, endPoint x: 512, endPoint y: 204, distance: 13.9
click at [443, 169] on input "مايونيز تشي" at bounding box center [565, 171] width 276 height 17
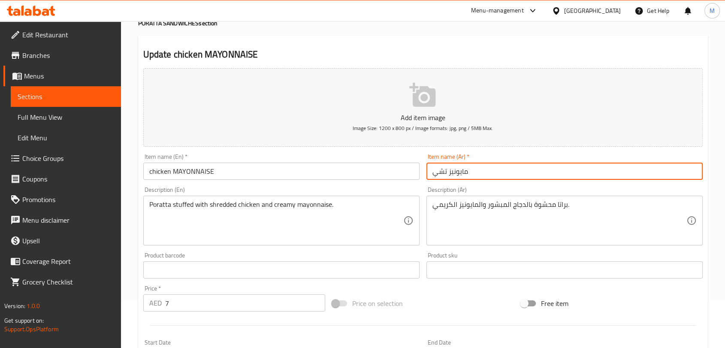
click at [443, 169] on input "مايونيز تشي" at bounding box center [565, 171] width 276 height 17
paste input "جاج"
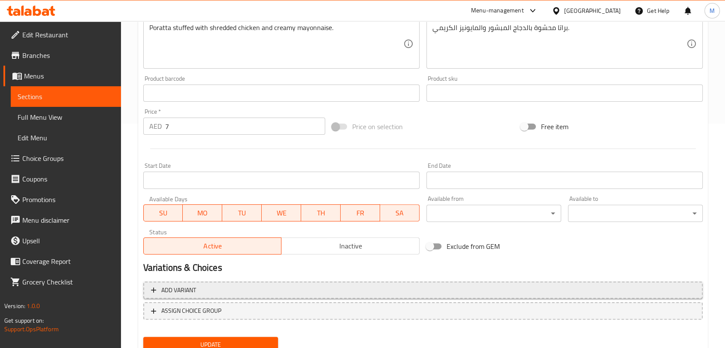
scroll to position [258, 0]
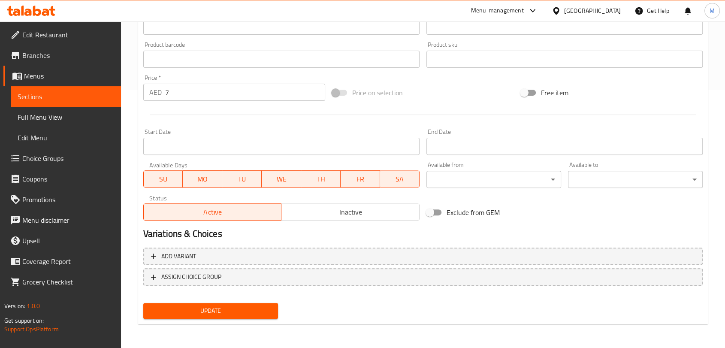
type input "مايونيز دجاج"
click at [254, 310] on span "Update" at bounding box center [210, 311] width 121 height 11
click at [226, 307] on span "Update" at bounding box center [210, 311] width 121 height 11
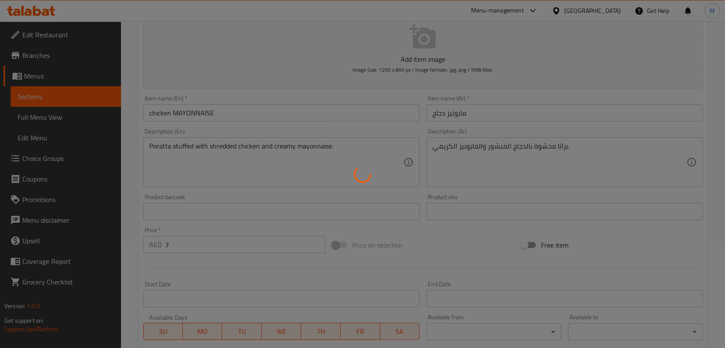
scroll to position [0, 0]
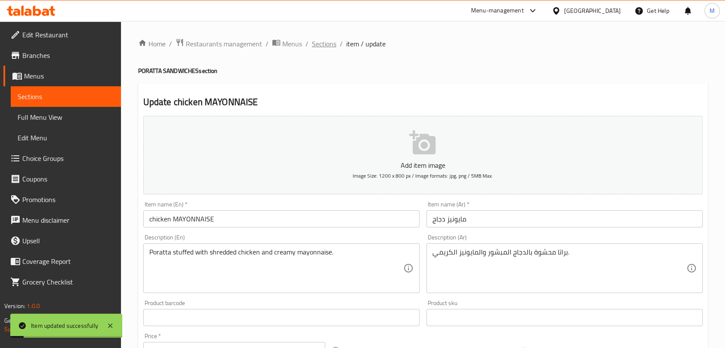
click at [326, 48] on span "Sections" at bounding box center [324, 44] width 24 height 10
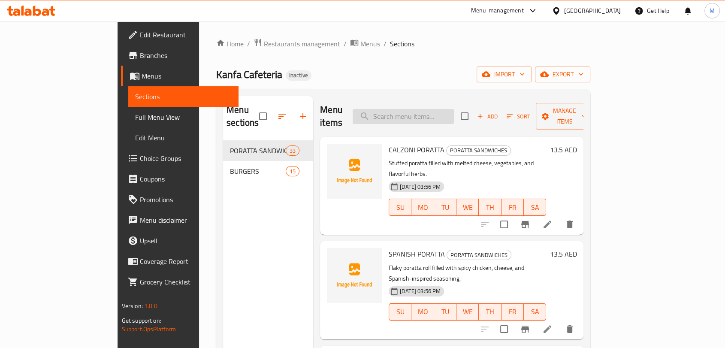
click at [426, 109] on input "search" at bounding box center [403, 116] width 101 height 15
paste input "HOTDOG PORATTA"
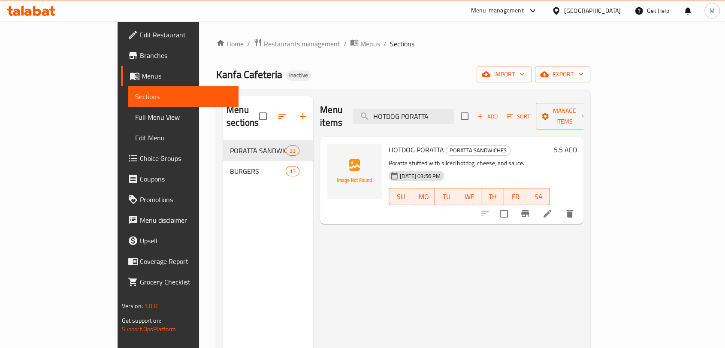
type input "HOTDOG PORATTA"
click at [560, 206] on li at bounding box center [548, 213] width 24 height 15
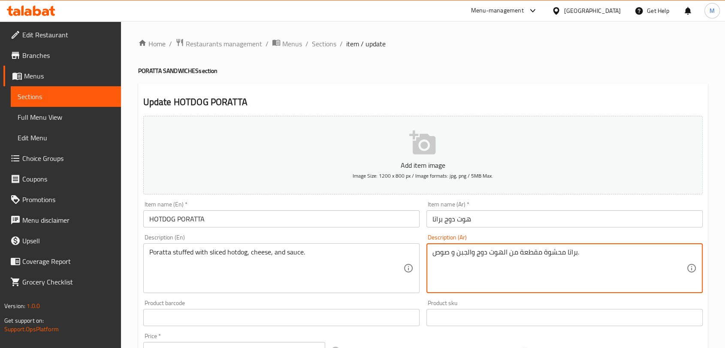
drag, startPoint x: 540, startPoint y: 251, endPoint x: 519, endPoint y: 253, distance: 21.1
click at [538, 255] on textarea "براتا محشوة مقطعة من الهوت دوج والجبن و صوص." at bounding box center [560, 268] width 254 height 41
drag, startPoint x: 538, startPoint y: 255, endPoint x: 514, endPoint y: 256, distance: 24.1
click at [514, 256] on textarea "براتا محشوة مقطعة من الهوت دوج والجبن و صوص." at bounding box center [560, 268] width 254 height 41
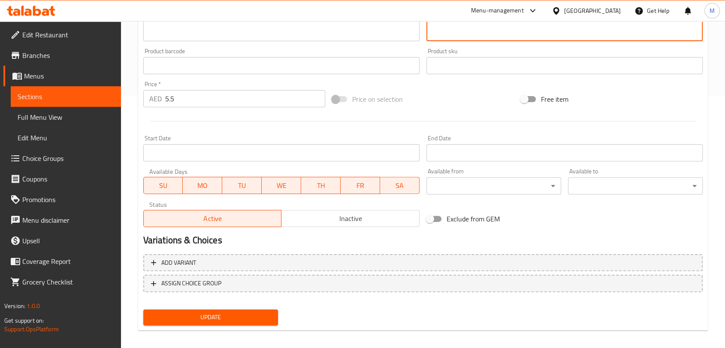
scroll to position [258, 0]
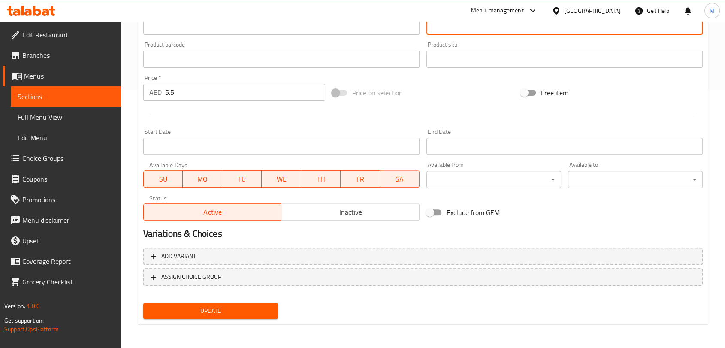
type textarea "براتا محشوة بشرائح الهوت دوج والجبن و صوص."
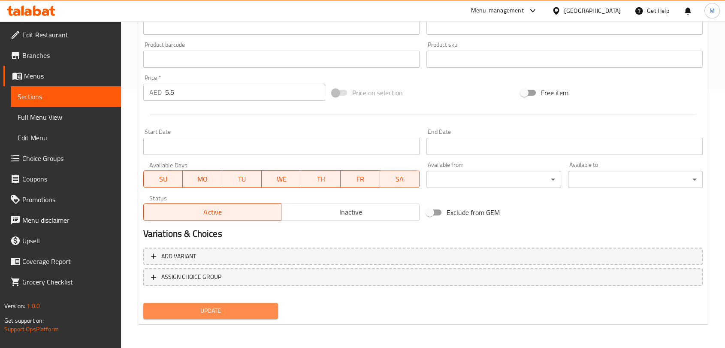
click at [238, 314] on span "Update" at bounding box center [210, 311] width 121 height 11
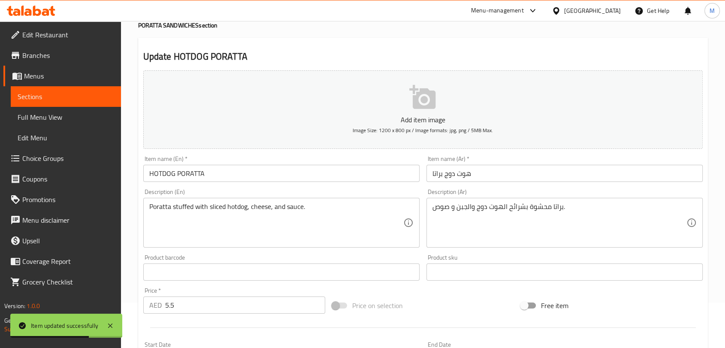
scroll to position [0, 0]
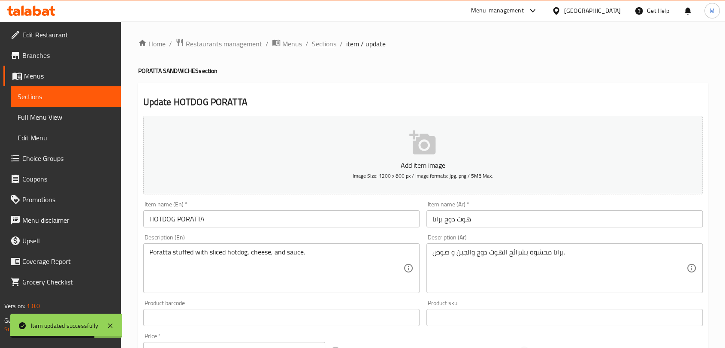
click at [332, 47] on span "Sections" at bounding box center [324, 44] width 24 height 10
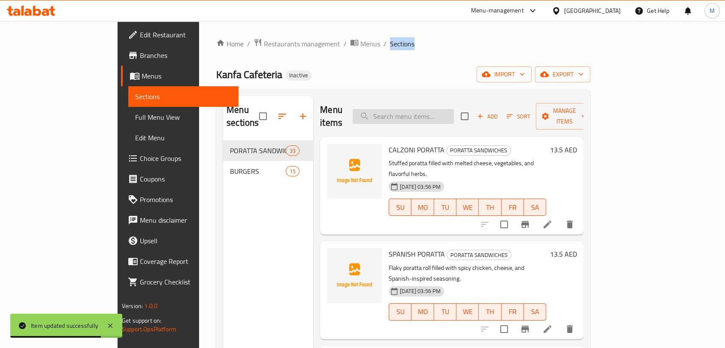
click at [412, 109] on input "search" at bounding box center [403, 116] width 101 height 15
paste input "CHI LEMON PORATTA"
type input "CHI LEMON PORATTA"
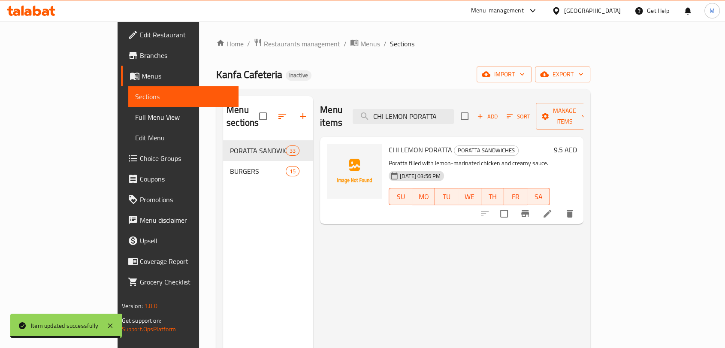
click at [560, 206] on li at bounding box center [548, 213] width 24 height 15
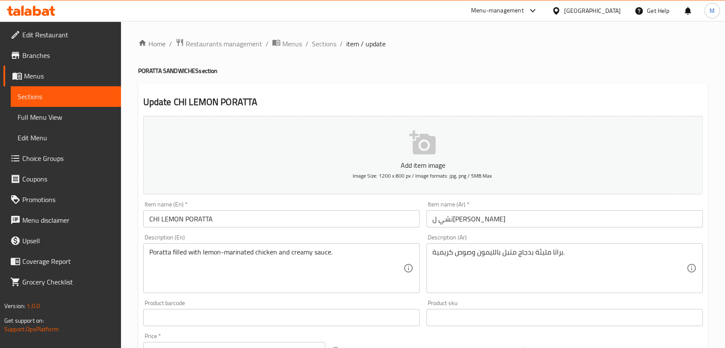
click at [266, 252] on textarea "Poratta filled with lemon-marinated chicken and creamy sauce." at bounding box center [276, 268] width 254 height 41
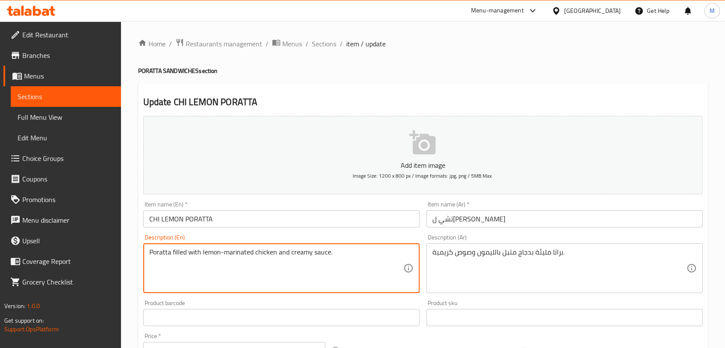
click at [152, 222] on input "CHI LEMON PORATTA" at bounding box center [281, 218] width 276 height 17
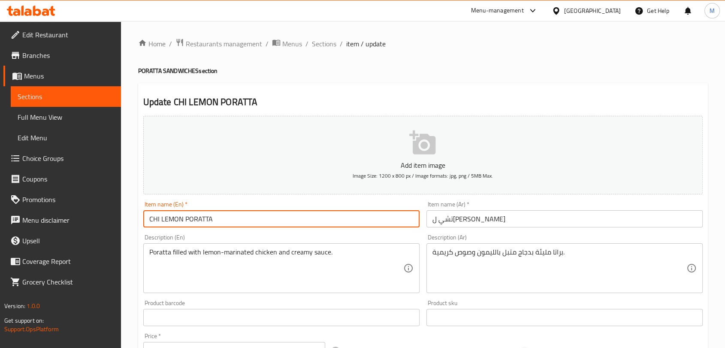
click at [152, 222] on input "CHI LEMON PORATTA" at bounding box center [281, 218] width 276 height 17
paste input "chicken"
click at [153, 222] on input "CHI LEMON PORATTA" at bounding box center [281, 218] width 276 height 17
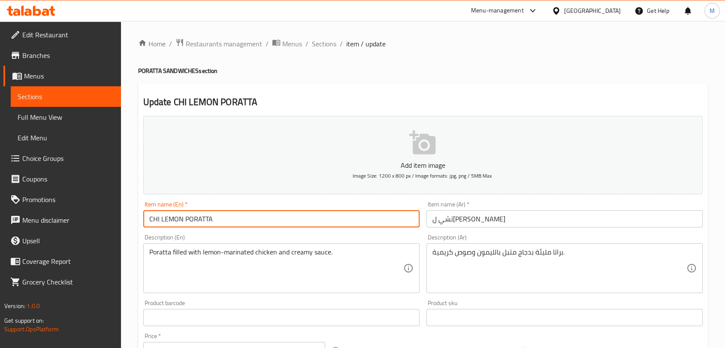
paste input "chicken"
type input "chicken LEMON PORATTA"
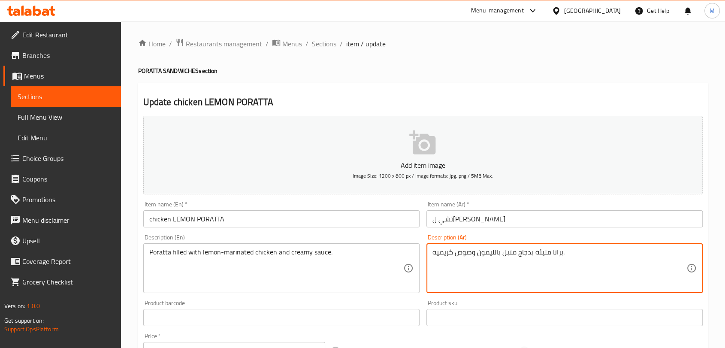
drag, startPoint x: 529, startPoint y: 254, endPoint x: 518, endPoint y: 255, distance: 10.8
click at [472, 219] on input "تشي ليمون براتا" at bounding box center [565, 218] width 276 height 17
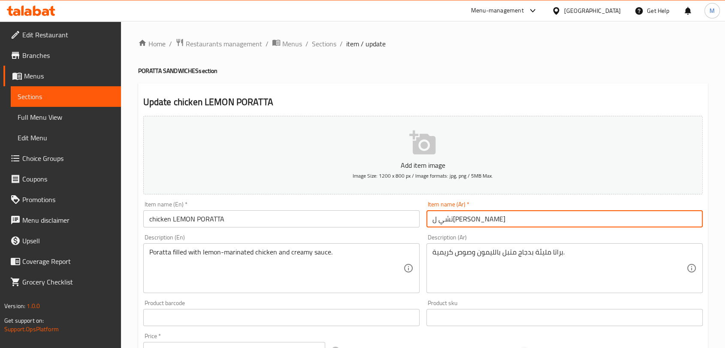
click at [472, 219] on input "تشي ليمون براتا" at bounding box center [565, 218] width 276 height 17
paste input "جاج"
click at [435, 220] on input "دجاج ليمون براتا" at bounding box center [565, 218] width 276 height 17
click at [433, 221] on input "دجاج ليمون" at bounding box center [565, 218] width 276 height 17
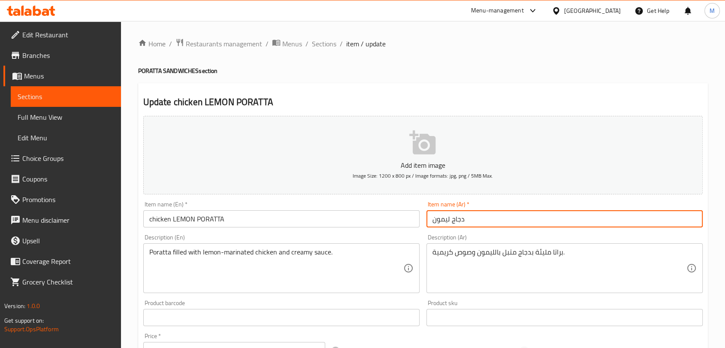
paste input "براتا"
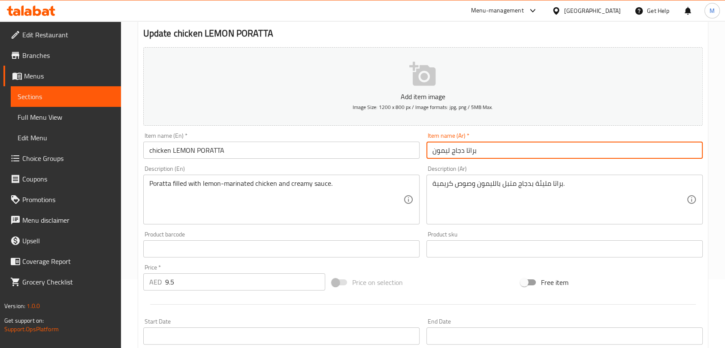
scroll to position [238, 0]
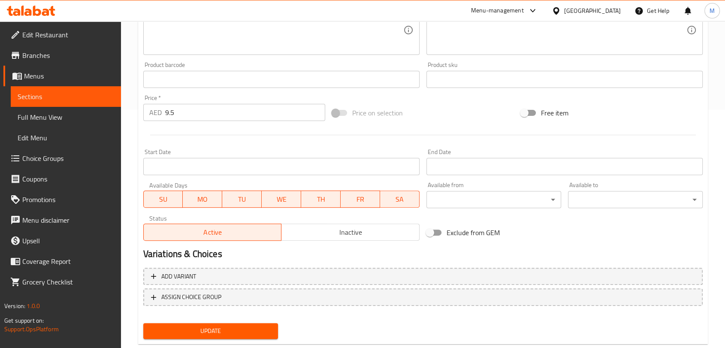
type input "براتا دجاج ليمون"
click at [179, 332] on span "Update" at bounding box center [210, 331] width 121 height 11
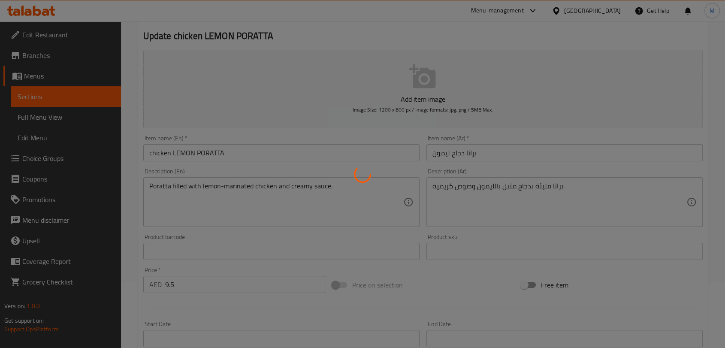
scroll to position [0, 0]
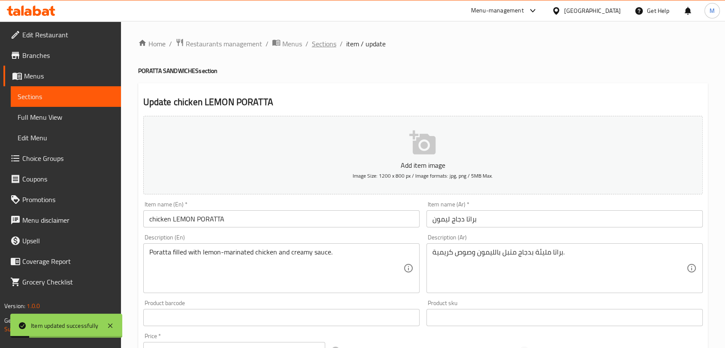
click at [323, 42] on span "Sections" at bounding box center [324, 44] width 24 height 10
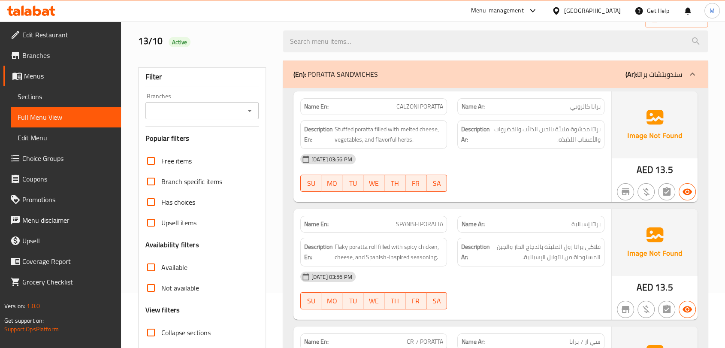
scroll to position [191, 0]
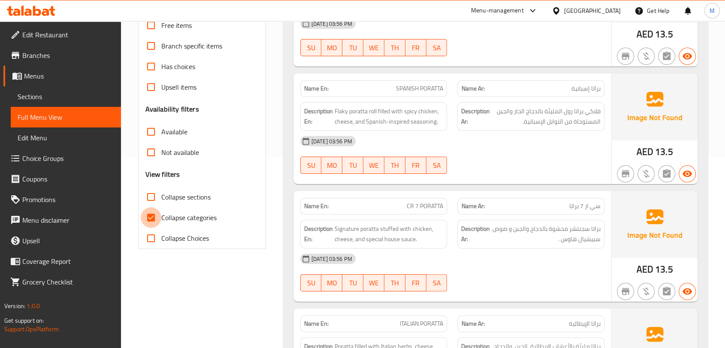
click at [157, 216] on input "Collapse categories" at bounding box center [151, 217] width 21 height 21
checkbox input "false"
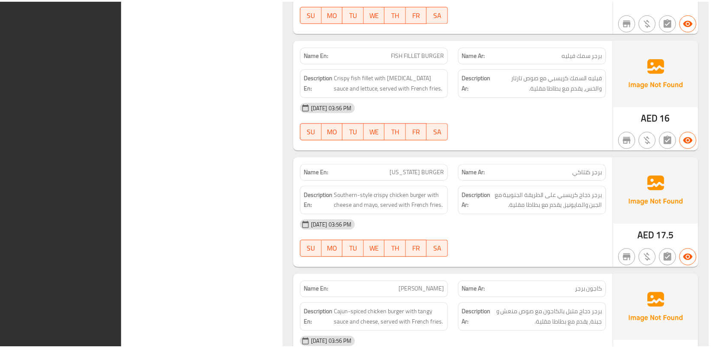
scroll to position [5519, 0]
